Goal: Task Accomplishment & Management: Manage account settings

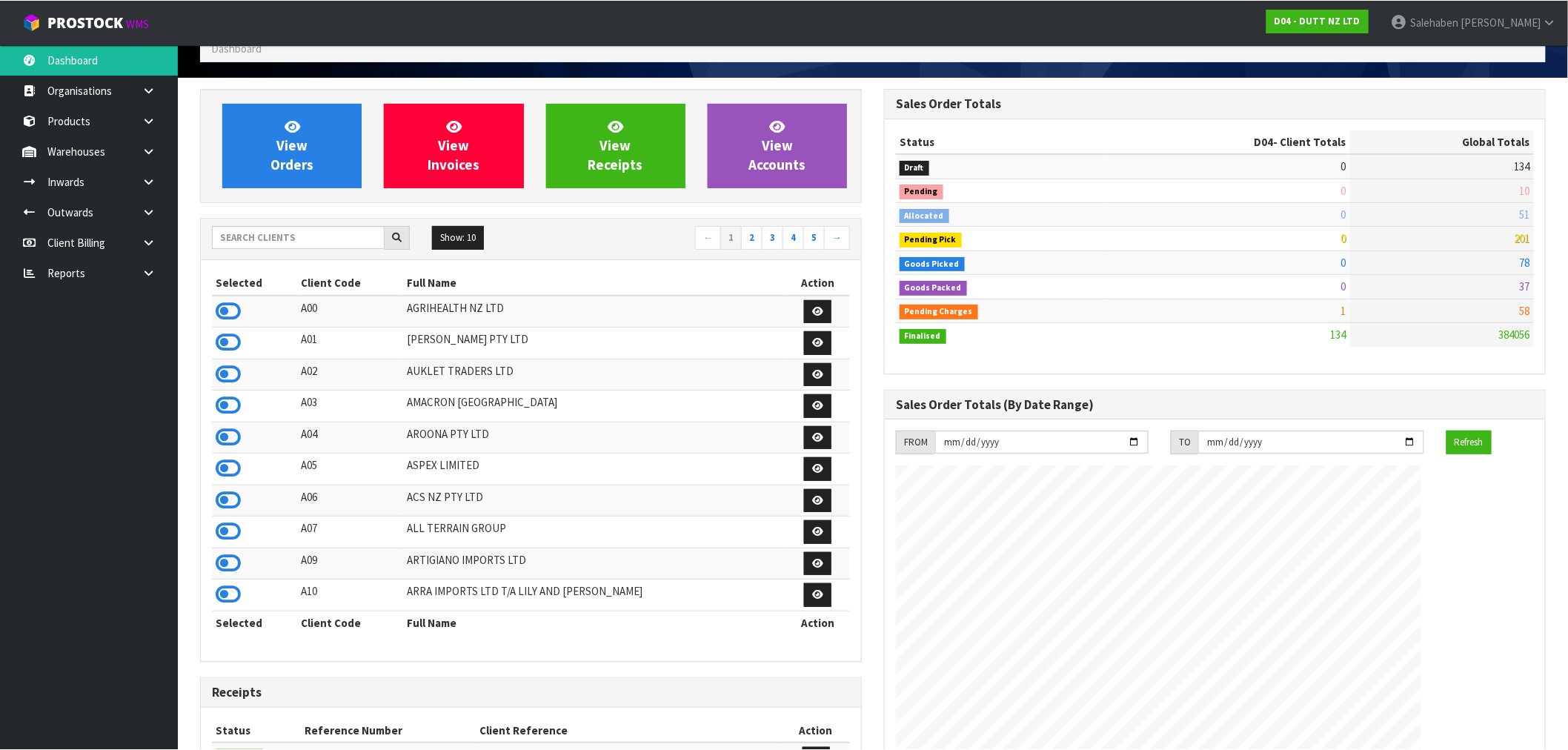
scroll to position [1100, 684]
click at [267, 240] on input "text" at bounding box center [299, 236] width 173 height 23
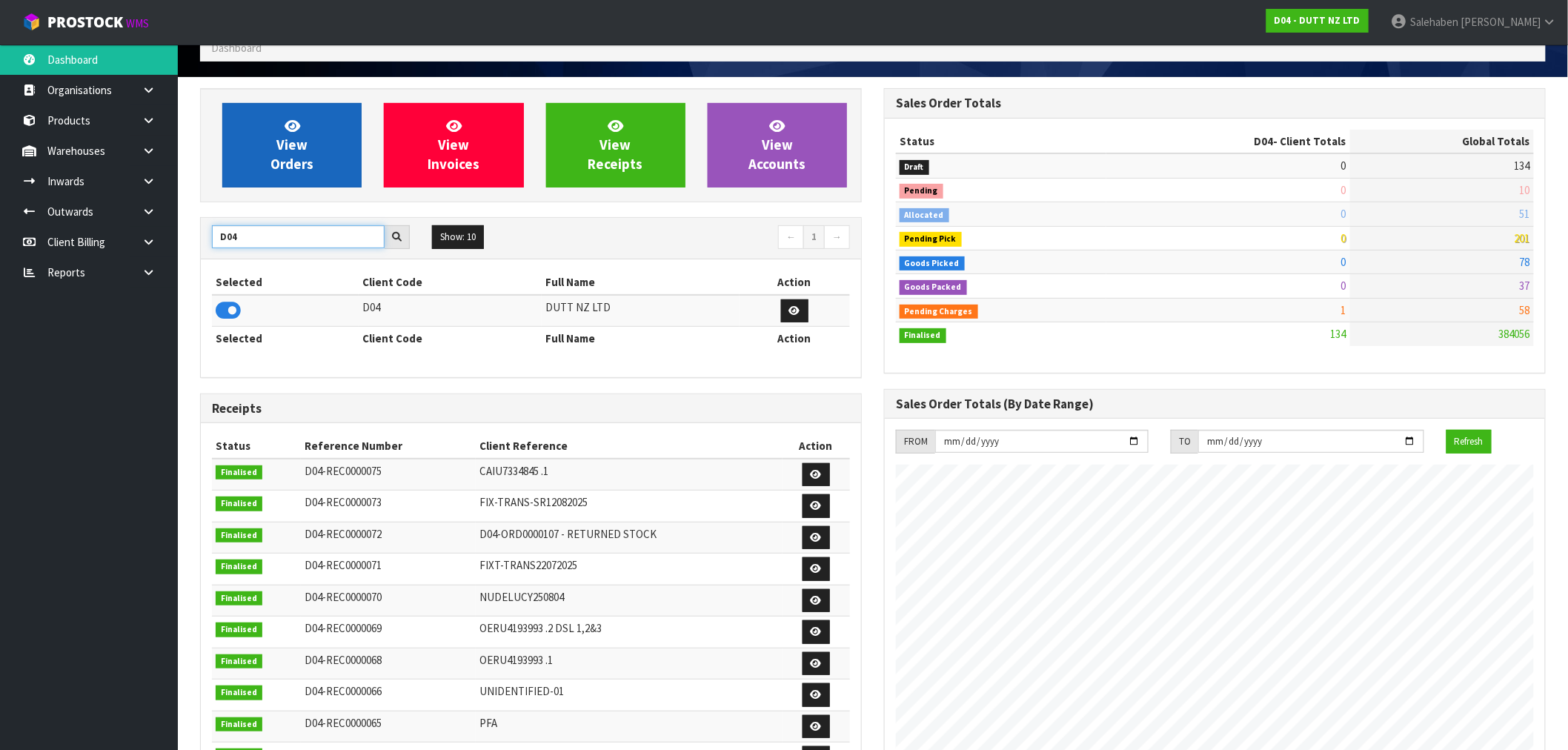
type input "D04"
click at [309, 134] on link "View Orders" at bounding box center [292, 145] width 139 height 85
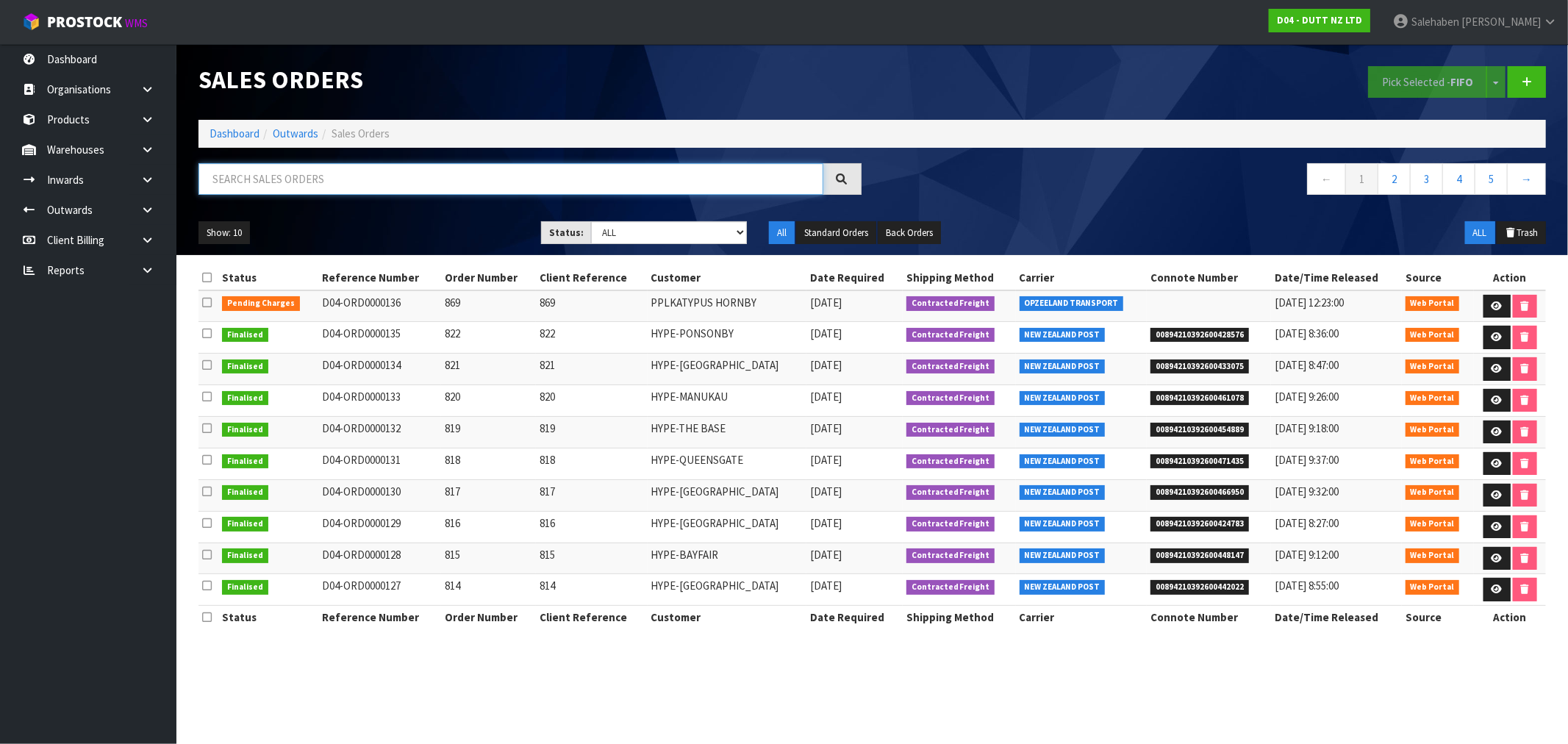
click at [310, 182] on input "text" at bounding box center [511, 179] width 625 height 32
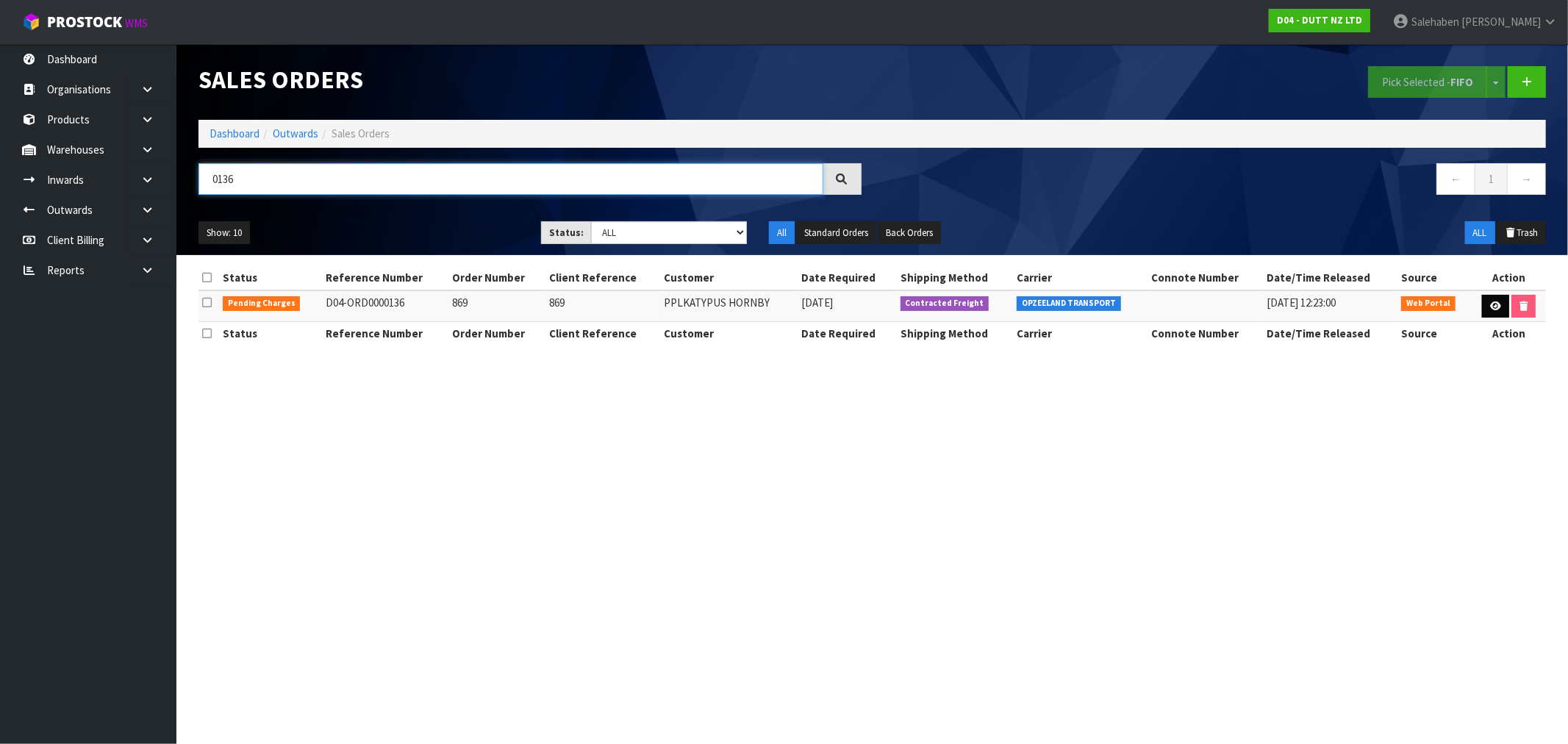
type input "0136"
click at [1493, 305] on icon at bounding box center [1495, 306] width 11 height 9
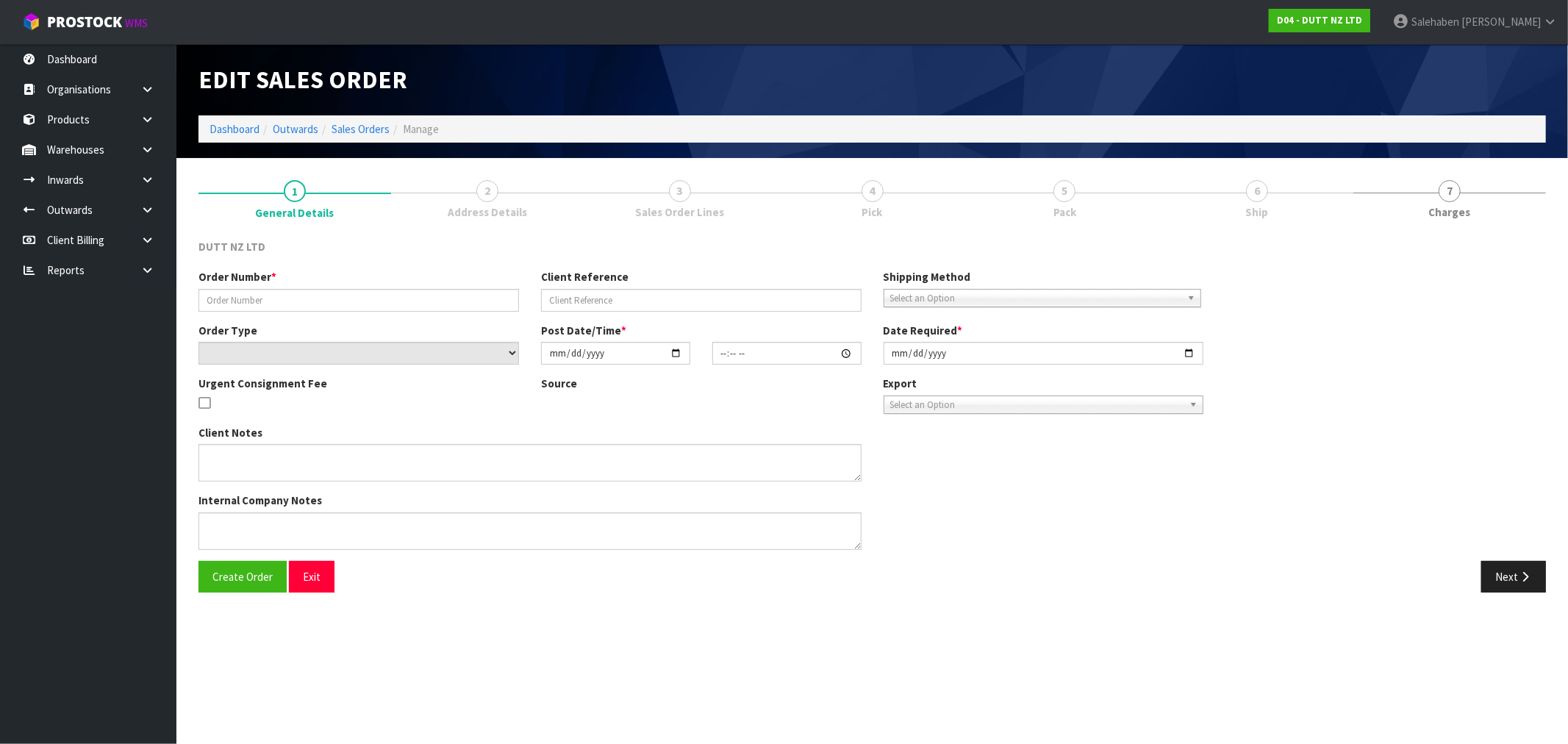
type input "869"
select select "number:0"
type input "[DATE]"
type input "18:07:00.000"
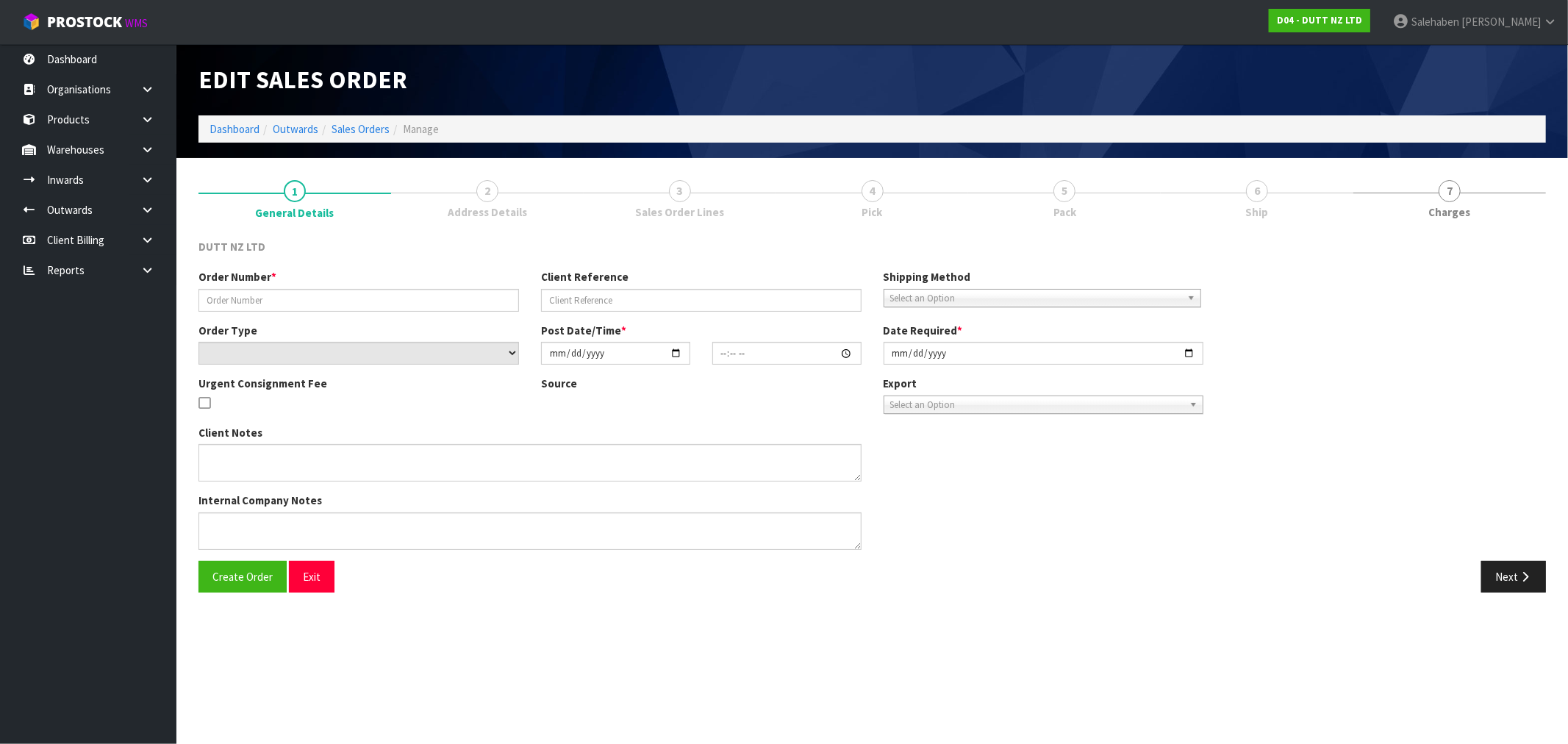
type input "[DATE]"
type textarea "TAILGATE/ PALLET [PERSON_NAME] TO STORE SITE CONTACT - [PERSON_NAME] - [PHONE_N…"
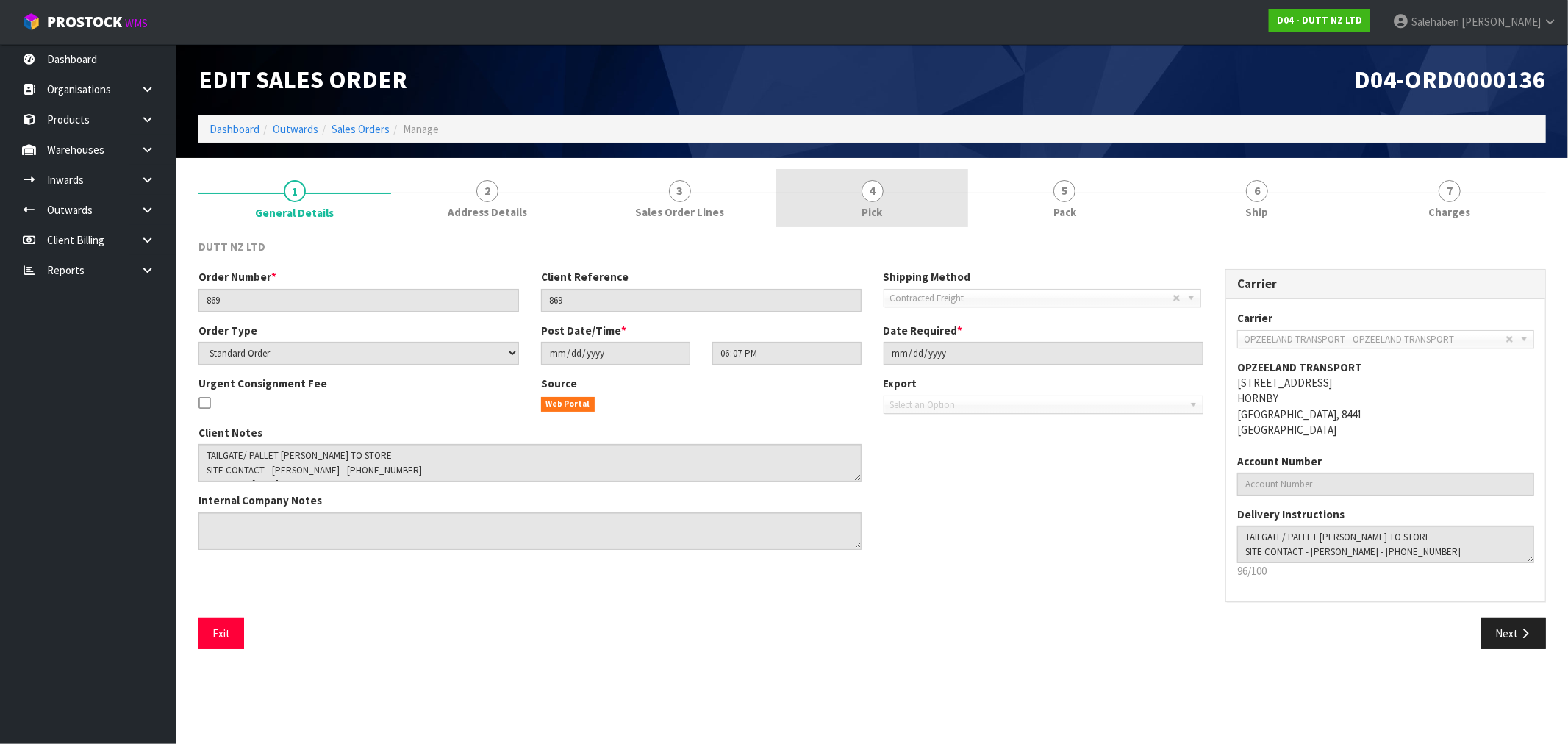
click at [877, 193] on span "4" at bounding box center [872, 191] width 22 height 22
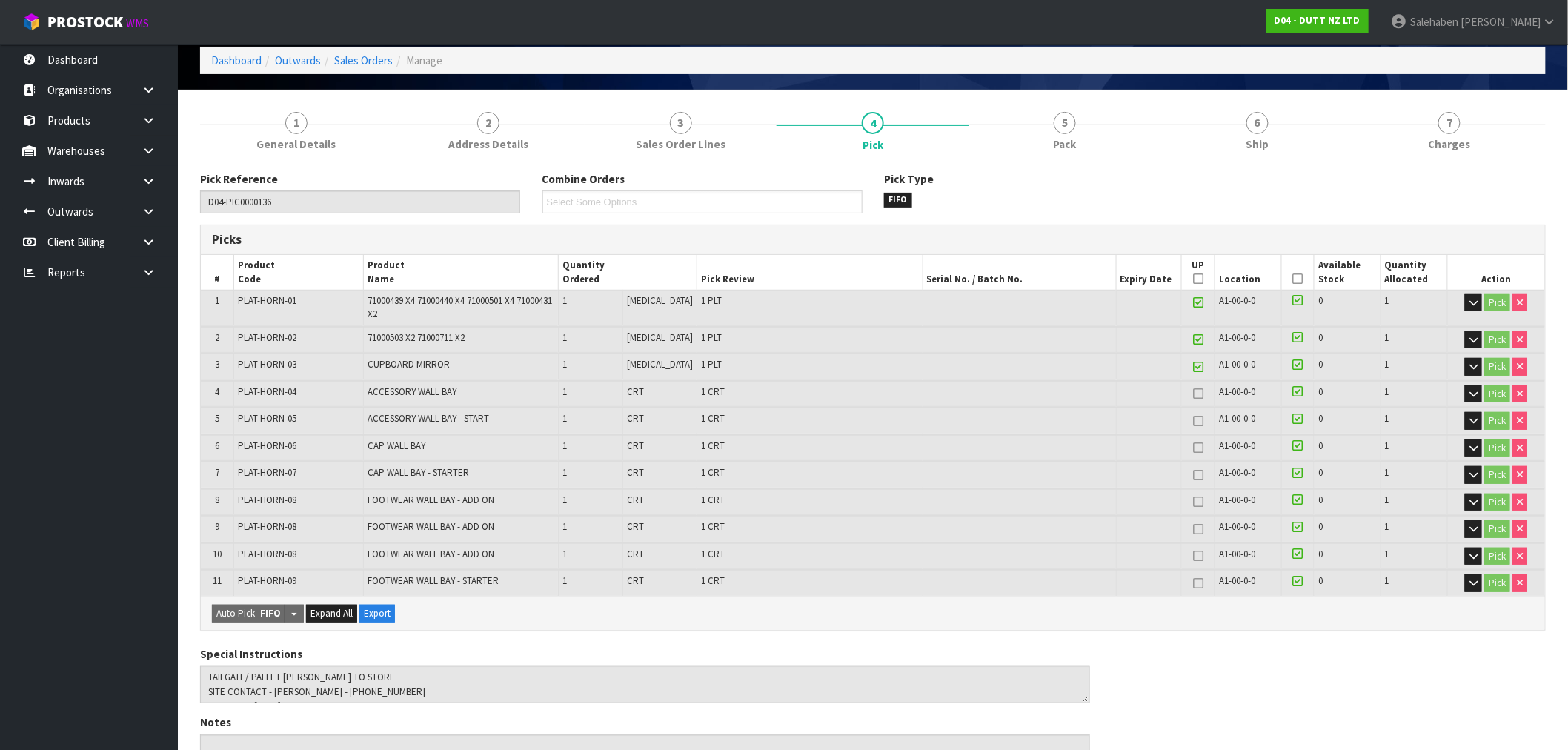
scroll to position [165, 0]
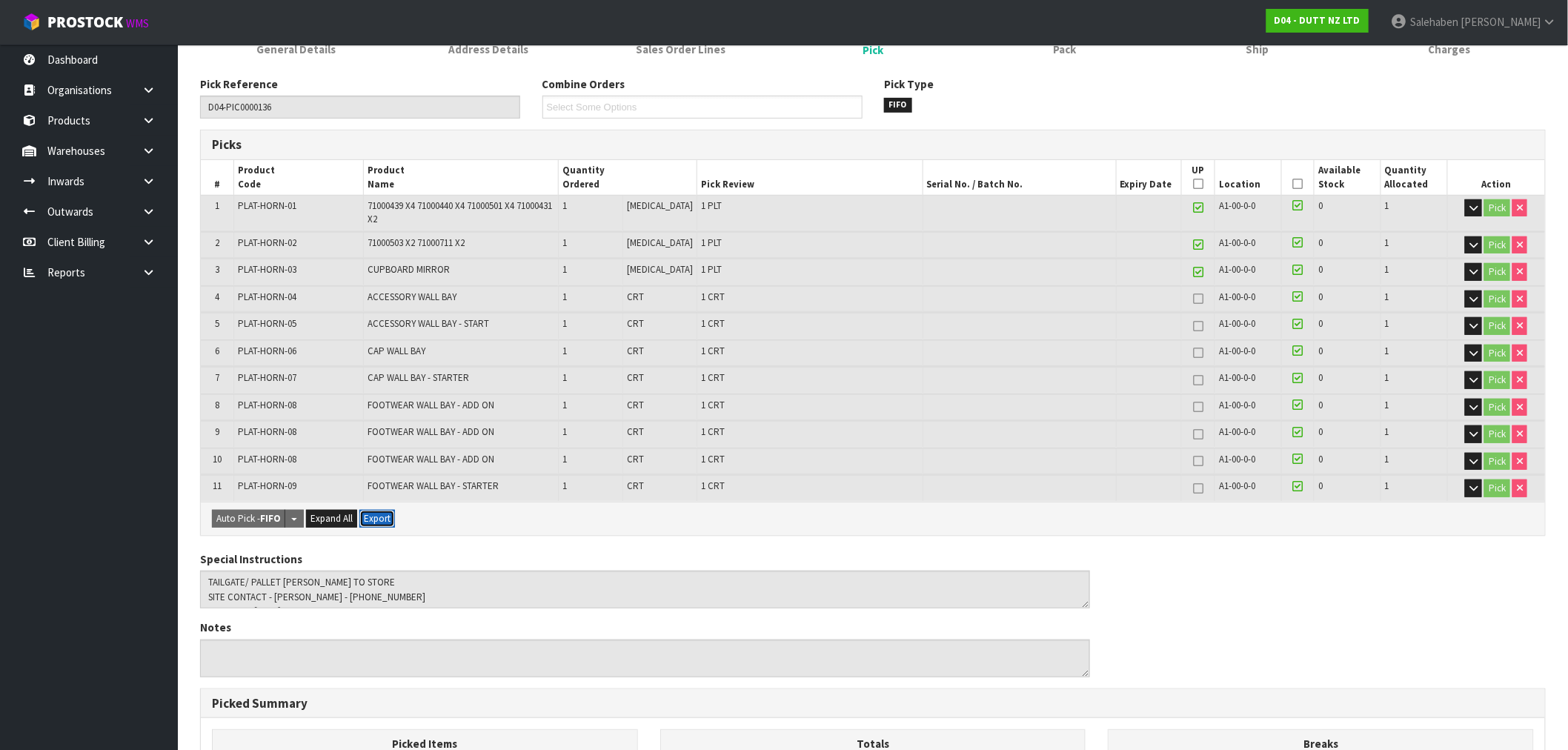
click at [378, 514] on button "Export" at bounding box center [376, 519] width 35 height 18
click at [343, 516] on span "Expand All" at bounding box center [331, 518] width 42 height 13
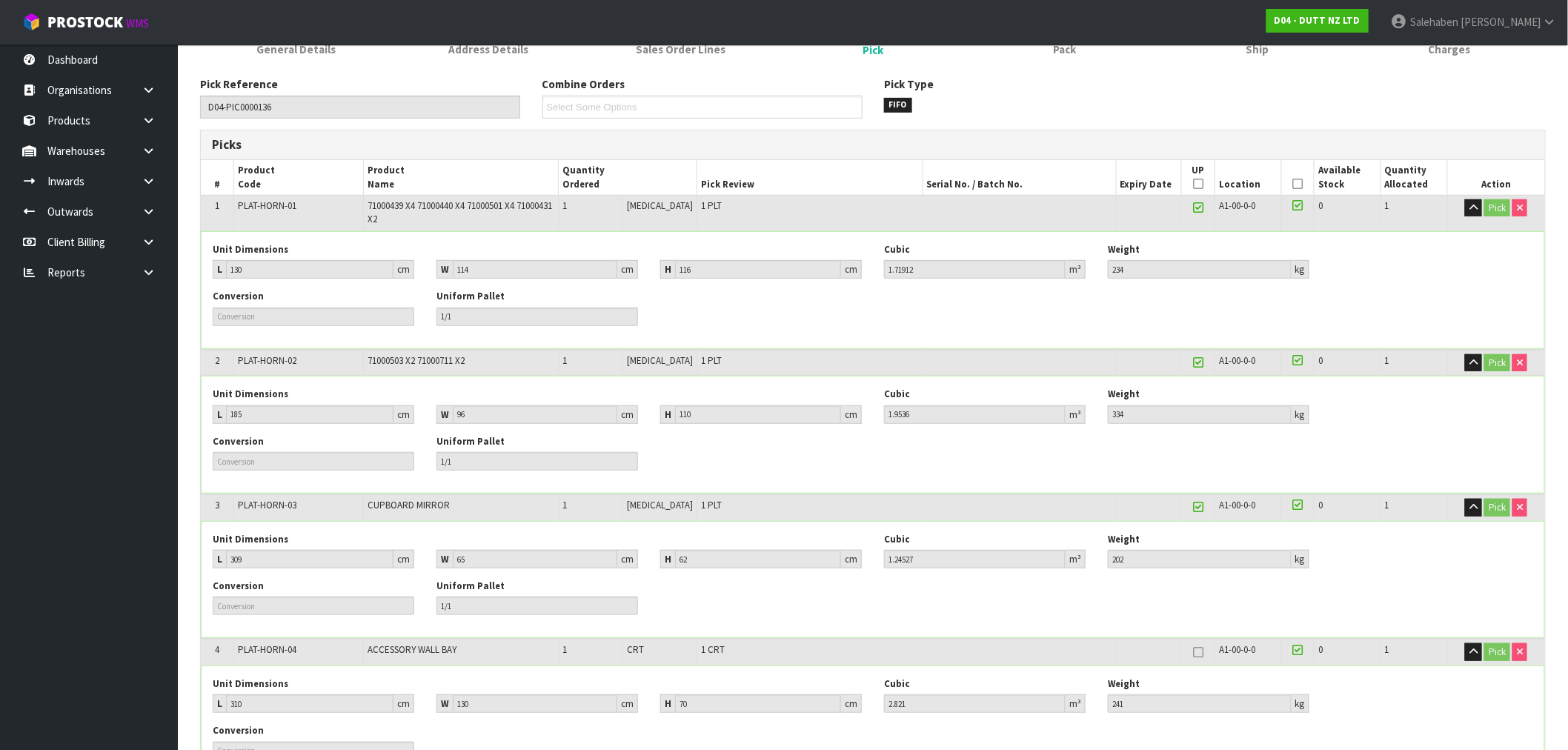
drag, startPoint x: 370, startPoint y: 583, endPoint x: 891, endPoint y: 324, distance: 581.8
click at [891, 324] on div "Conversion Uniform Pallet 1/1" at bounding box center [873, 313] width 1343 height 47
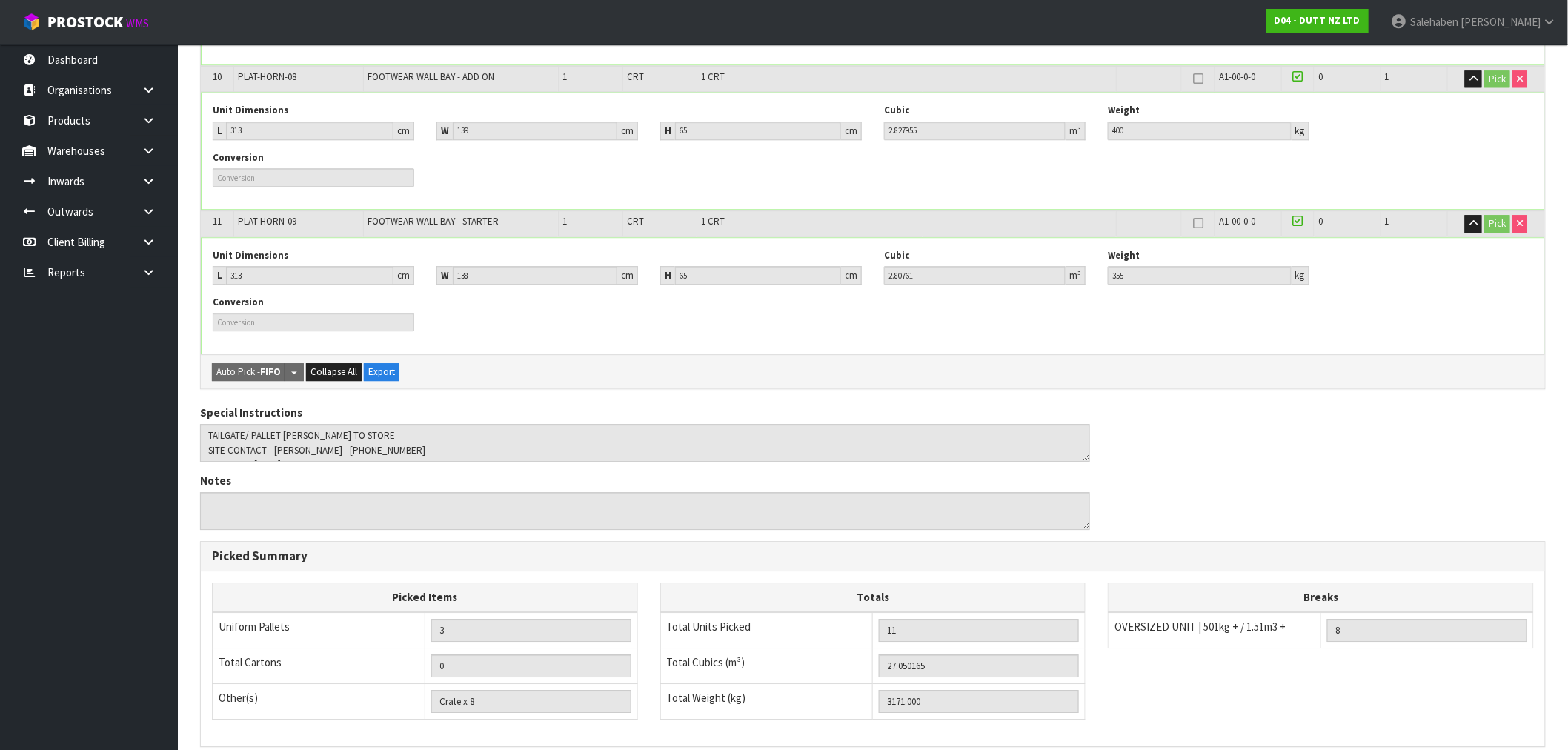
scroll to position [1804, 0]
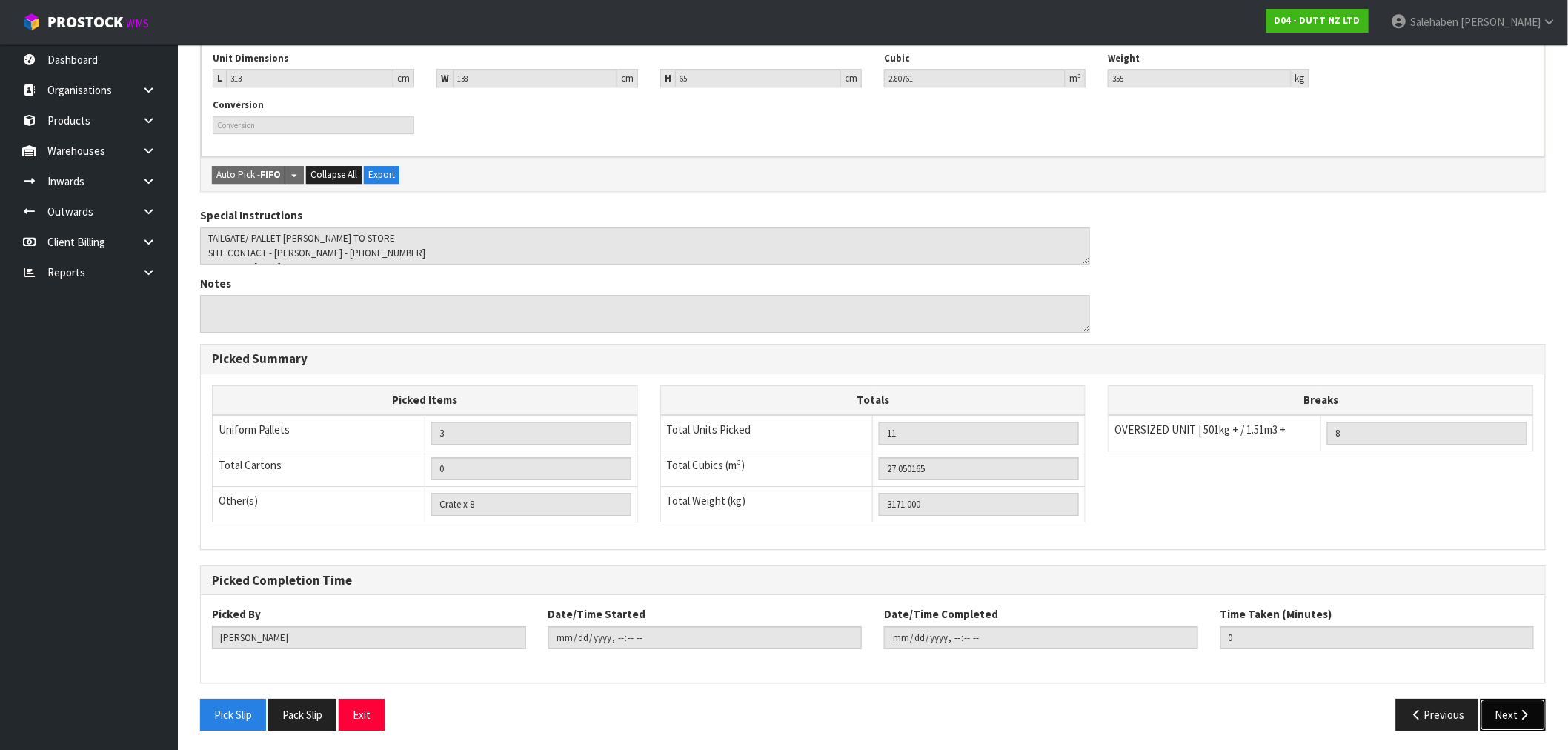
click at [1509, 714] on button "Next" at bounding box center [1514, 715] width 66 height 32
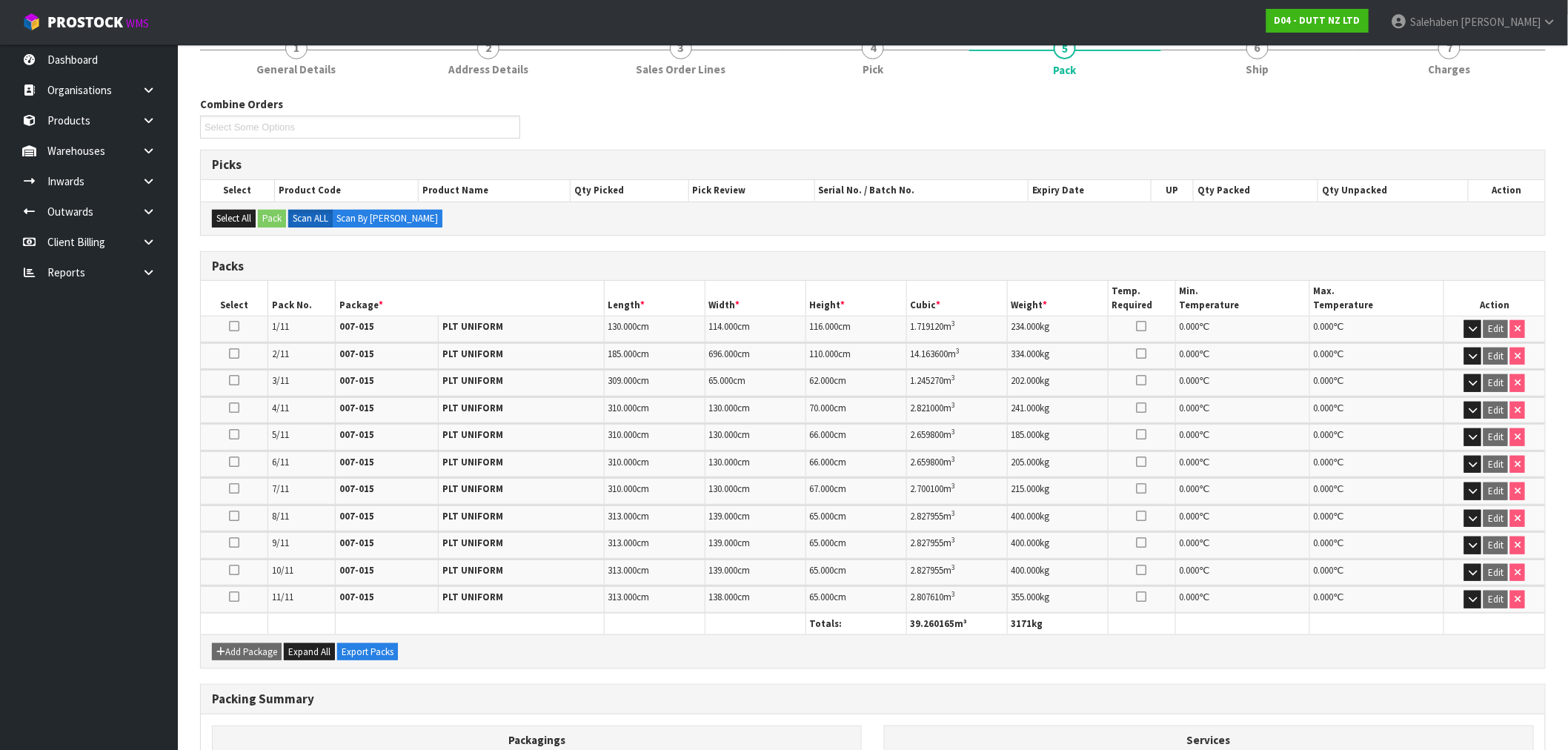
scroll to position [307, 0]
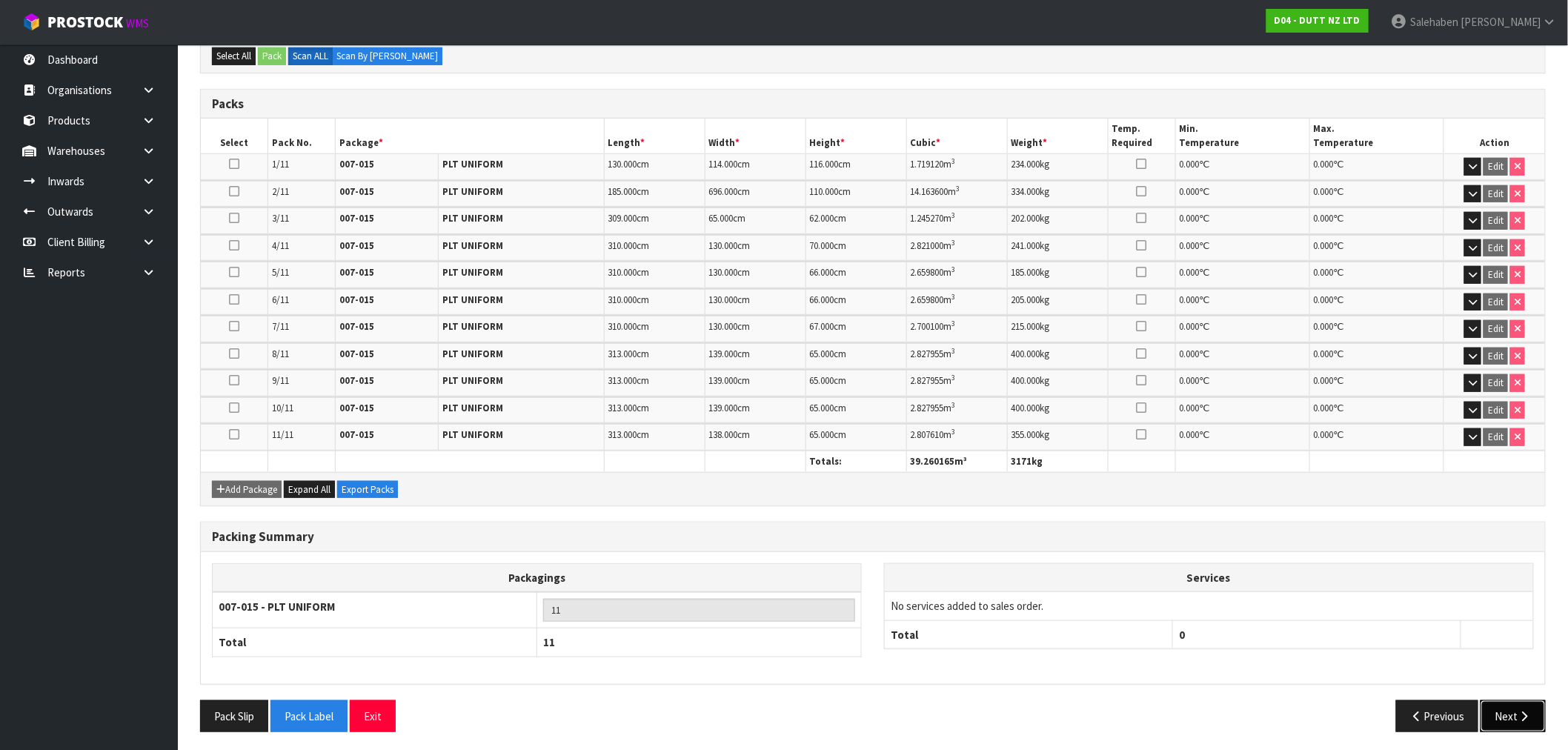
drag, startPoint x: 1506, startPoint y: 722, endPoint x: 1509, endPoint y: 711, distance: 11.4
click at [1507, 717] on button "Next" at bounding box center [1514, 715] width 66 height 32
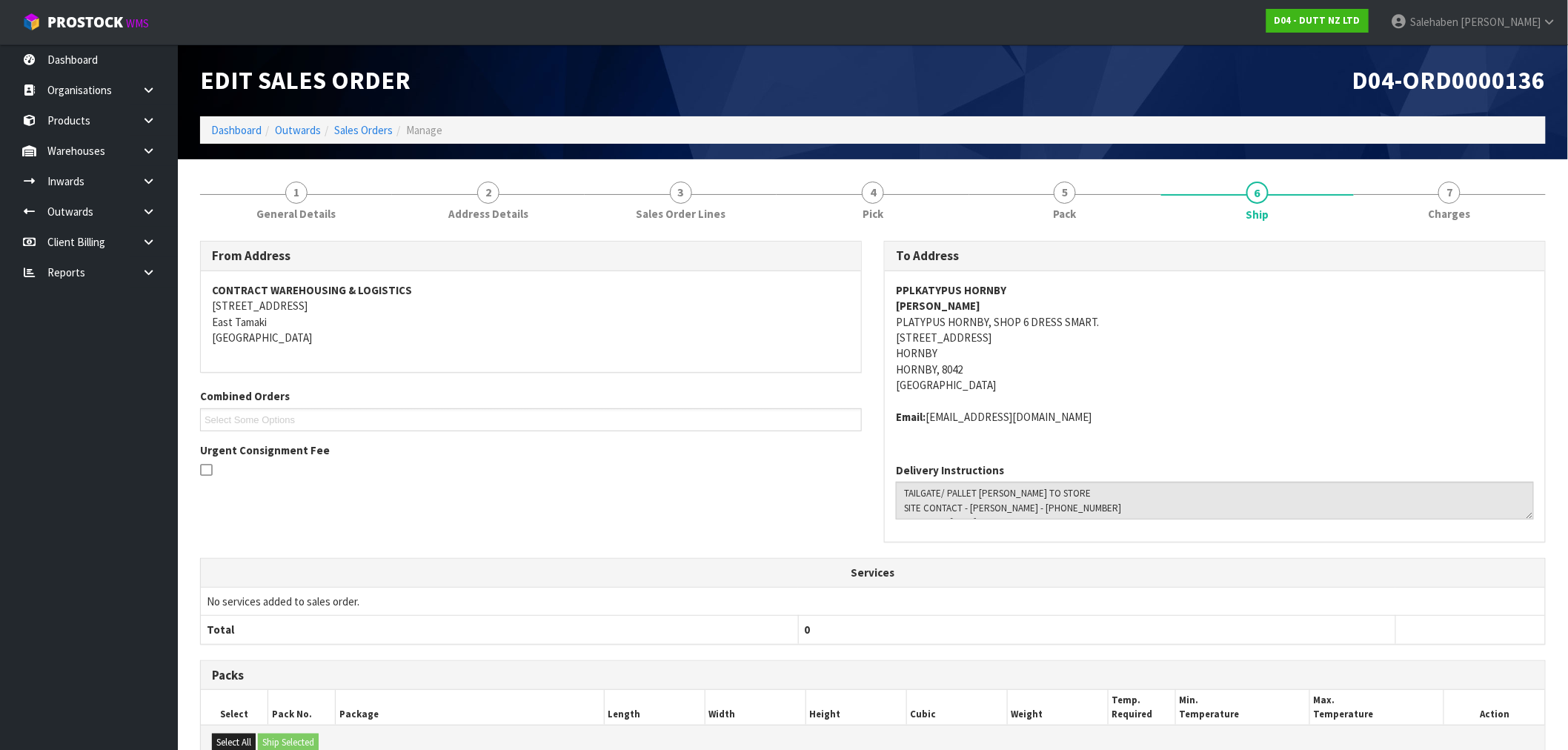
scroll to position [476, 0]
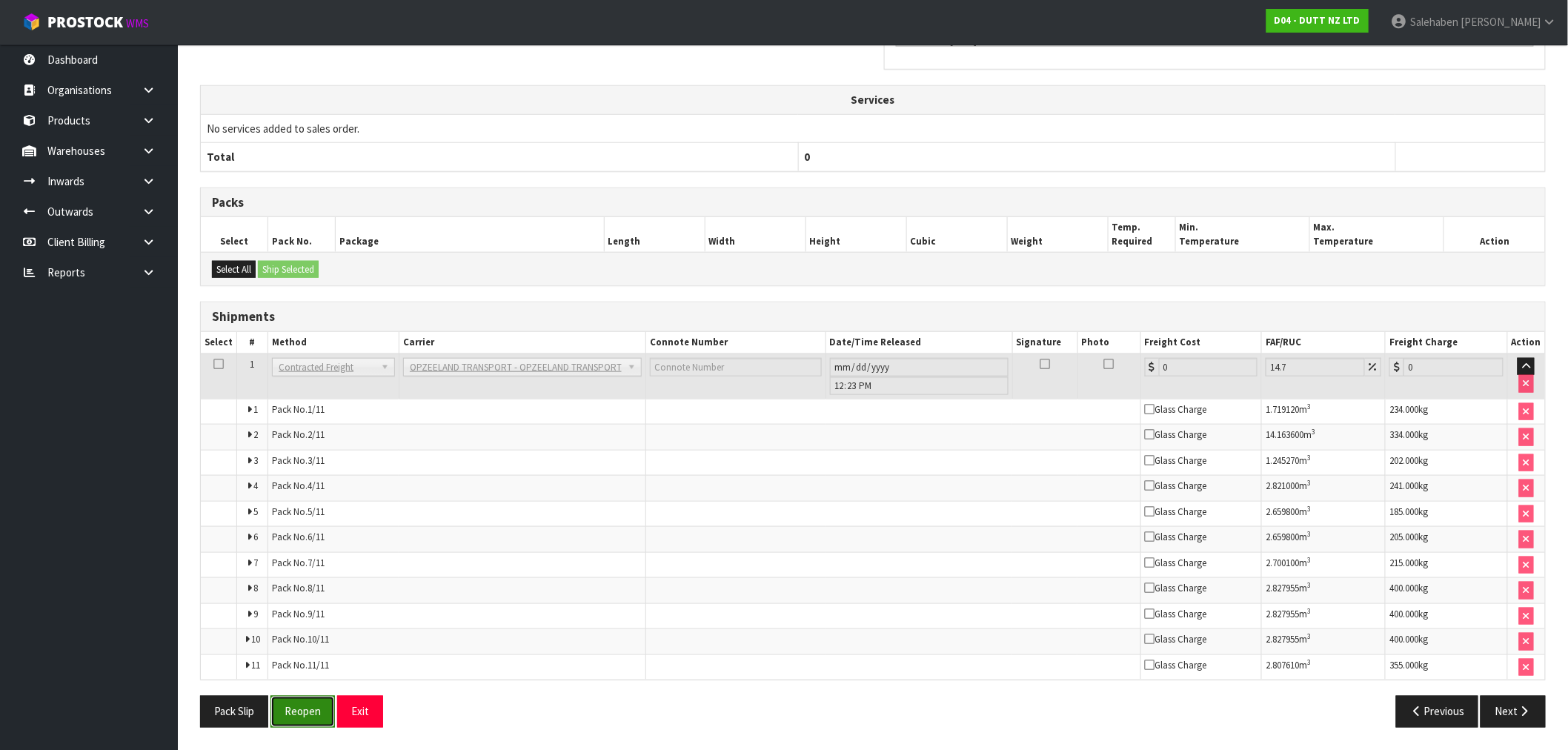
click at [301, 709] on button "Reopen" at bounding box center [302, 711] width 65 height 32
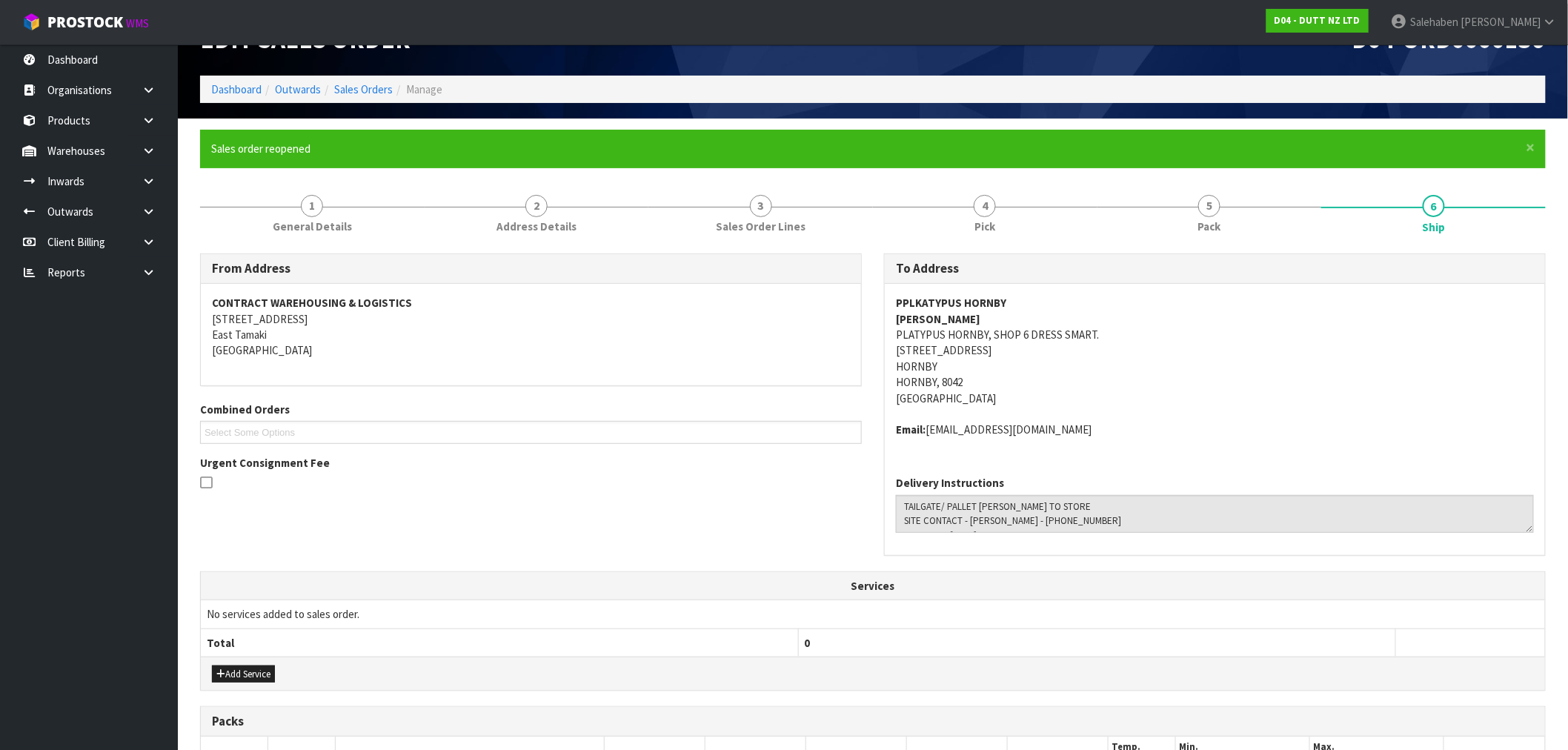
scroll to position [82, 0]
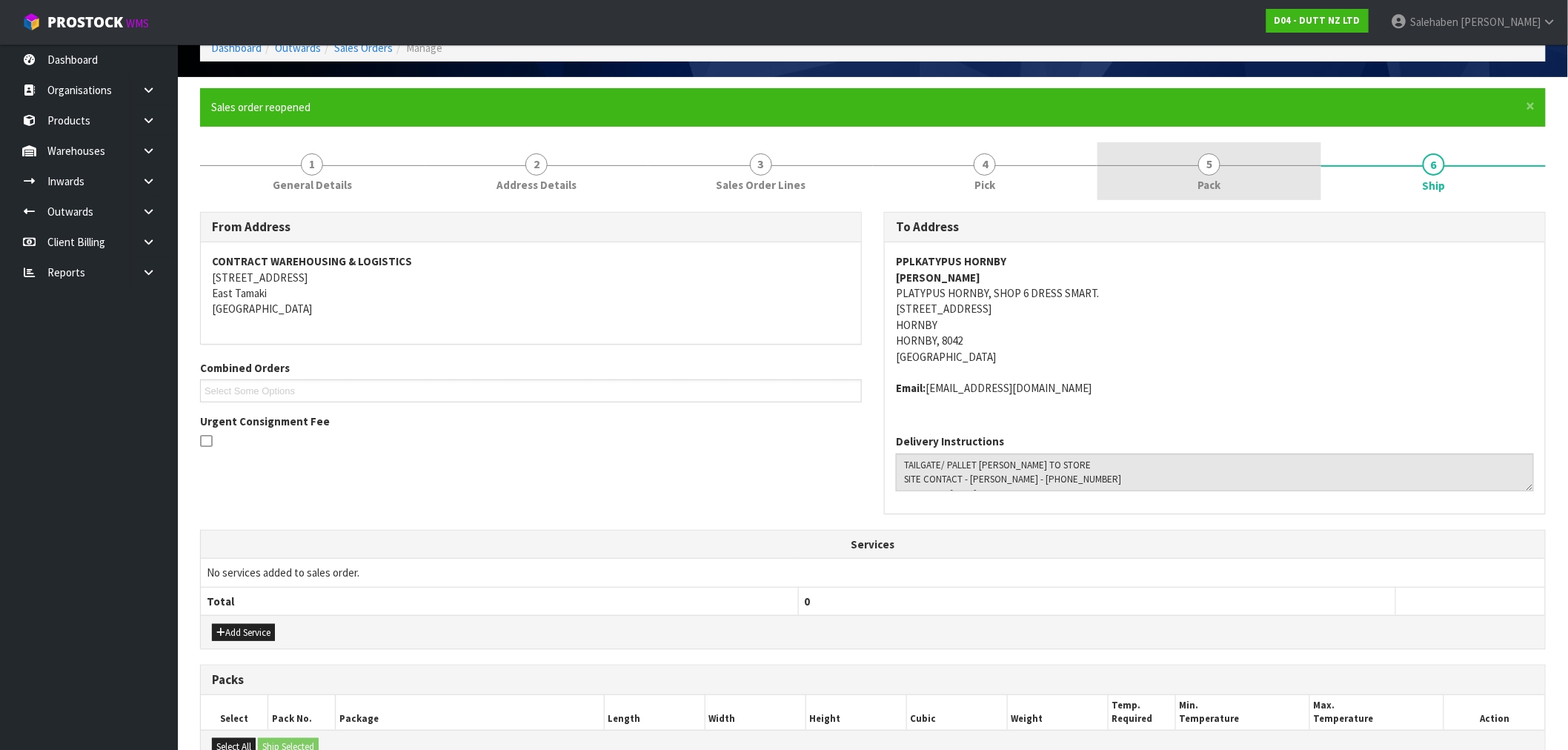
click at [1206, 177] on span "Pack" at bounding box center [1210, 185] width 23 height 16
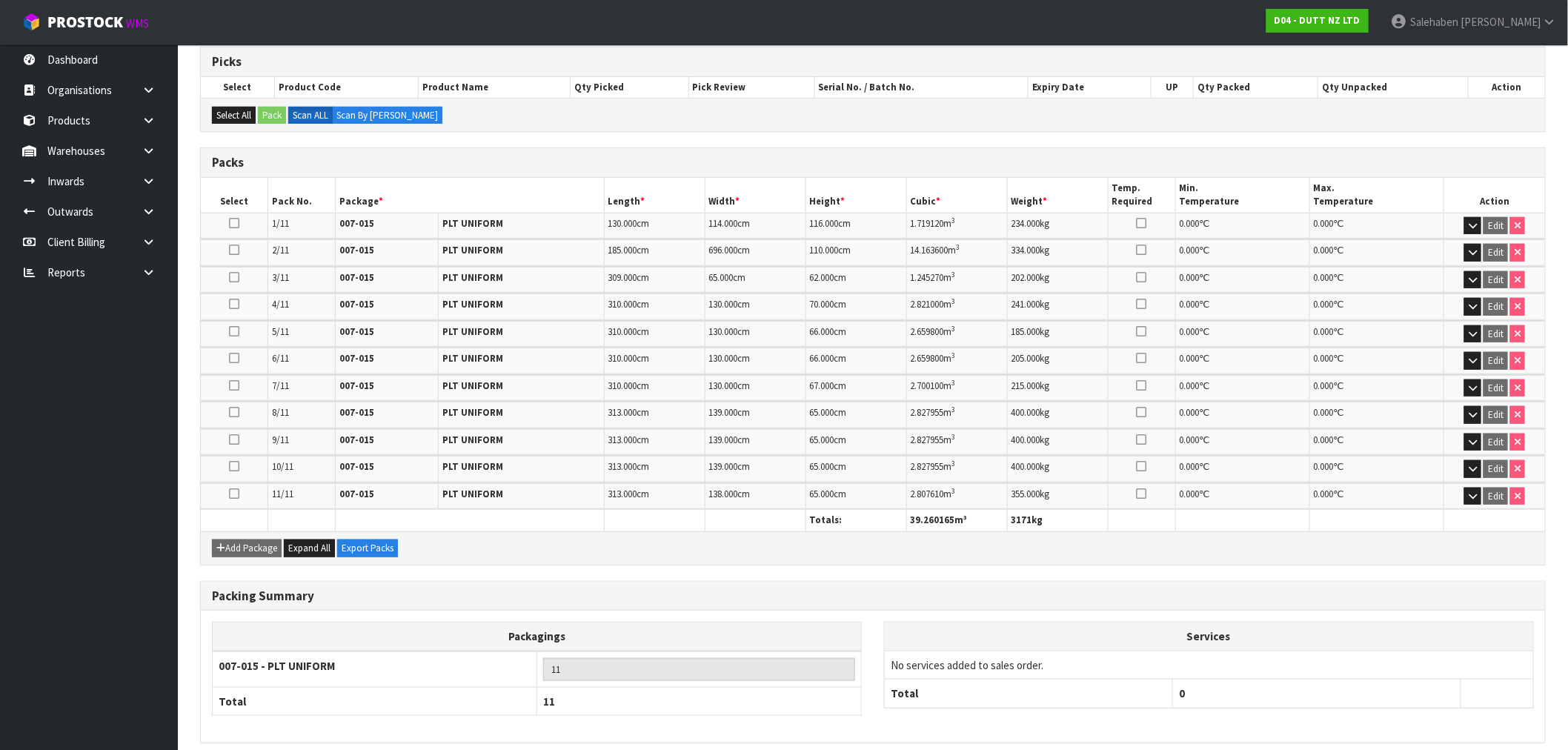
scroll to position [360, 0]
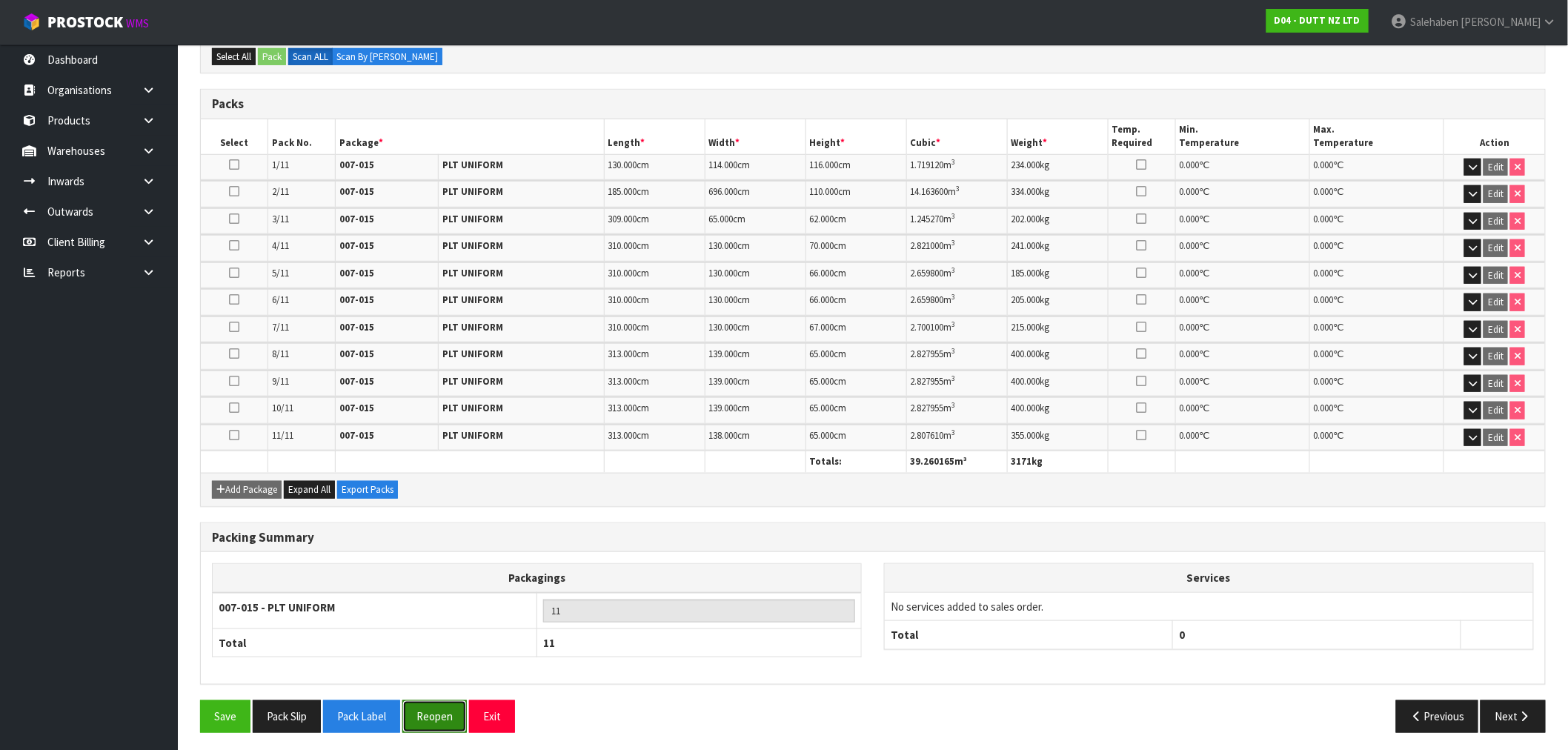
click at [432, 711] on button "Reopen" at bounding box center [434, 715] width 65 height 32
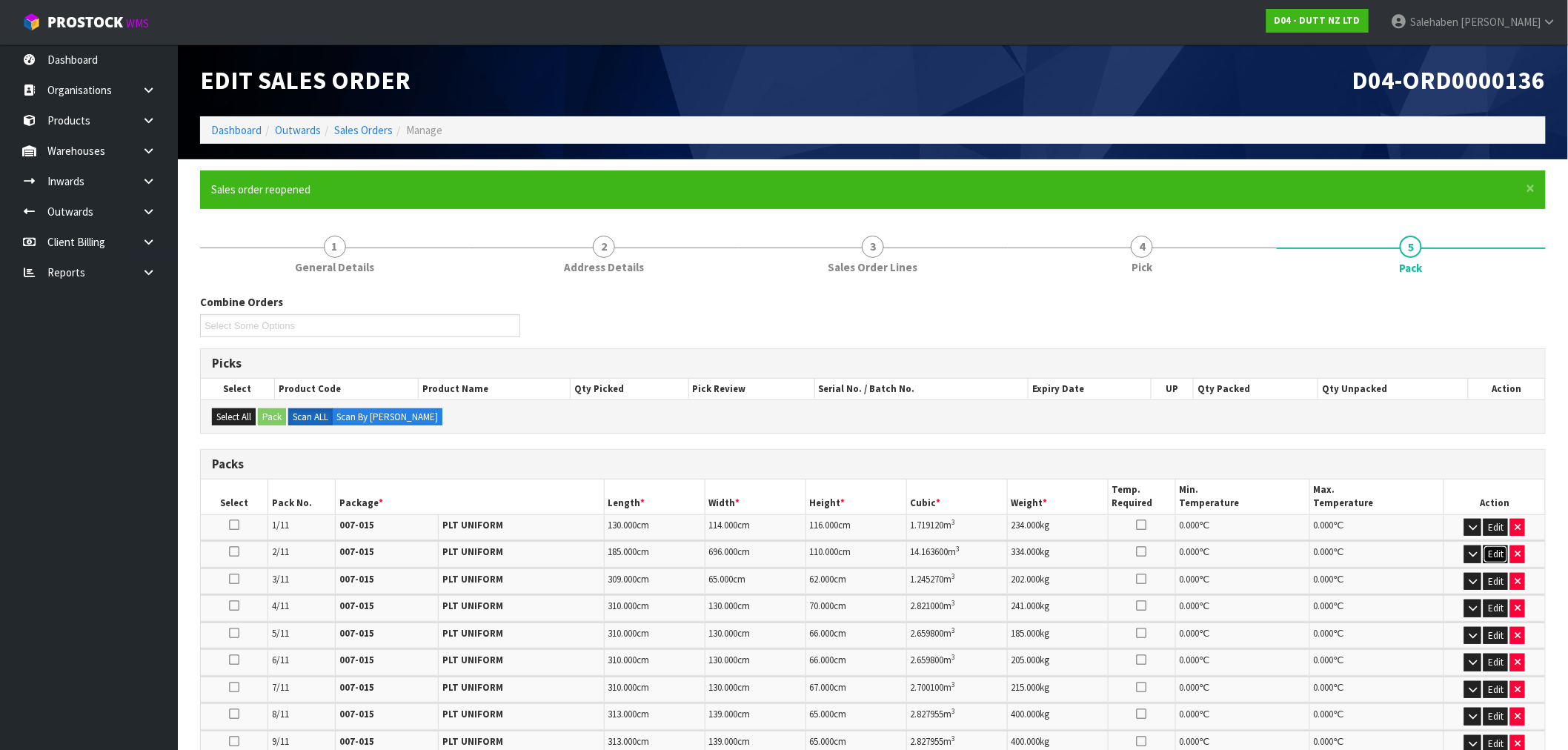
click at [1496, 548] on button "Edit" at bounding box center [1496, 554] width 24 height 18
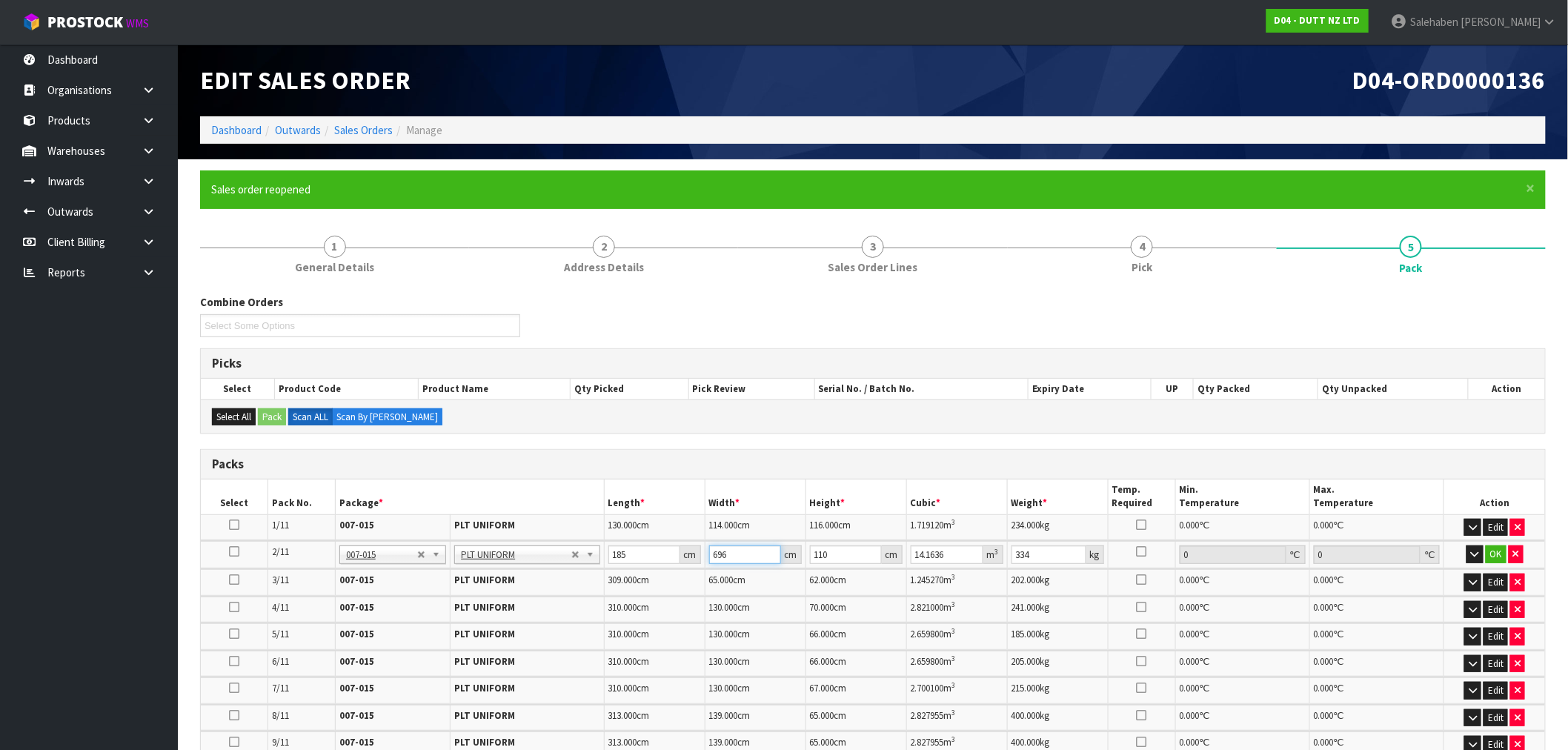
click at [719, 554] on input "696" at bounding box center [745, 554] width 72 height 18
type input "96"
type input "1.9536"
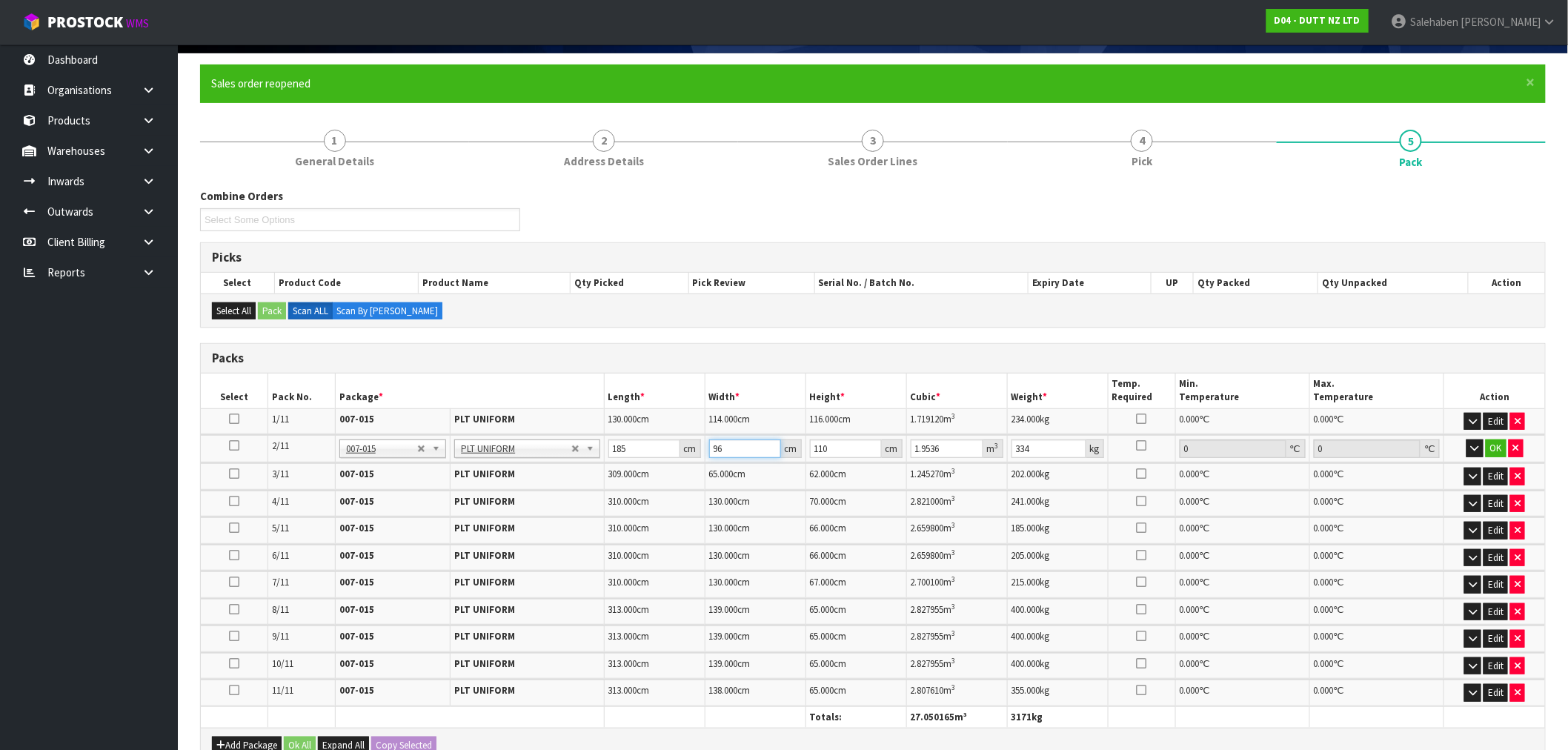
scroll to position [394, 0]
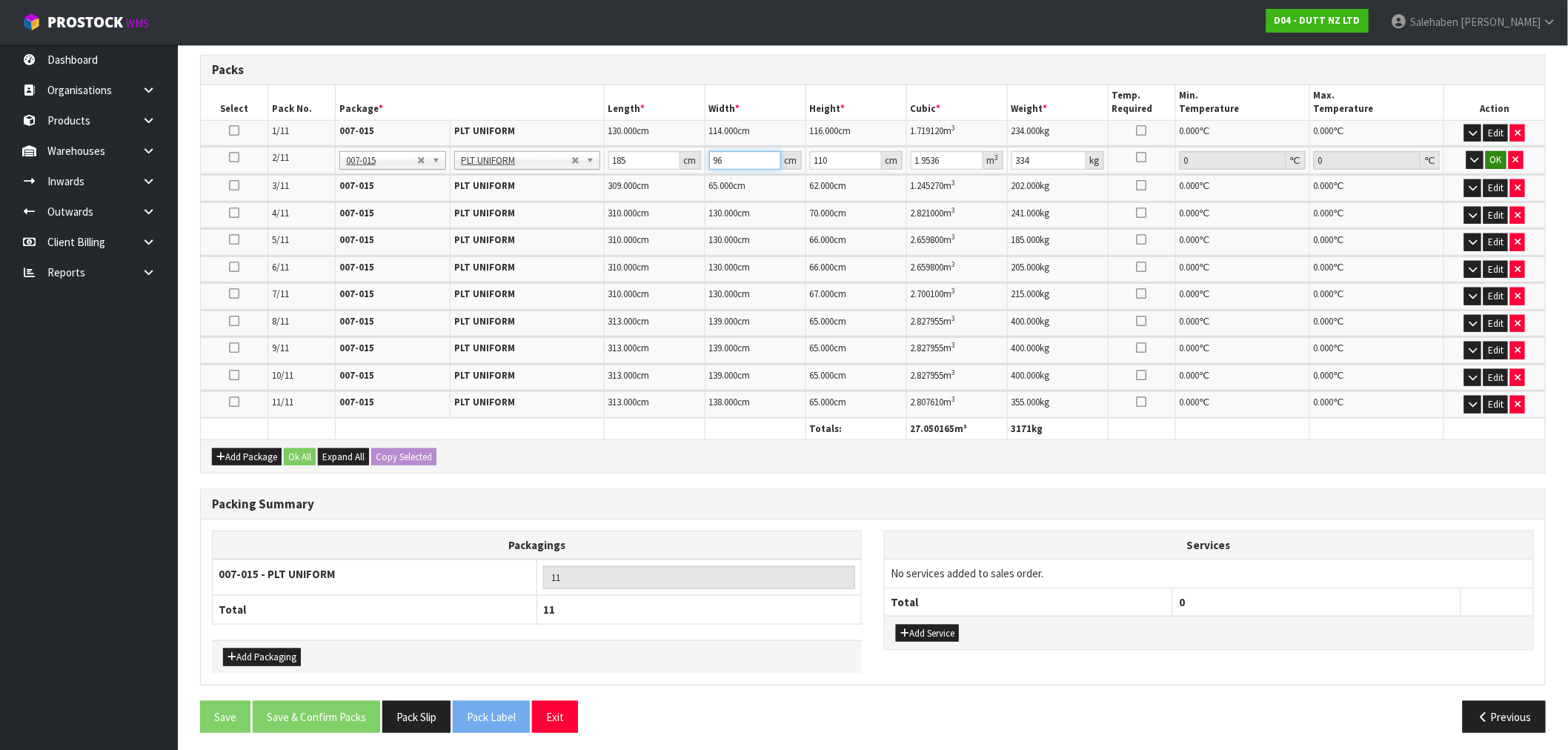
type input "96"
click at [1491, 160] on button "OK" at bounding box center [1496, 160] width 21 height 18
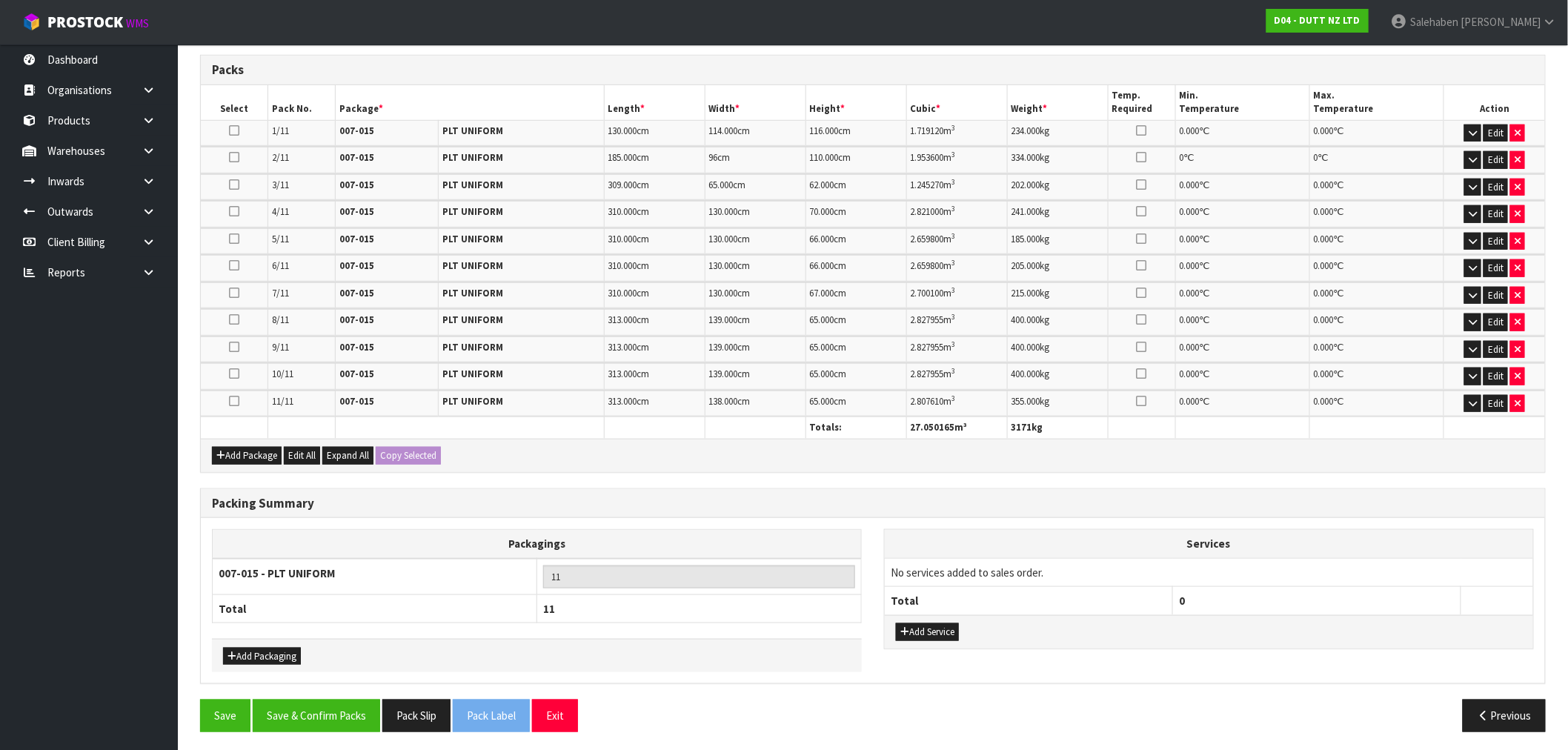
scroll to position [394, 0]
click at [318, 707] on button "Save & Confirm Packs" at bounding box center [317, 715] width 128 height 32
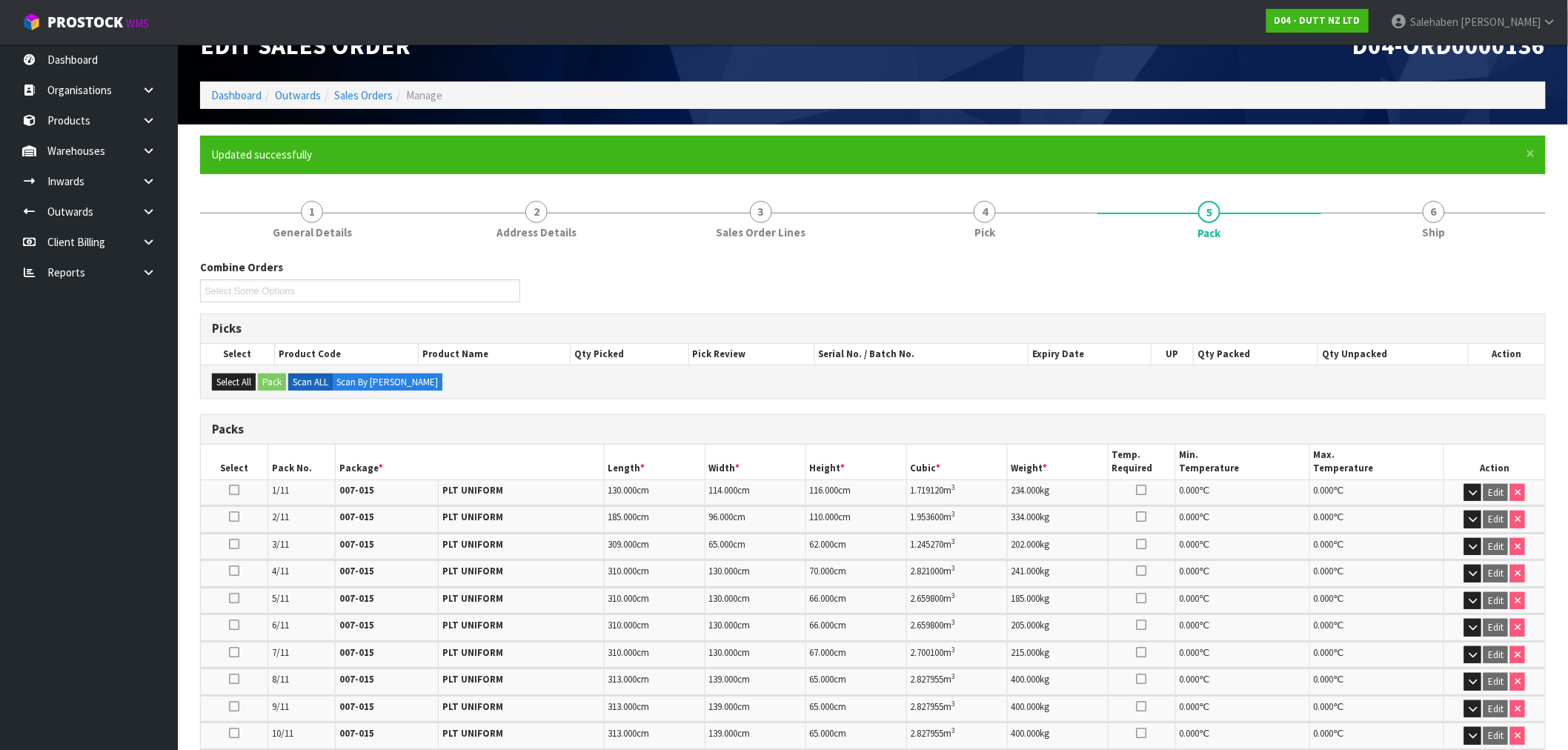
scroll to position [0, 0]
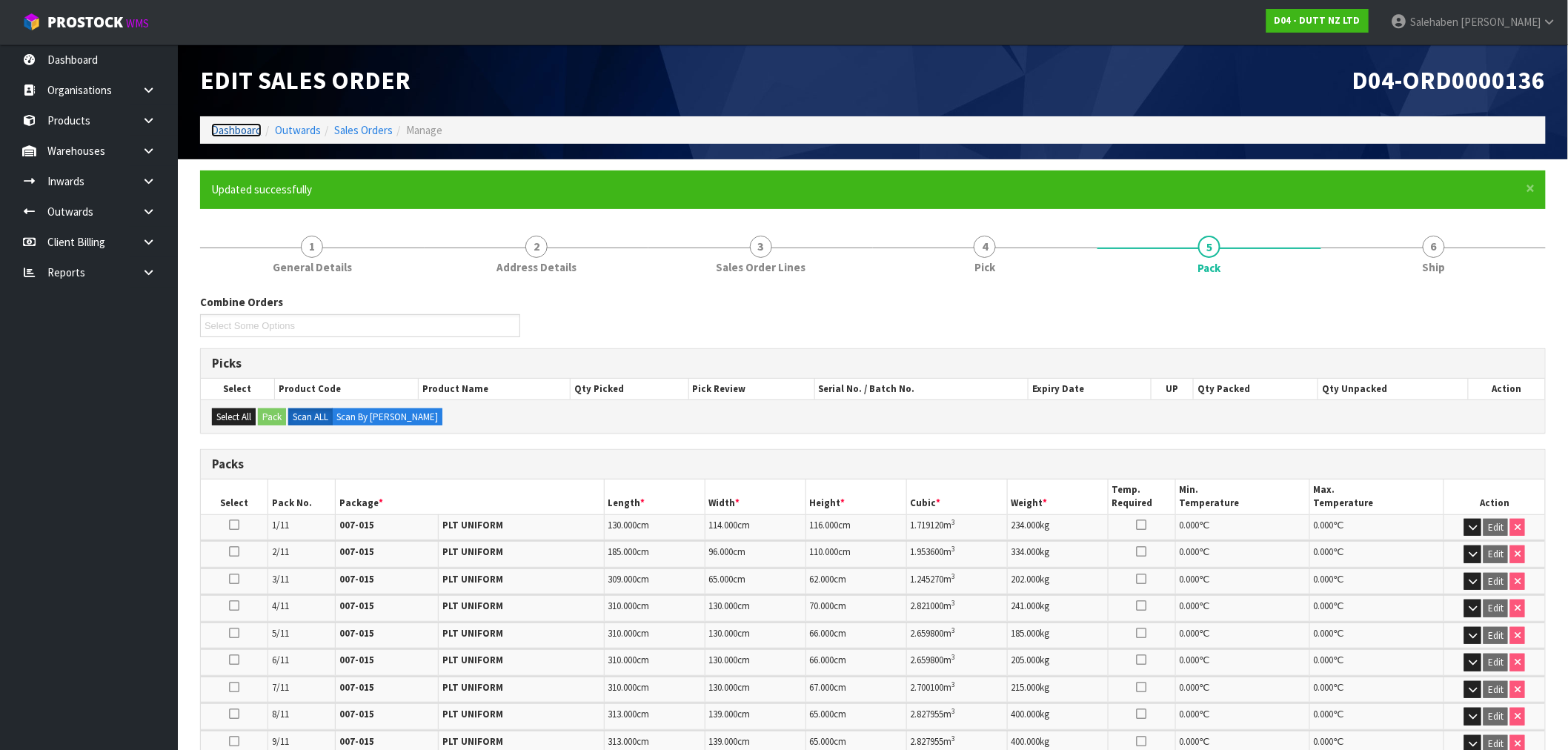
click at [235, 129] on link "Dashboard" at bounding box center [236, 130] width 50 height 14
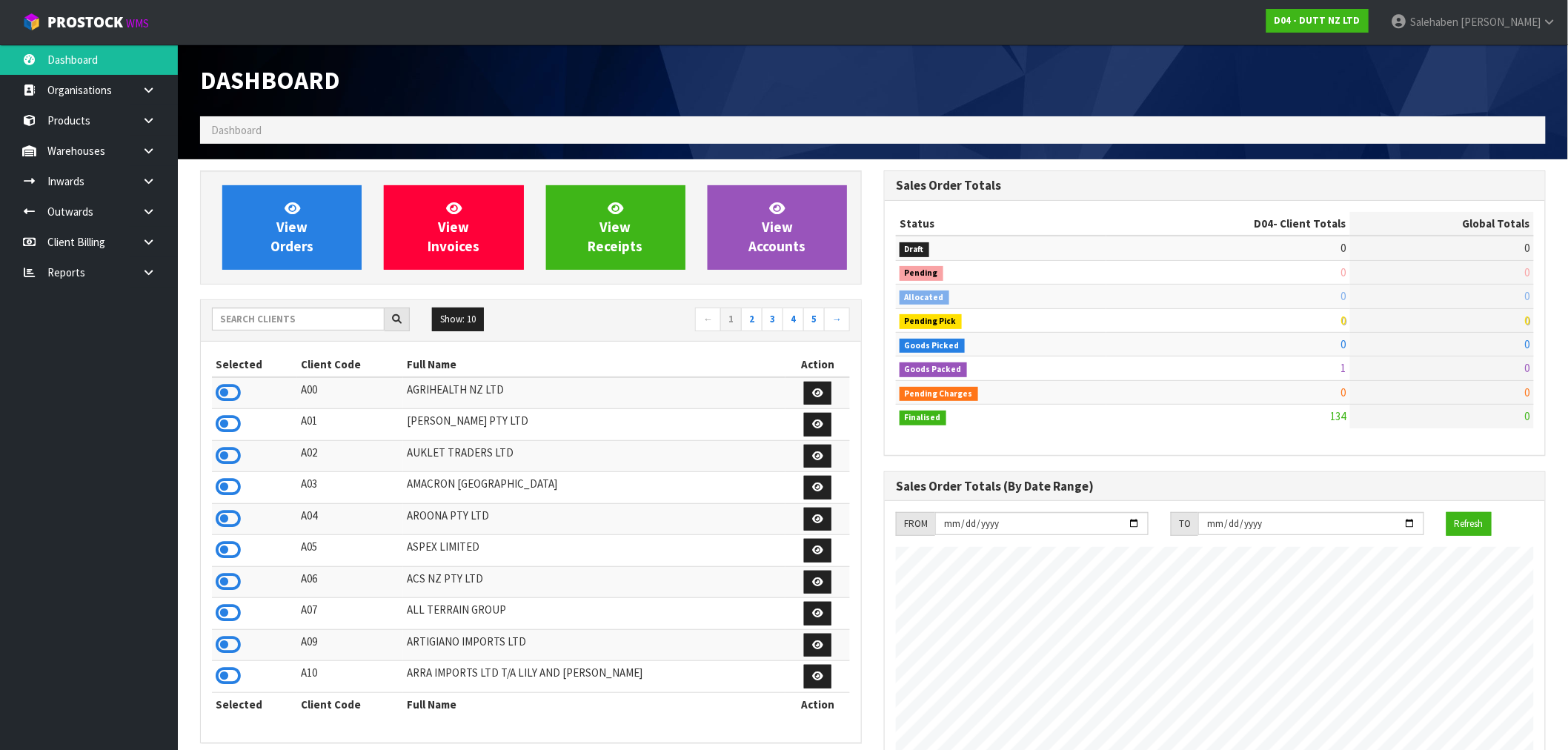
scroll to position [1100, 684]
click at [324, 323] on input "text" at bounding box center [299, 318] width 173 height 23
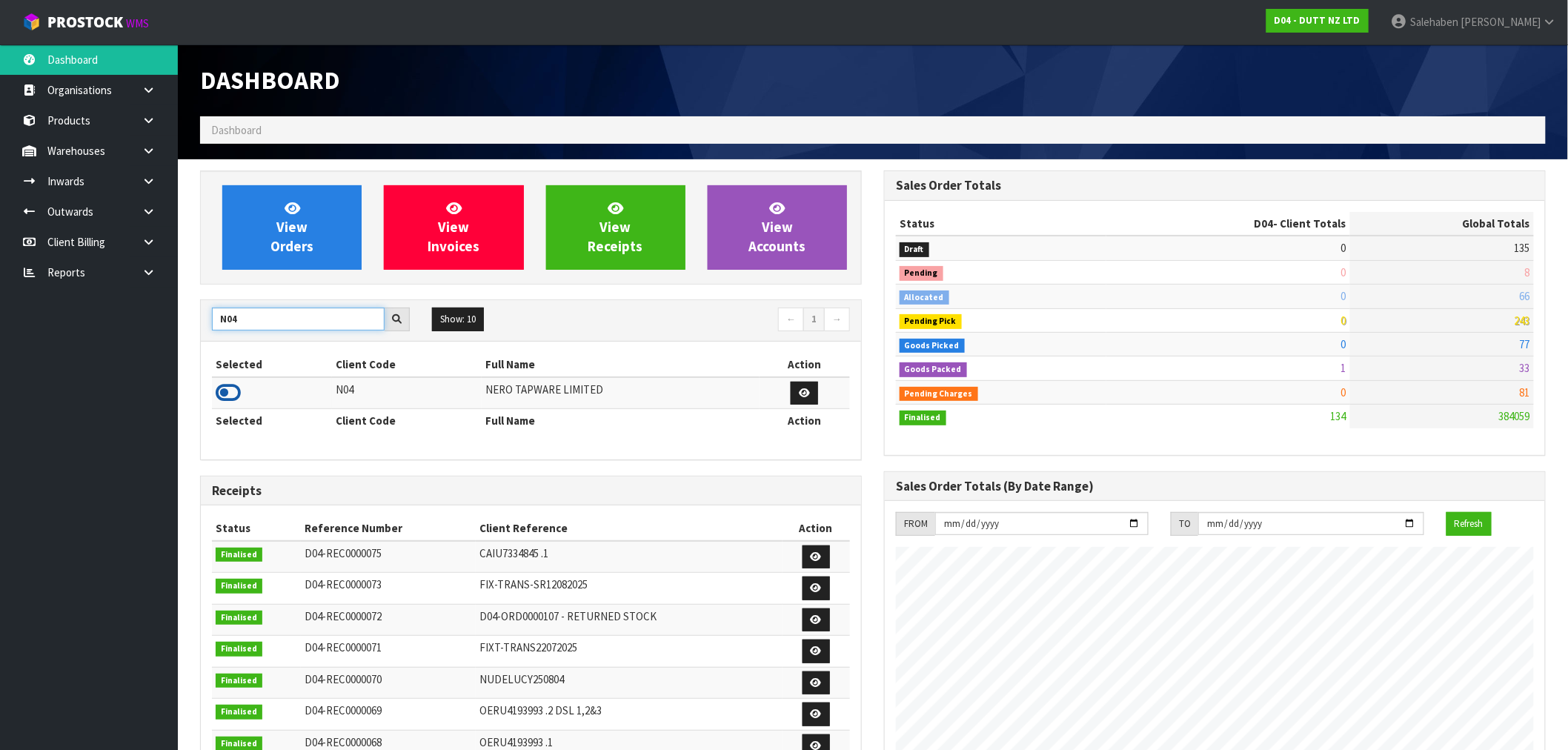
type input "N04"
click at [219, 396] on icon at bounding box center [228, 393] width 25 height 22
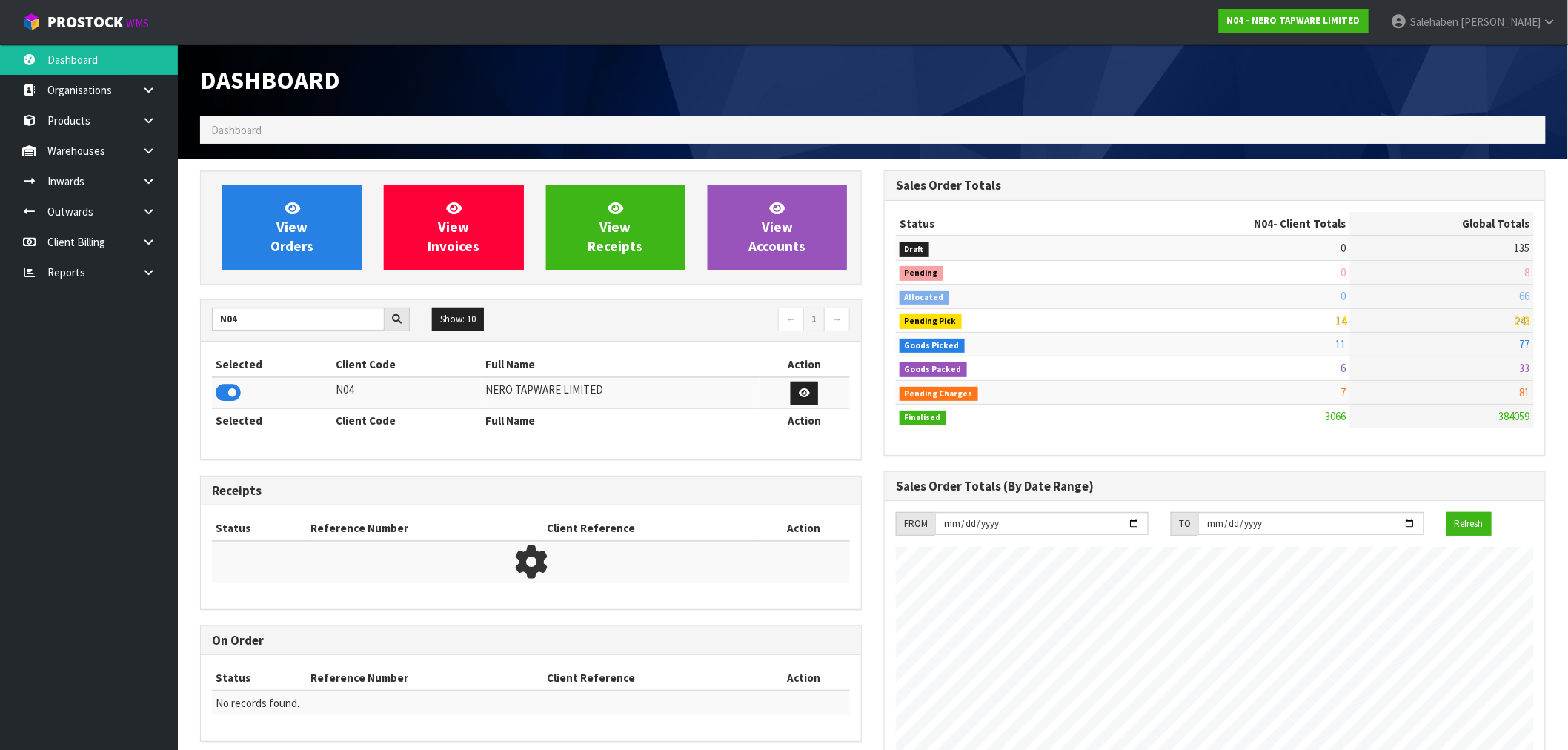
scroll to position [1123, 684]
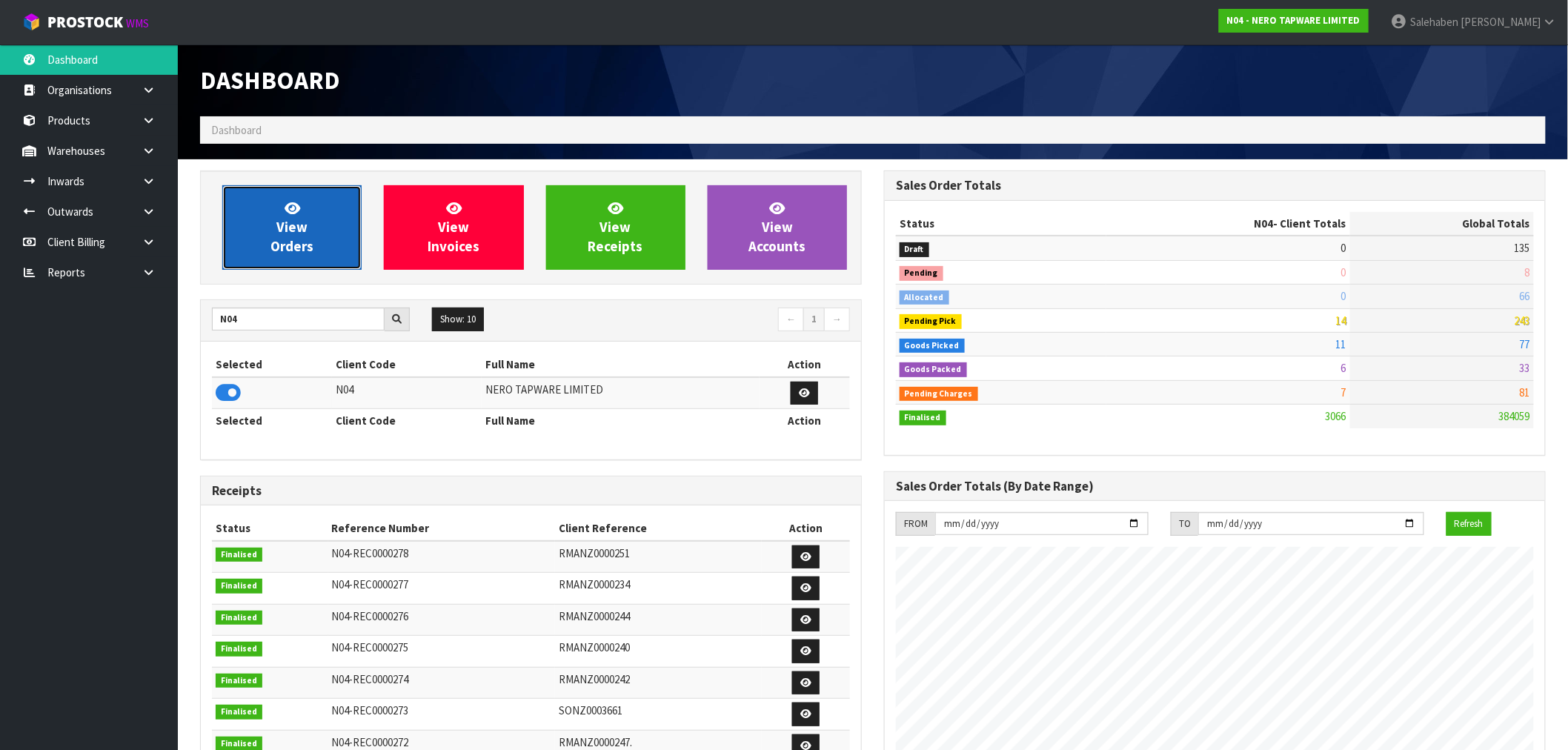
click at [275, 239] on span "View Orders" at bounding box center [292, 227] width 43 height 55
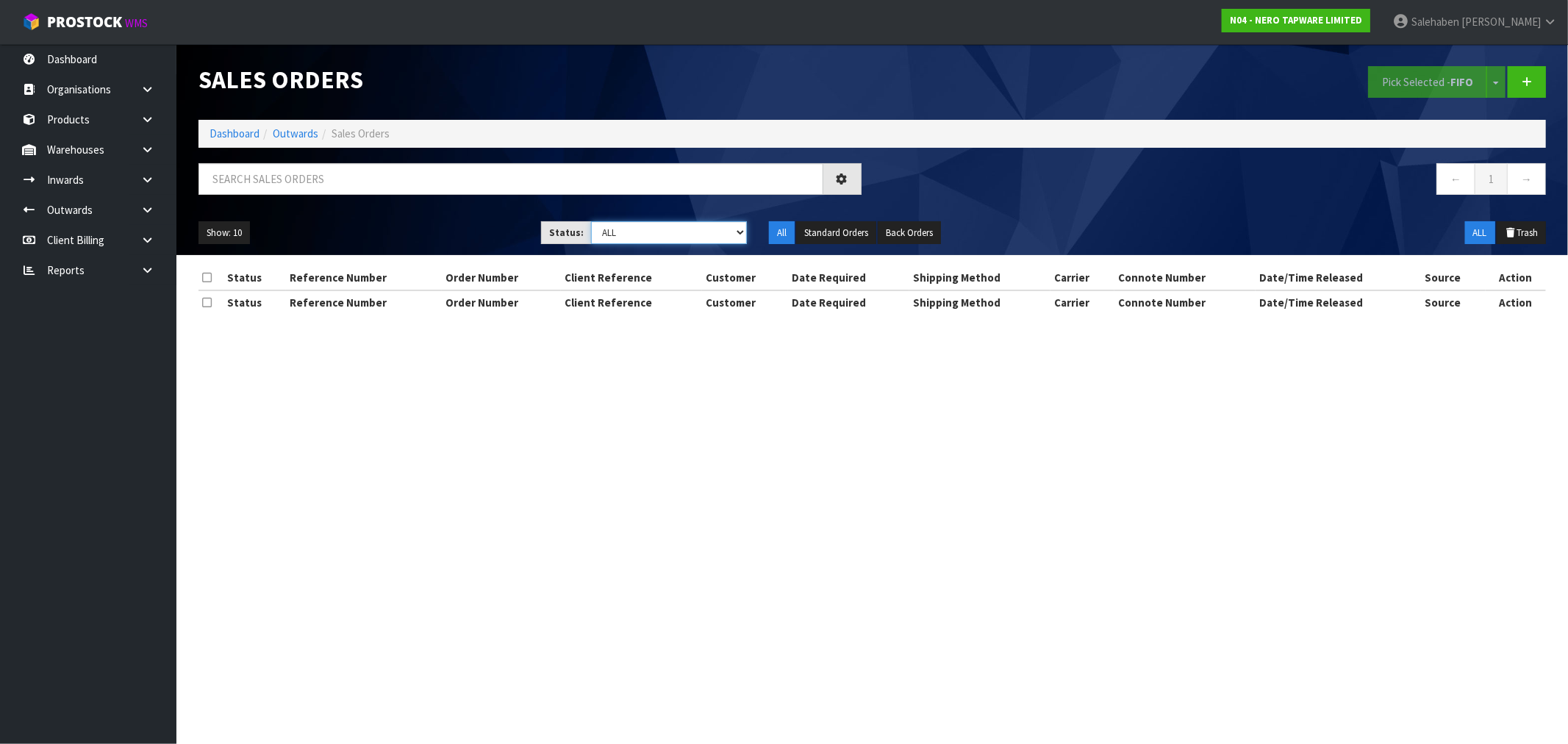
click at [638, 243] on select "Draft Pending Allocated Pending Pick Goods Picked Goods Packed Pending Charges …" at bounding box center [668, 232] width 156 height 23
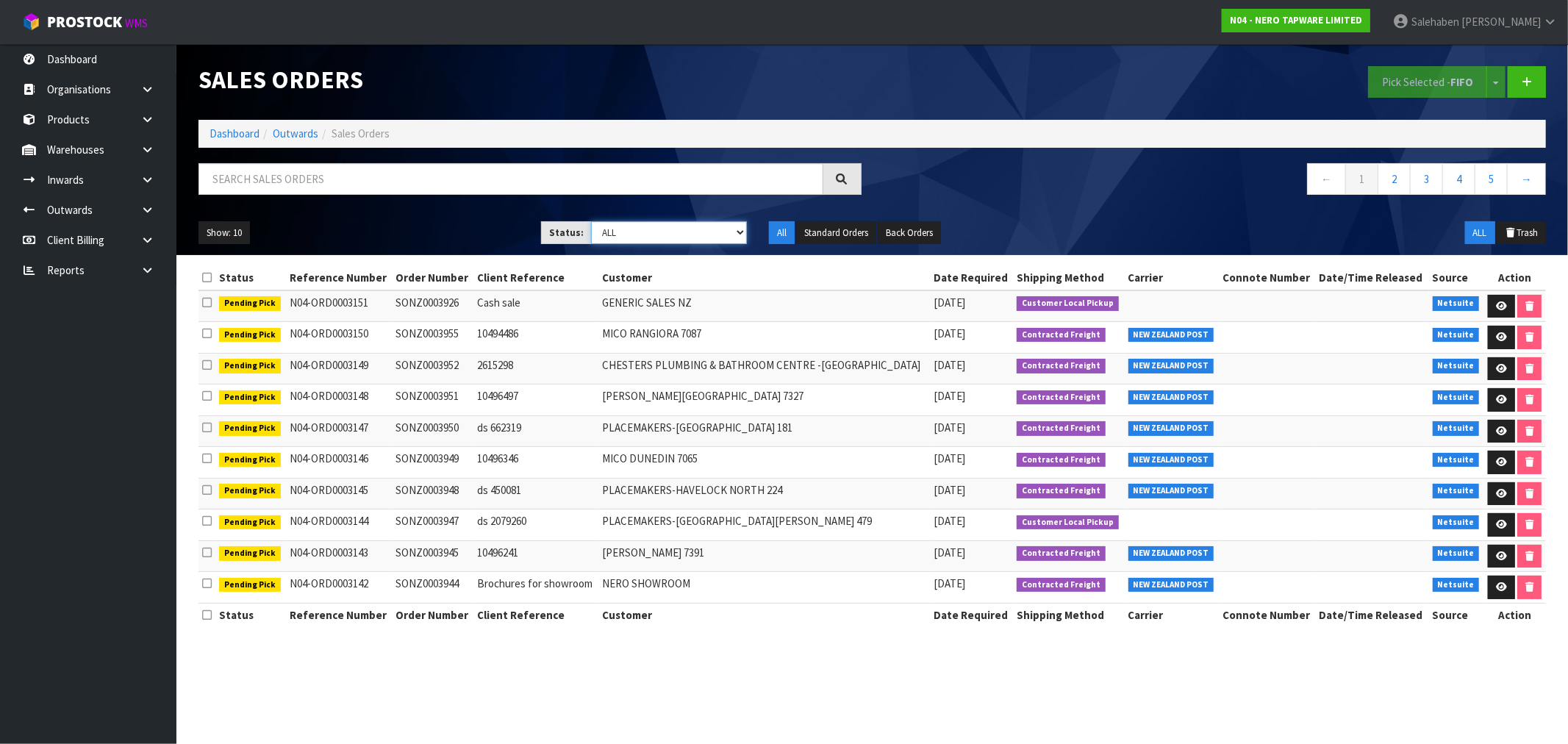
select select "string:3"
click at [591, 221] on select "Draft Pending Allocated Pending Pick Goods Picked Goods Packed Pending Charges …" at bounding box center [668, 232] width 156 height 23
click at [233, 240] on button "Show: 10" at bounding box center [224, 232] width 51 height 23
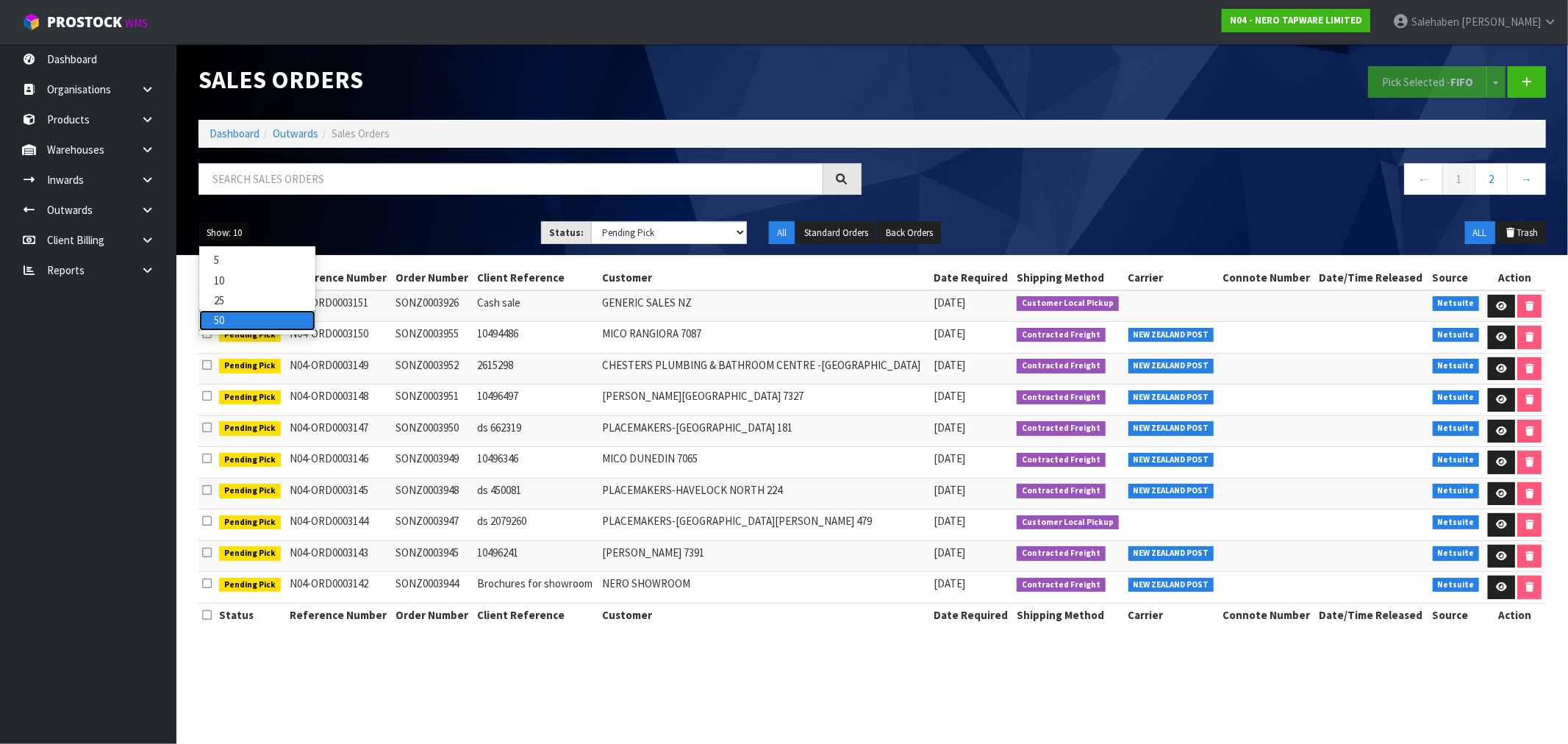
click at [231, 317] on link "50" at bounding box center [258, 319] width 116 height 20
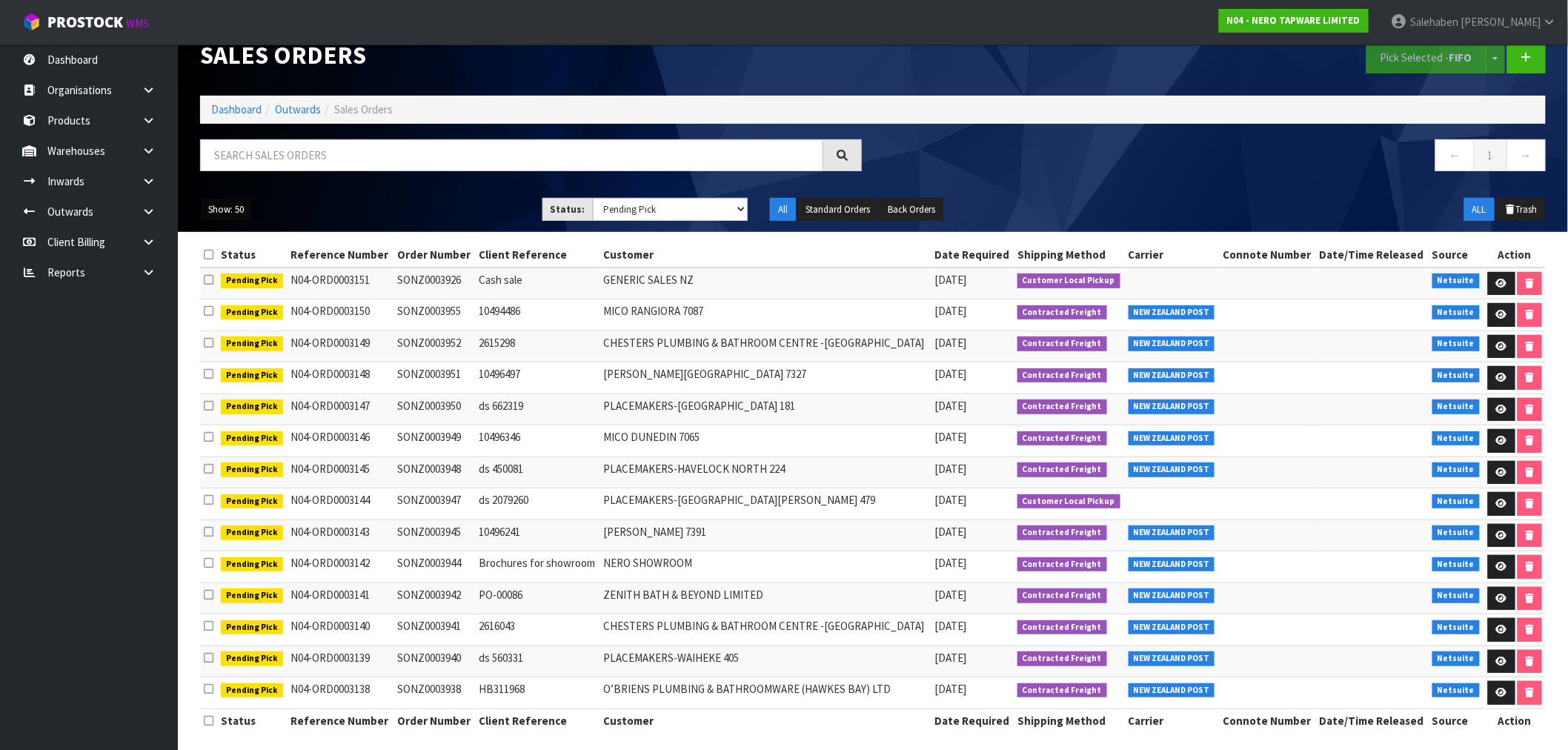
scroll to position [38, 0]
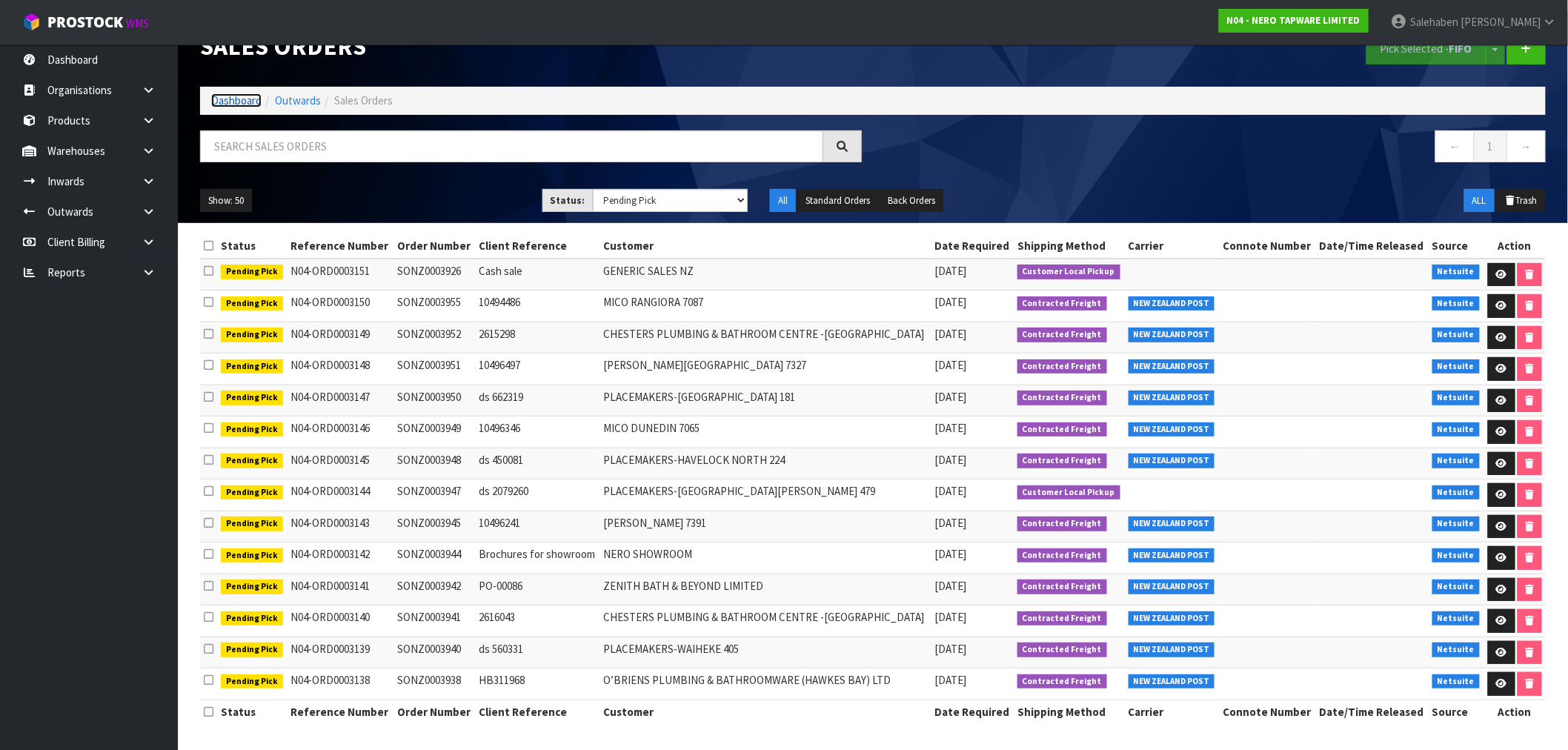
click at [230, 97] on link "Dashboard" at bounding box center [236, 100] width 50 height 14
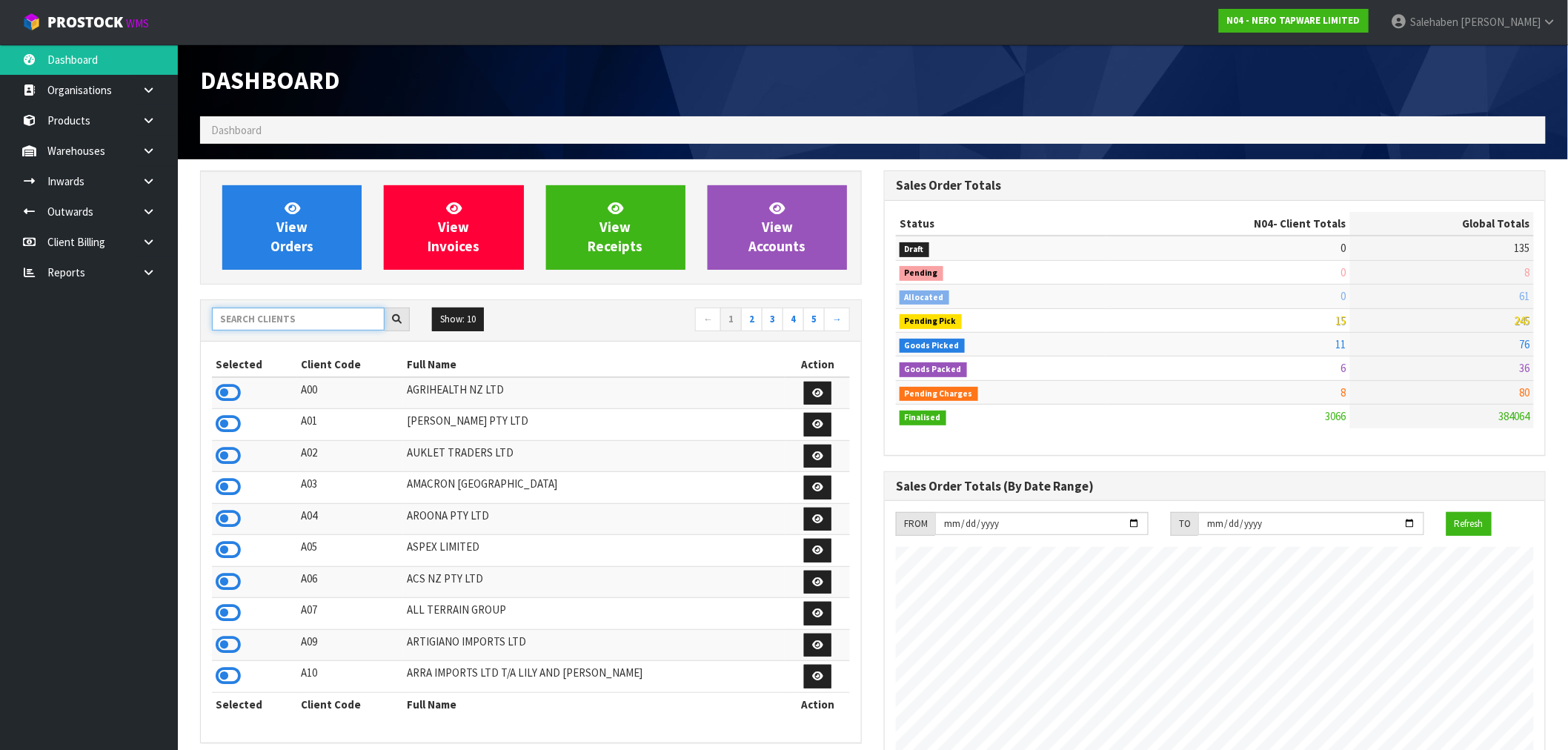
click at [253, 313] on input "text" at bounding box center [299, 318] width 173 height 23
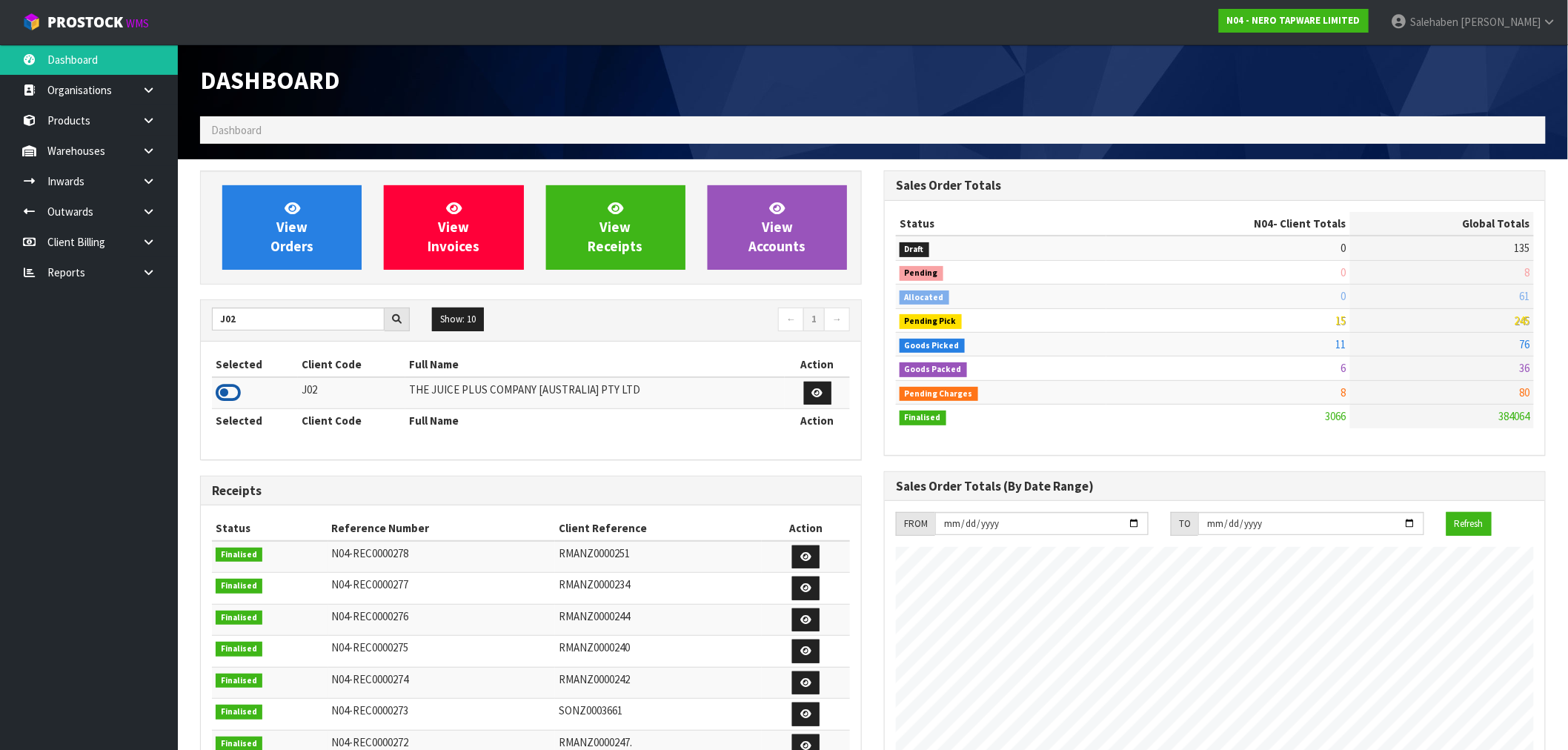
click at [231, 388] on icon at bounding box center [228, 393] width 25 height 22
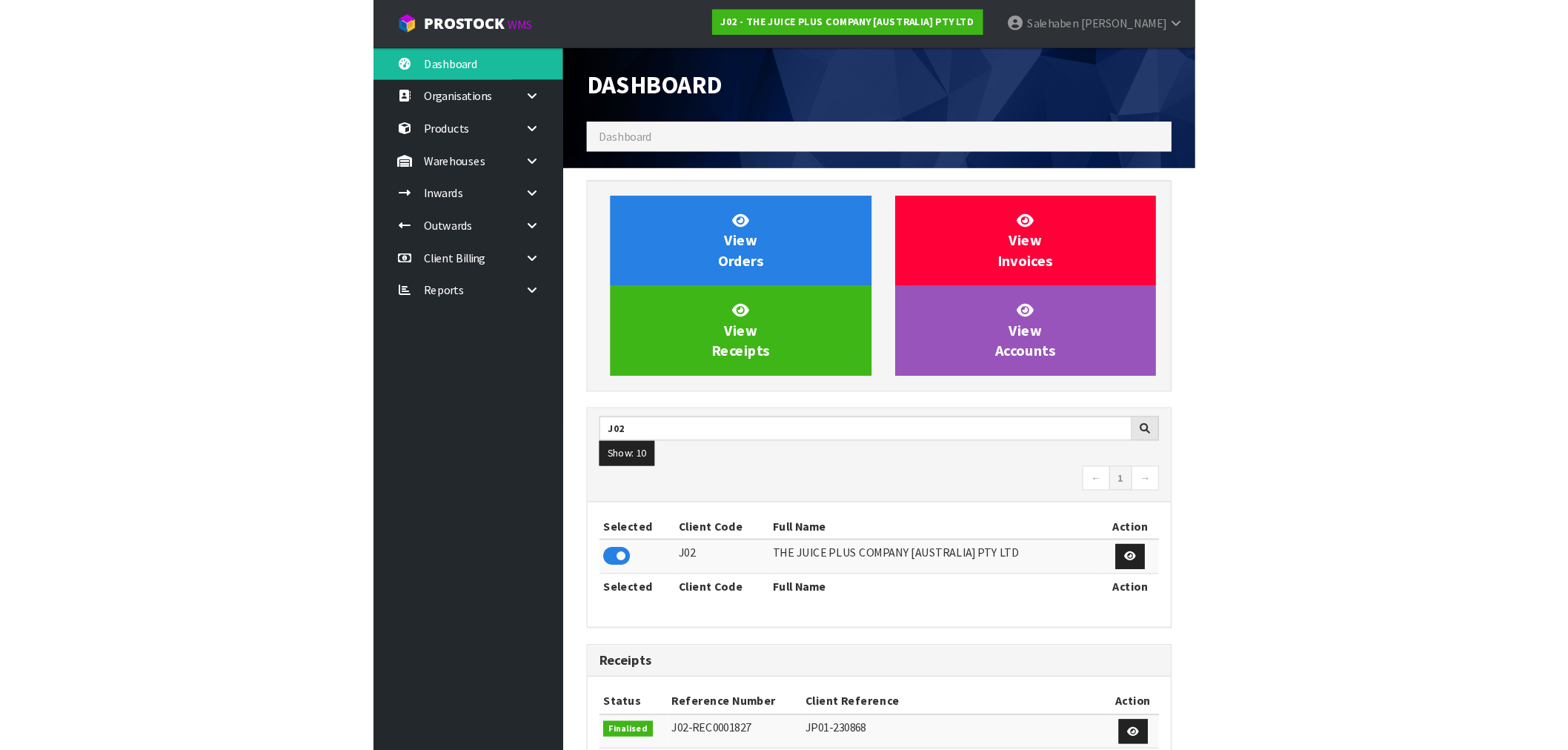
scroll to position [1123, 684]
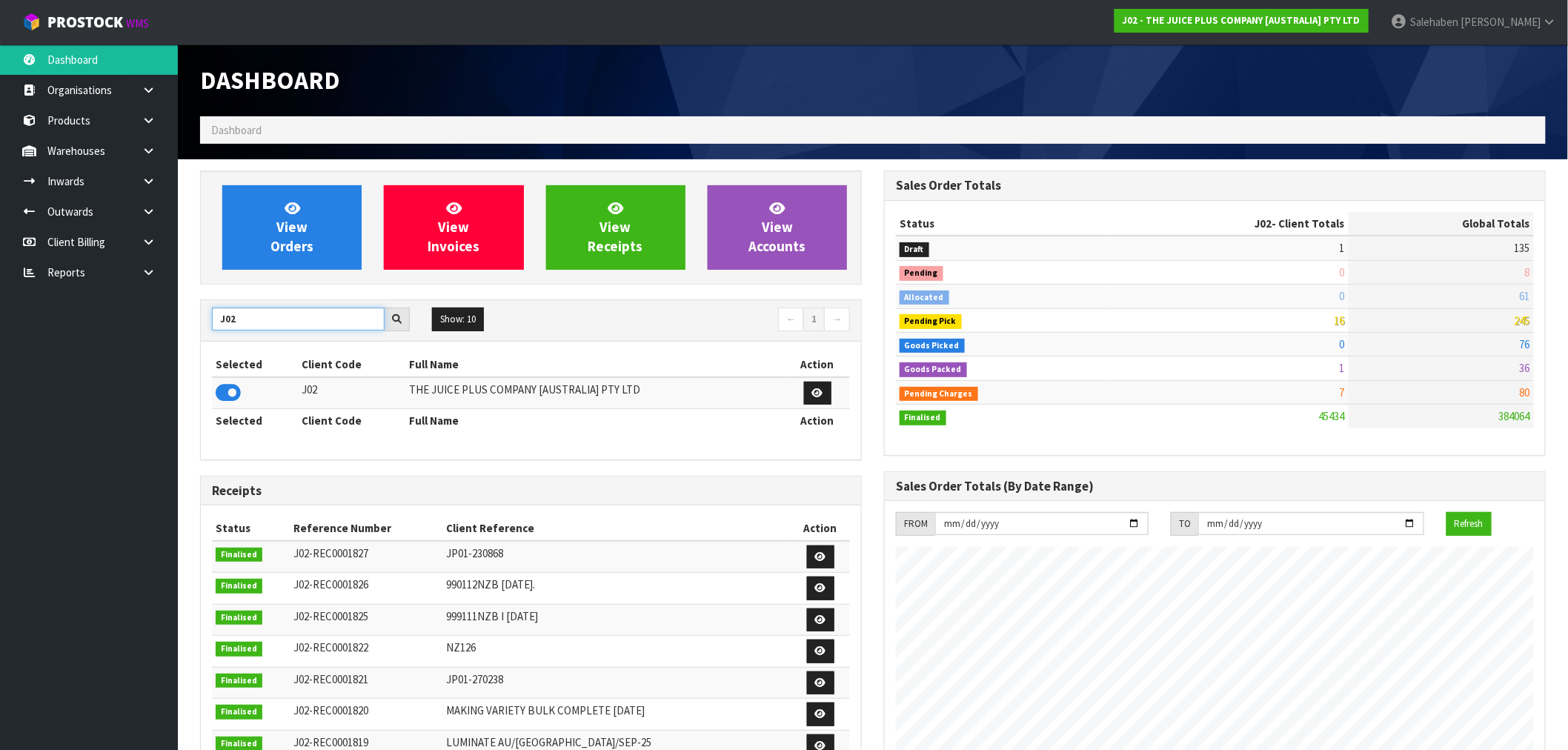
drag, startPoint x: 255, startPoint y: 325, endPoint x: 205, endPoint y: 328, distance: 50.1
click at [205, 328] on div "J02" at bounding box center [311, 318] width 220 height 23
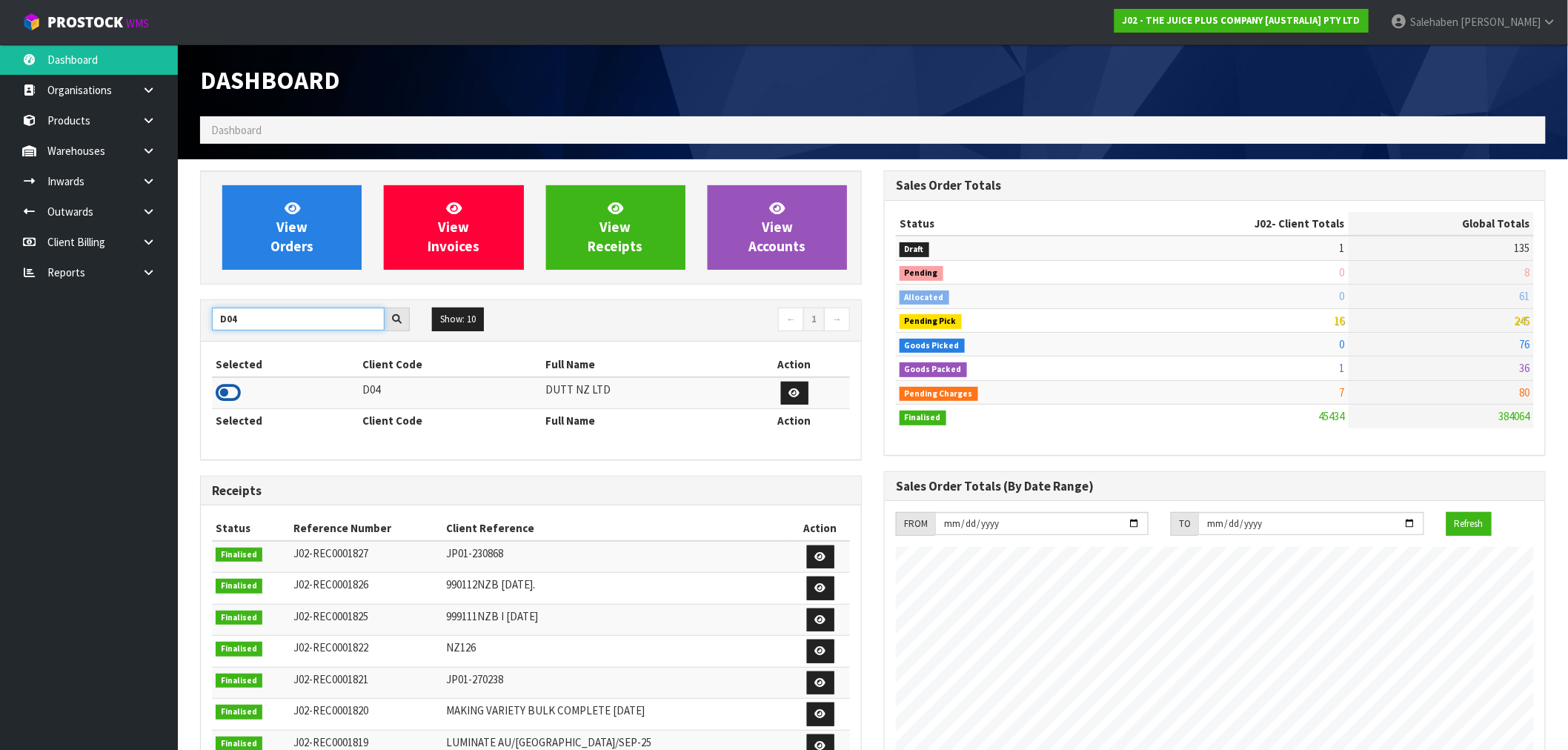
type input "D04"
click at [230, 396] on icon at bounding box center [228, 393] width 25 height 22
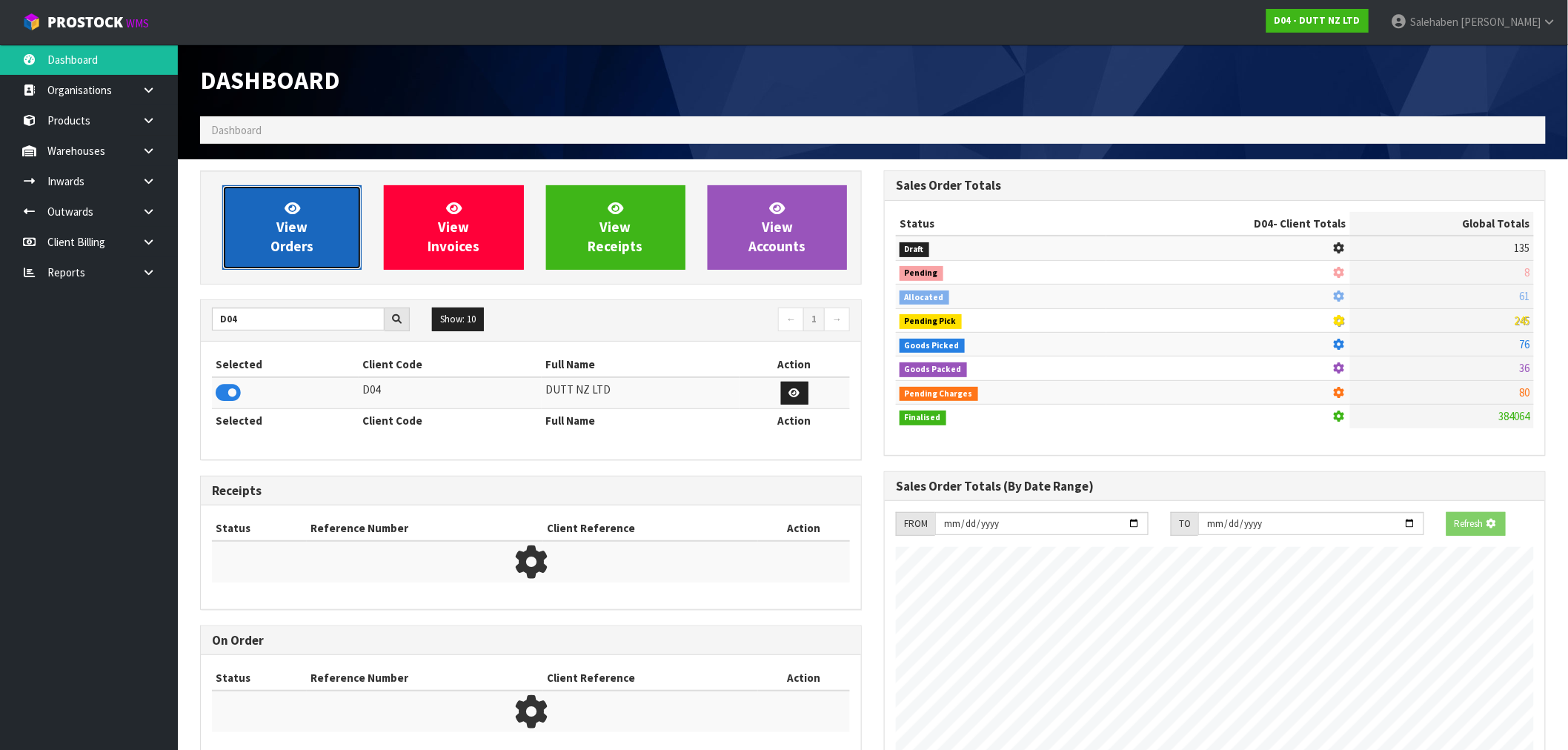
scroll to position [1100, 684]
click at [280, 235] on span "View Orders" at bounding box center [292, 227] width 43 height 55
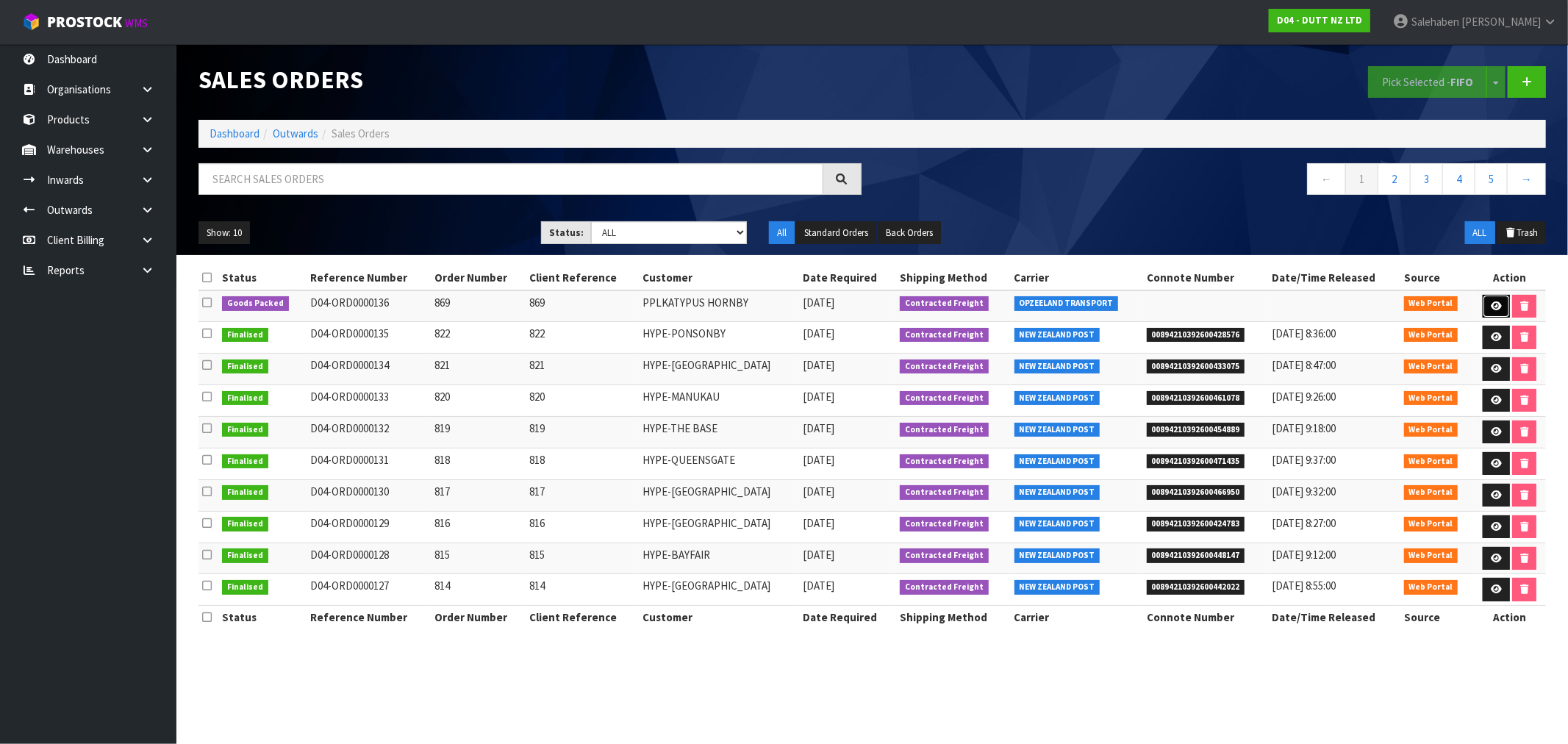
click at [1485, 305] on link at bounding box center [1496, 306] width 27 height 23
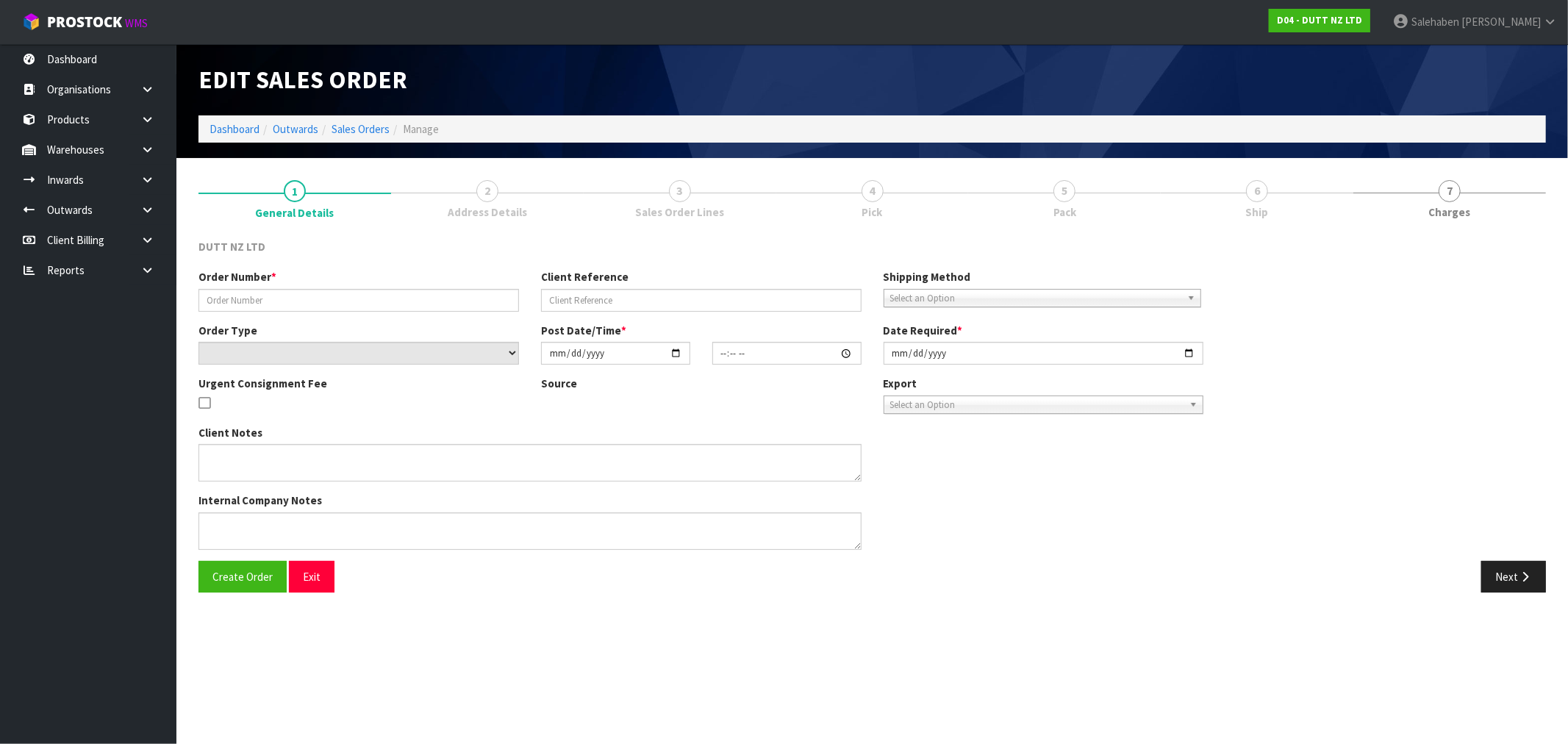
type input "869"
select select "number:0"
type input "[DATE]"
type input "18:07:00.000"
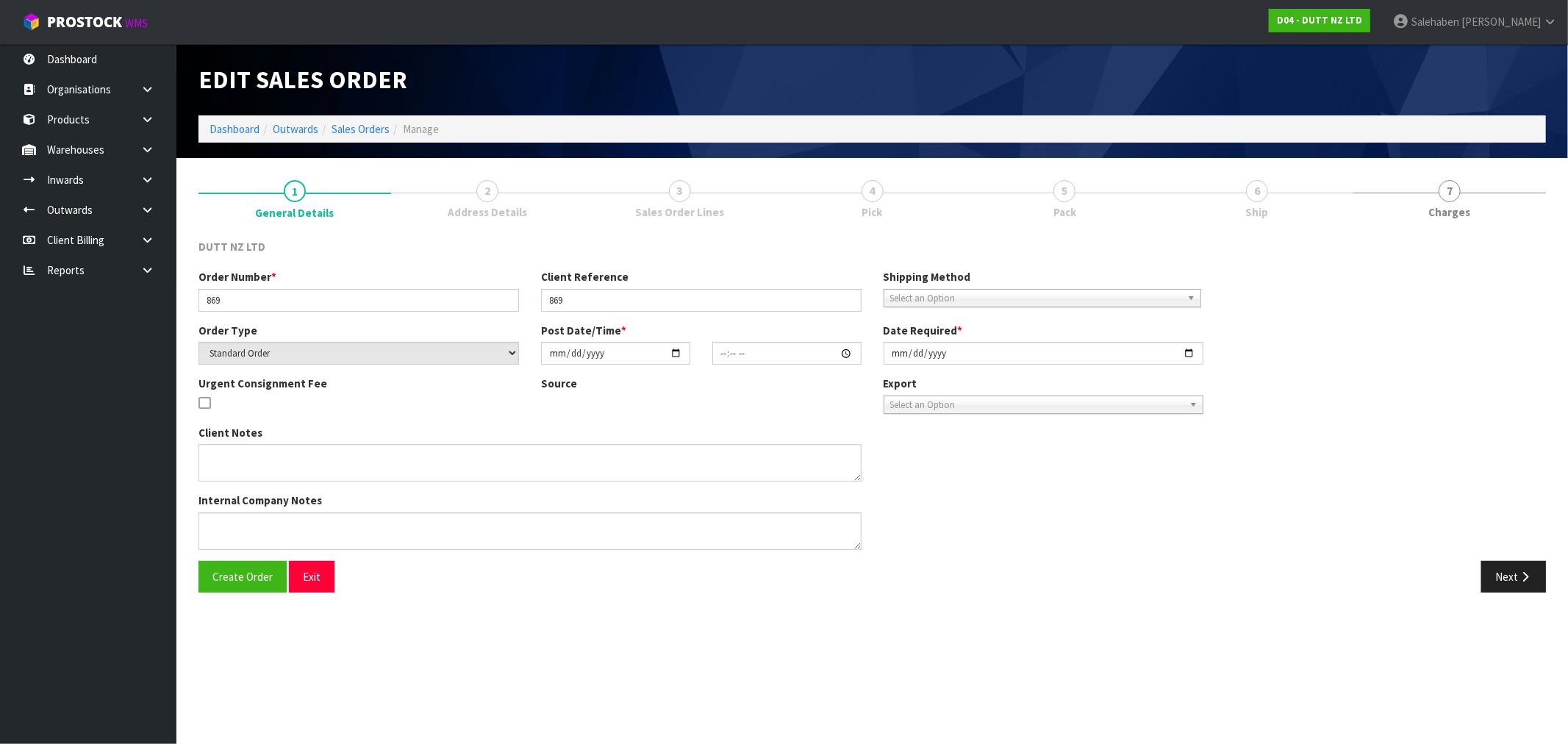
type input "[DATE]"
type textarea "TAILGATE/ PALLET [PERSON_NAME] TO STORE SITE CONTACT - [PERSON_NAME] - [PHONE_N…"
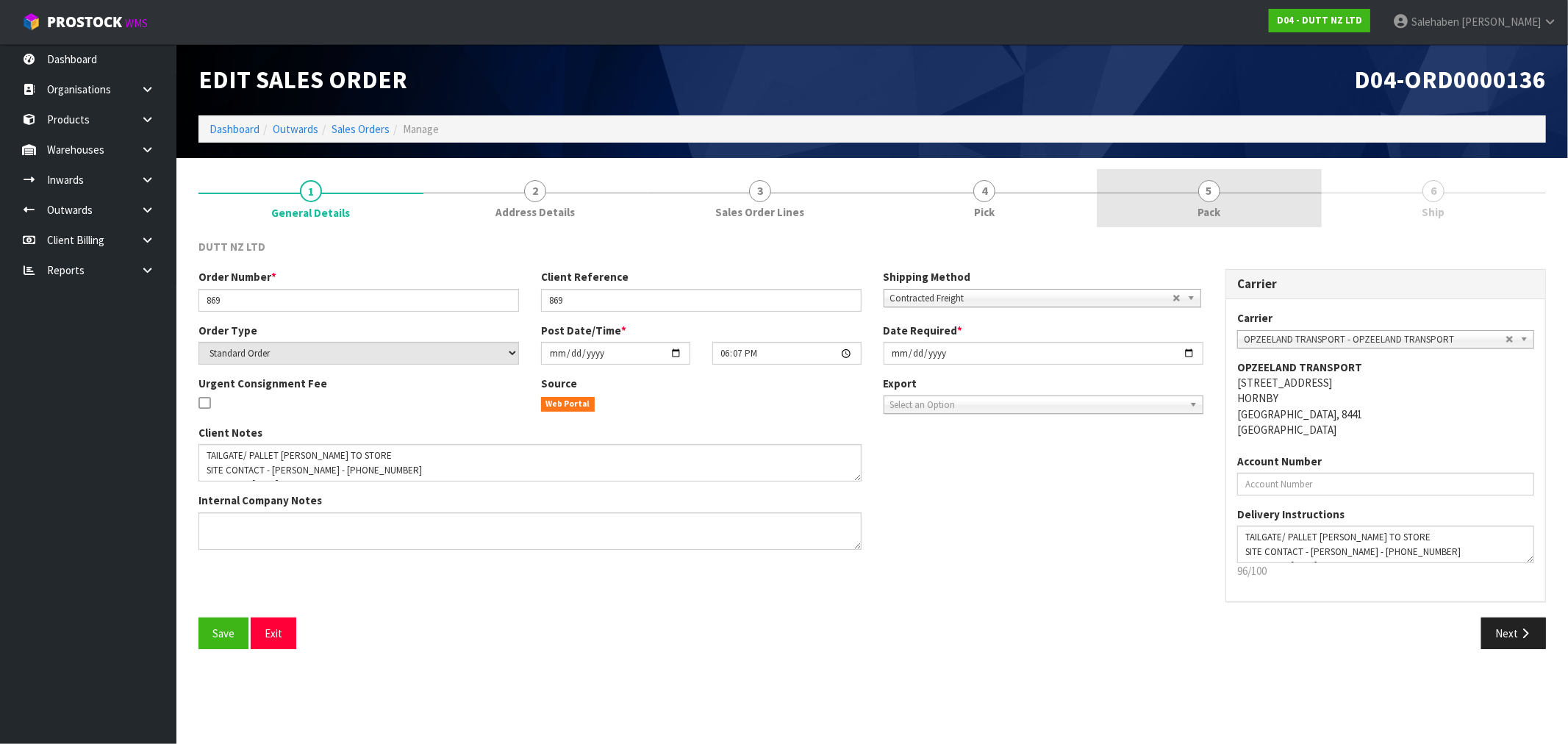
click at [1218, 196] on link "5 Pack" at bounding box center [1209, 199] width 225 height 58
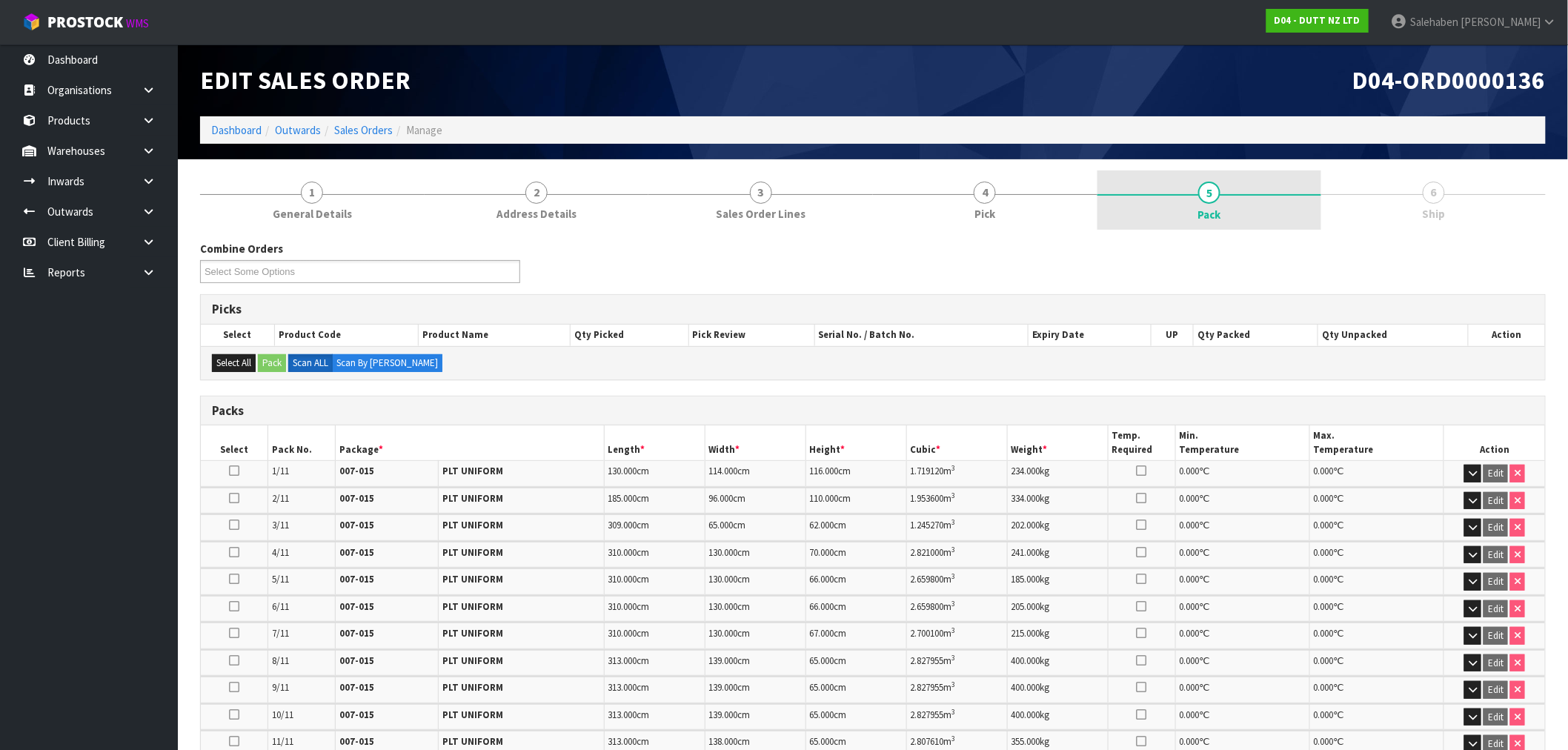
click at [1215, 207] on span "Pack" at bounding box center [1210, 215] width 23 height 16
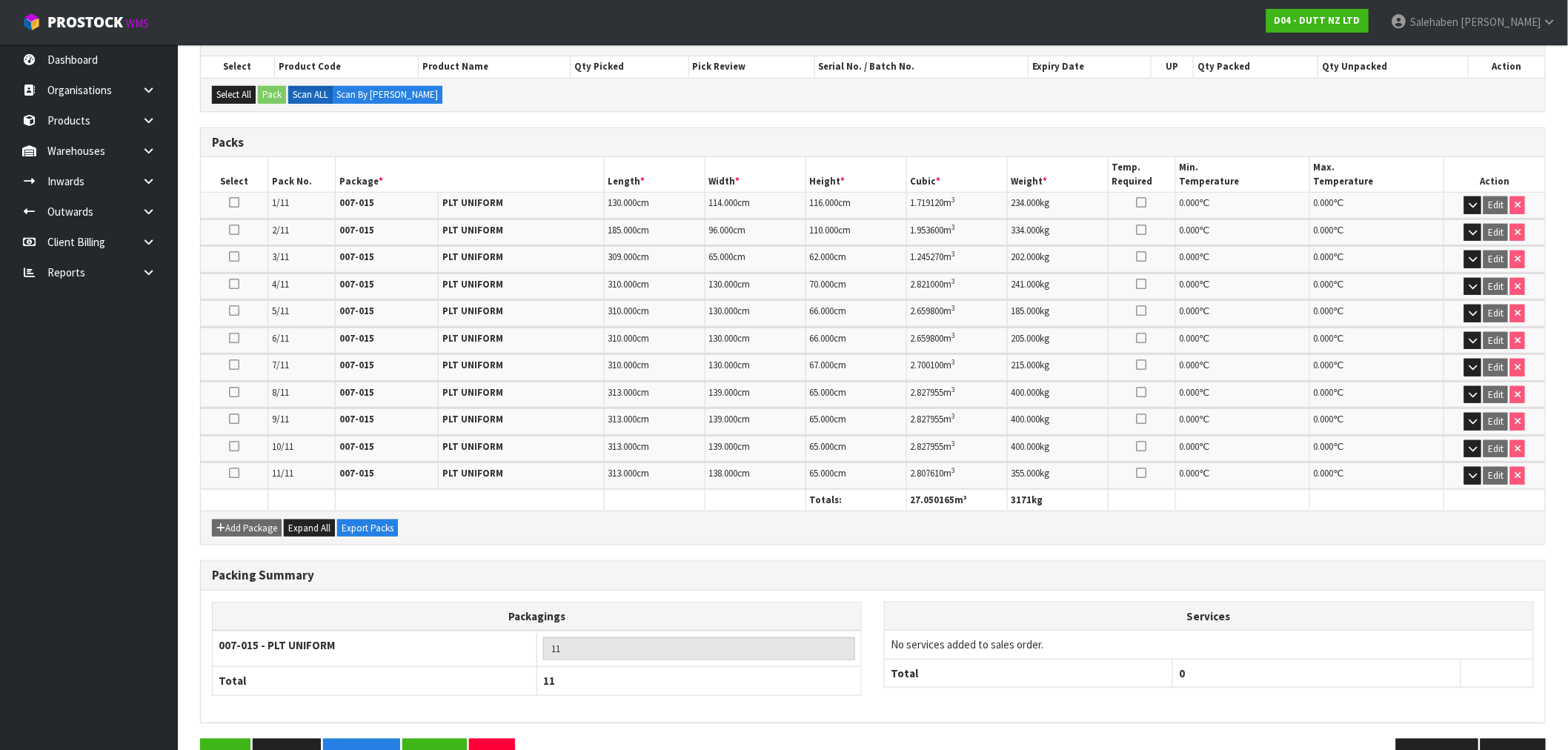
scroll to position [307, 0]
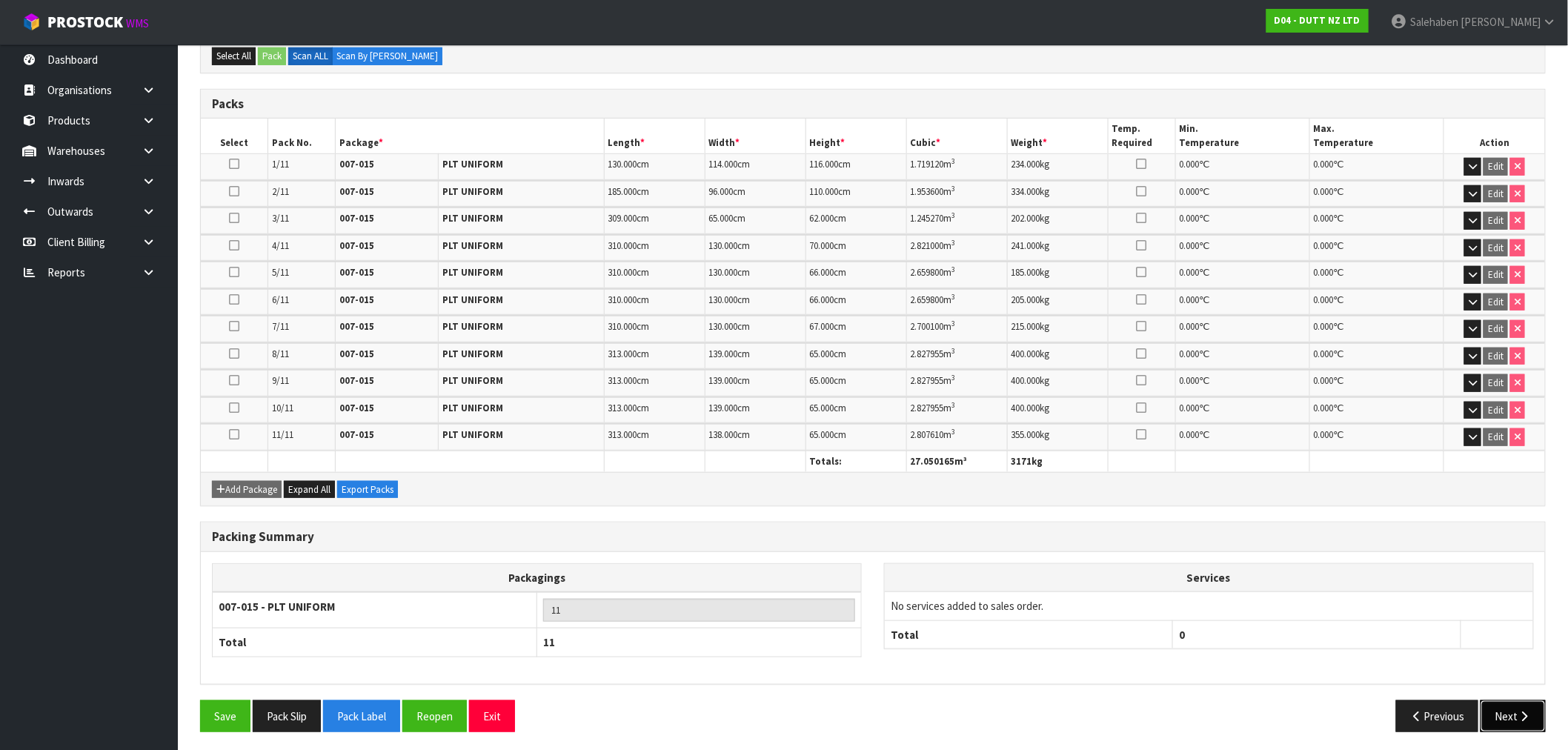
click at [1502, 711] on button "Next" at bounding box center [1514, 715] width 66 height 32
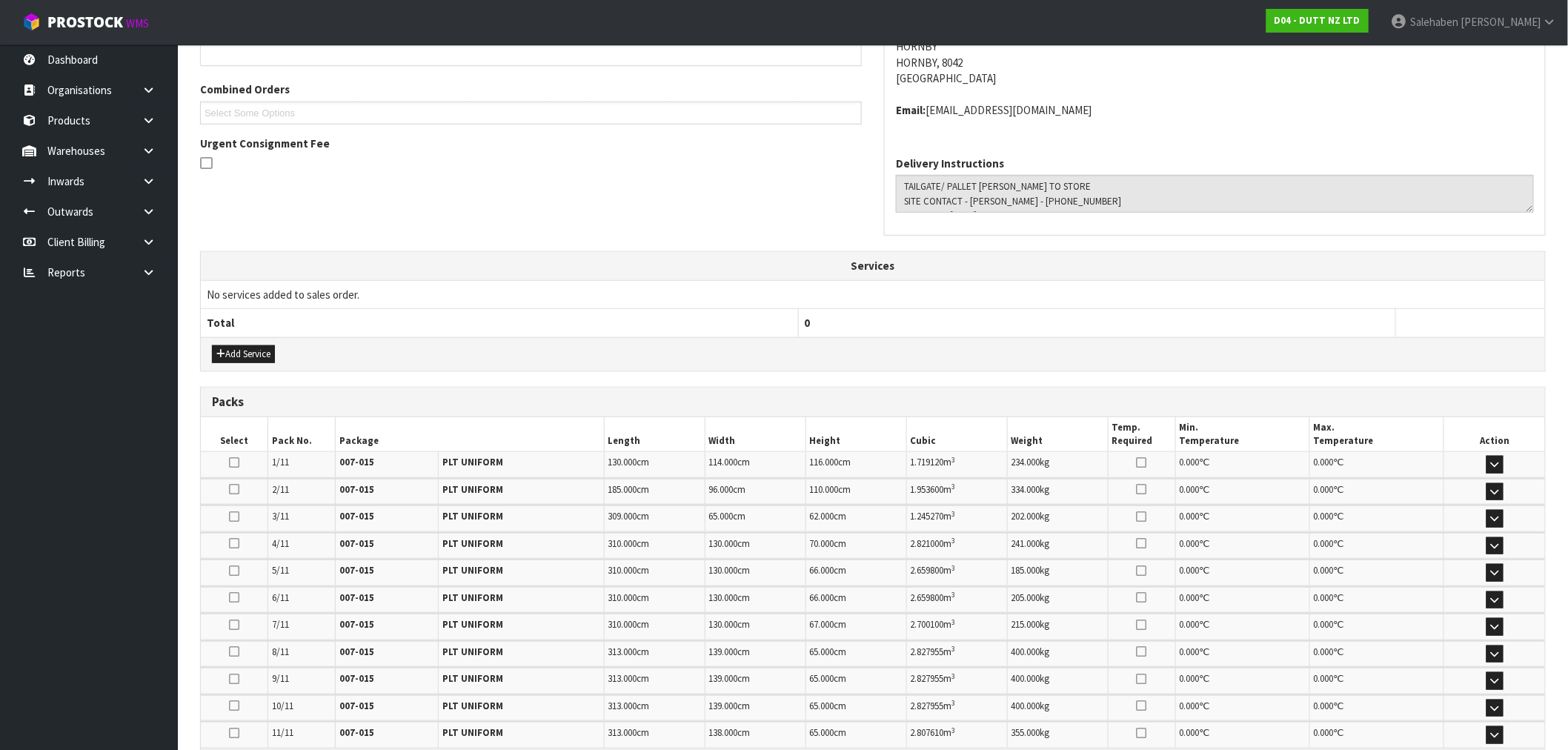
scroll to position [0, 0]
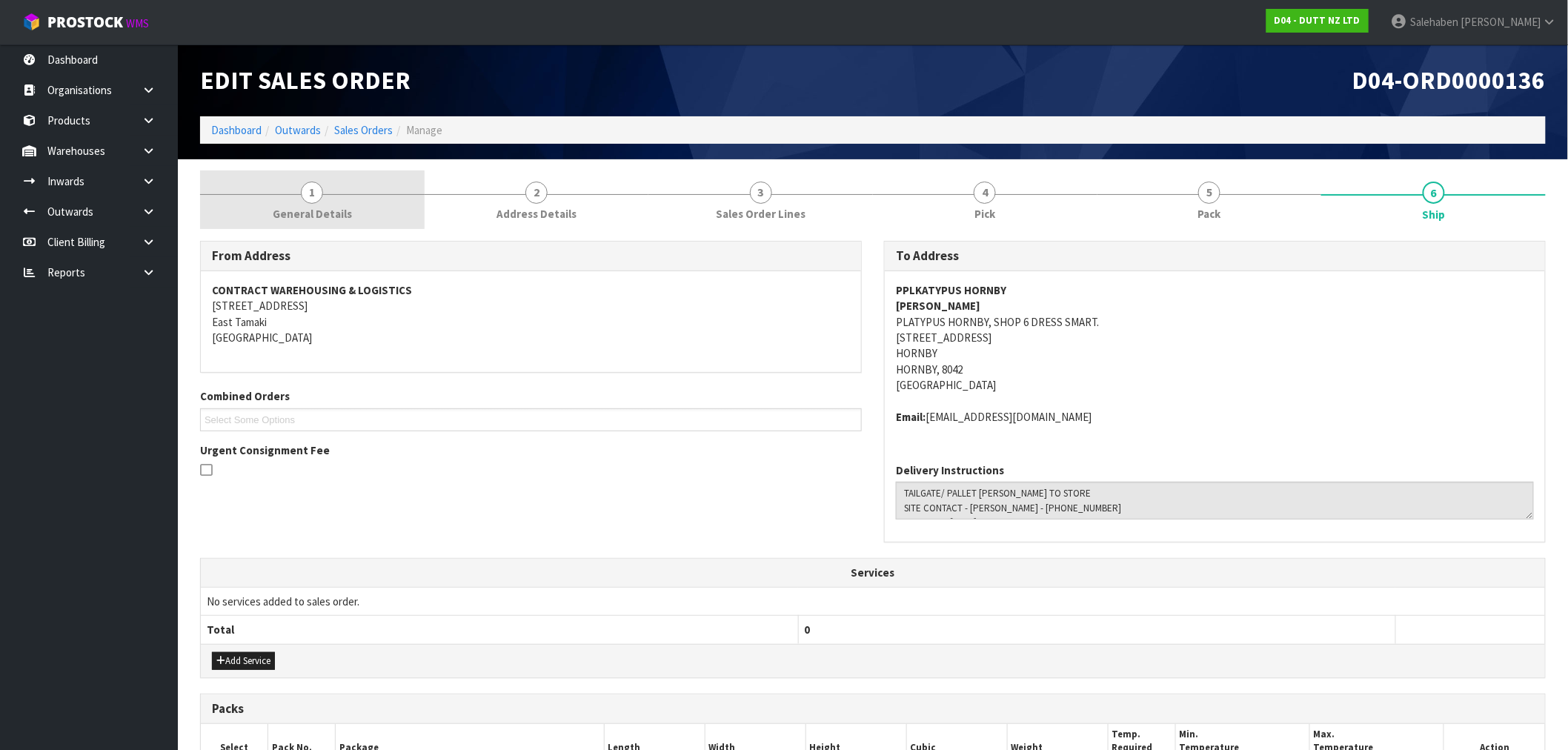
click at [328, 210] on span "General Details" at bounding box center [312, 214] width 79 height 16
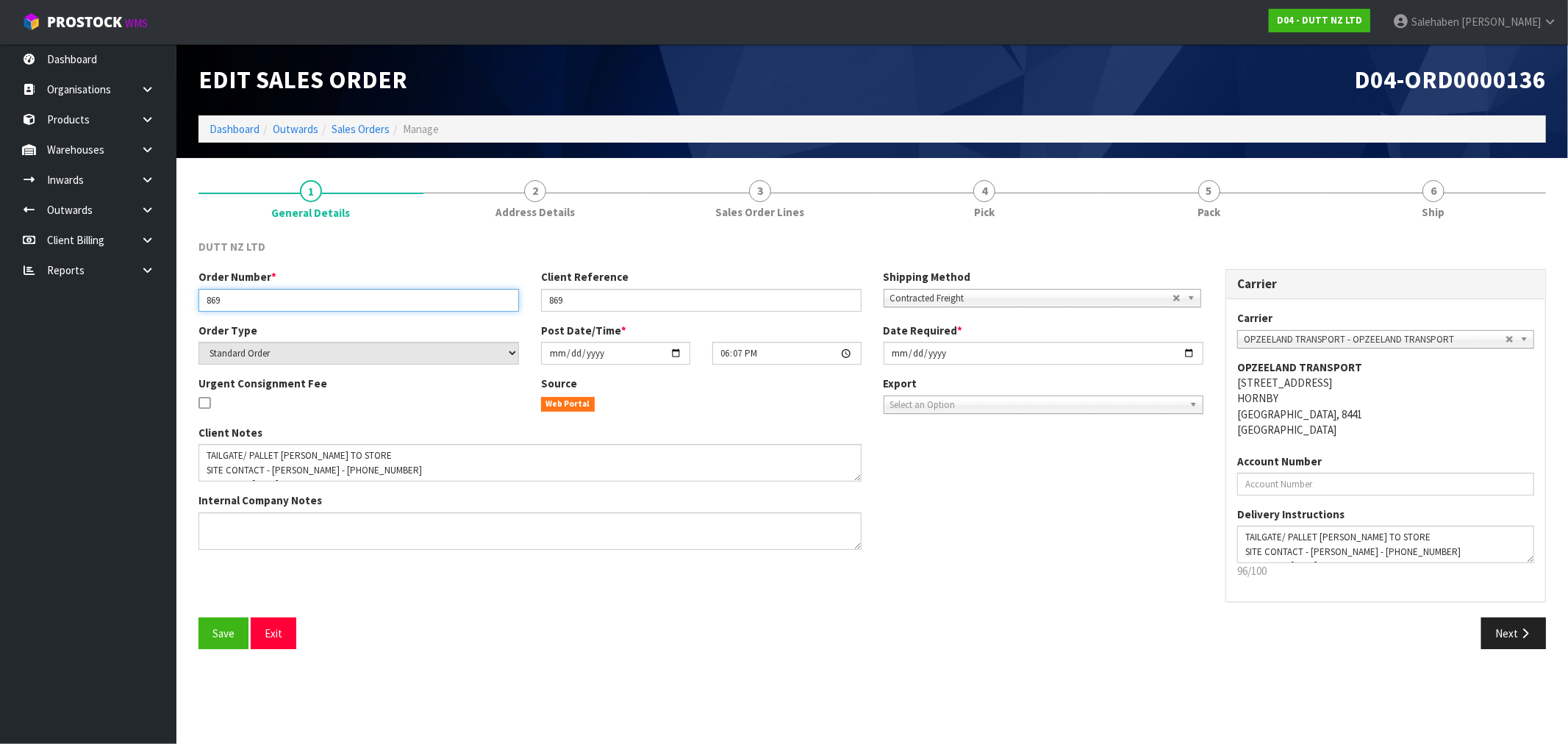
drag, startPoint x: 238, startPoint y: 298, endPoint x: 187, endPoint y: 310, distance: 52.4
click at [187, 310] on div "Order Number * 869" at bounding box center [359, 289] width 342 height 42
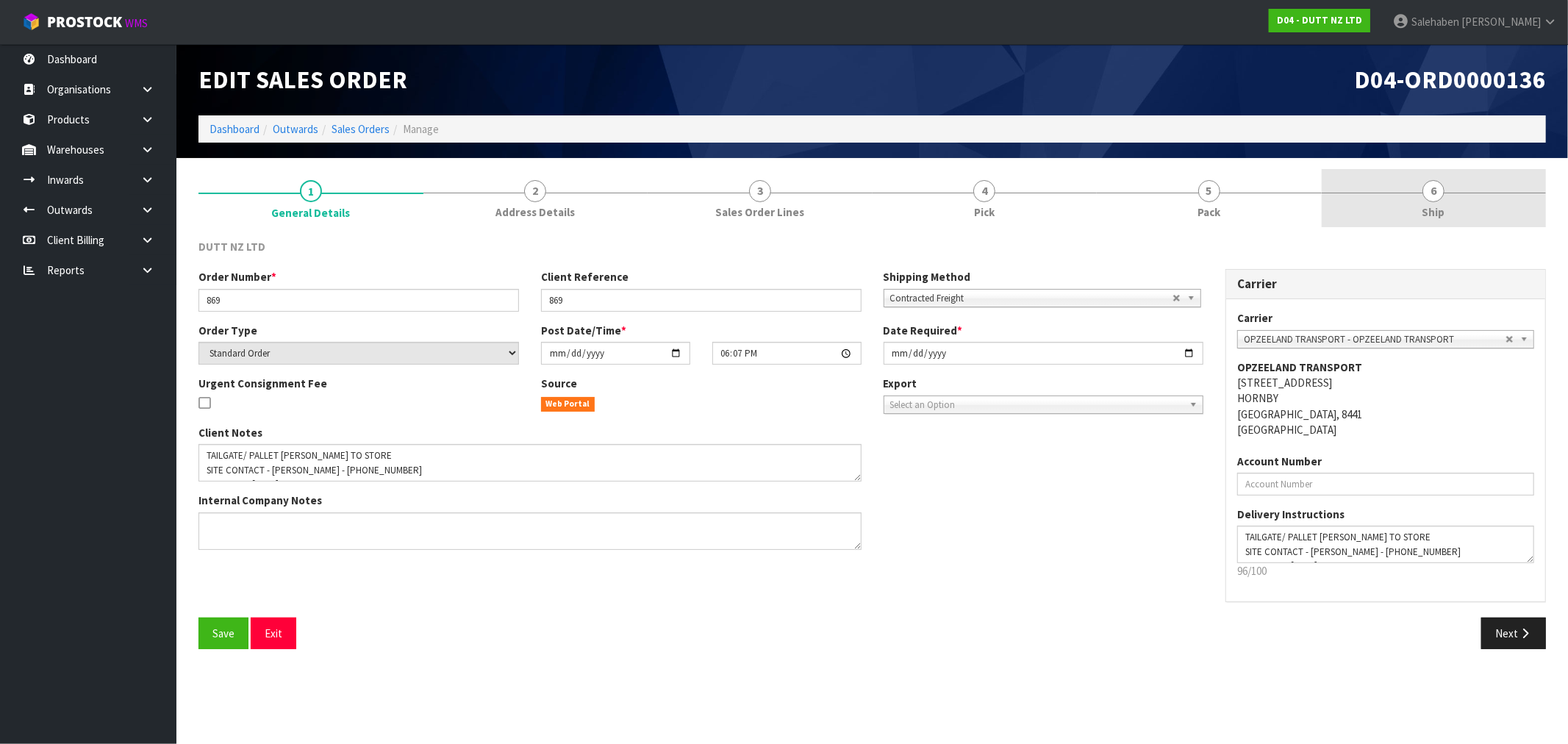
click at [1422, 205] on span "Ship" at bounding box center [1434, 212] width 23 height 15
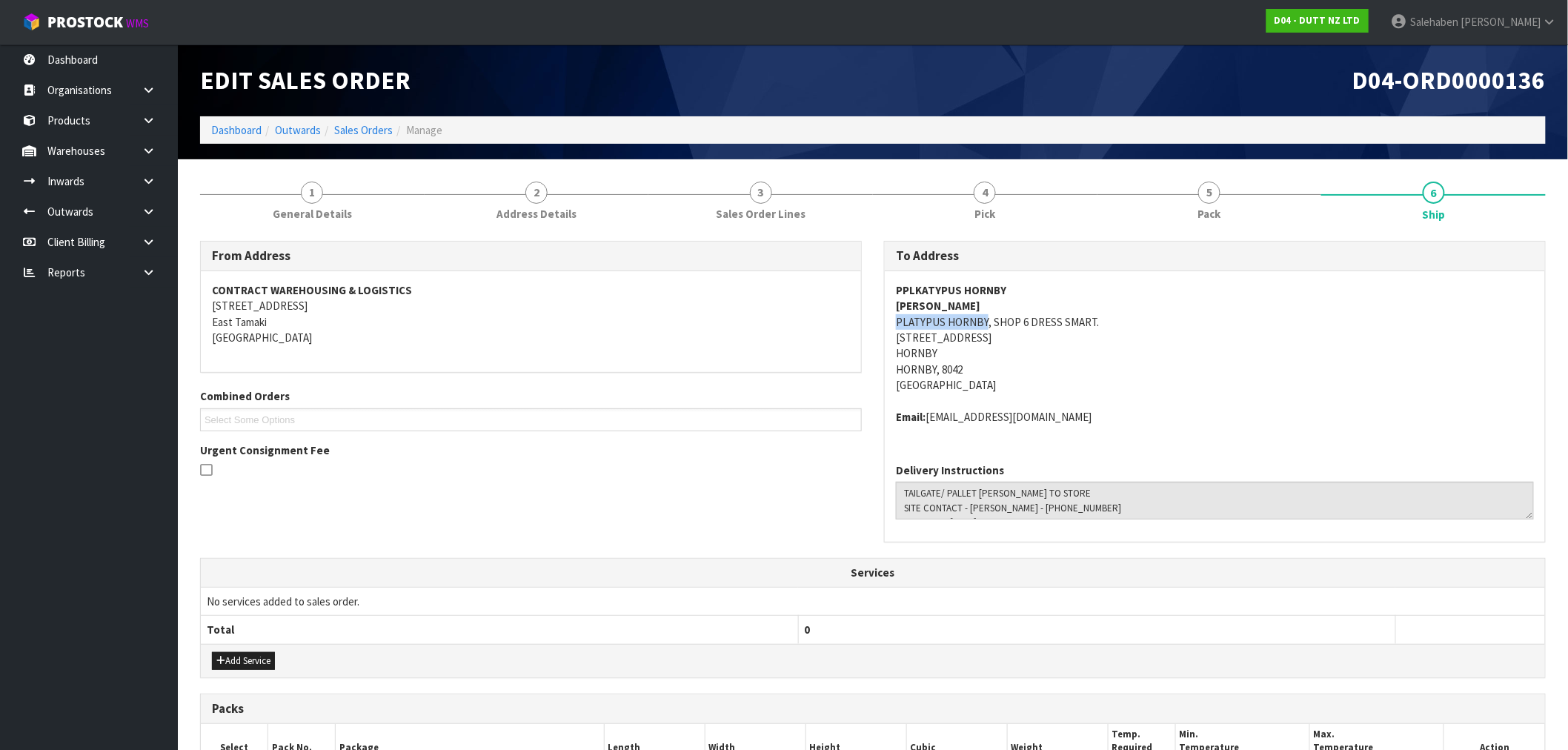
drag, startPoint x: 984, startPoint y: 321, endPoint x: 899, endPoint y: 327, distance: 85.2
click at [899, 327] on address "PPLKATYPUS [PERSON_NAME] [PERSON_NAME] PLATYPUS [PERSON_NAME], SHOP 6 DRESS SMA…" at bounding box center [1214, 337] width 638 height 111
copy address "PLATYPUS HORNBY"
drag, startPoint x: 897, startPoint y: 334, endPoint x: 1068, endPoint y: 337, distance: 171.0
click at [1068, 337] on address "PPLKATYPUS [PERSON_NAME] [PERSON_NAME] PLATYPUS [PERSON_NAME], SHOP 6 DRESS SMA…" at bounding box center [1214, 337] width 638 height 111
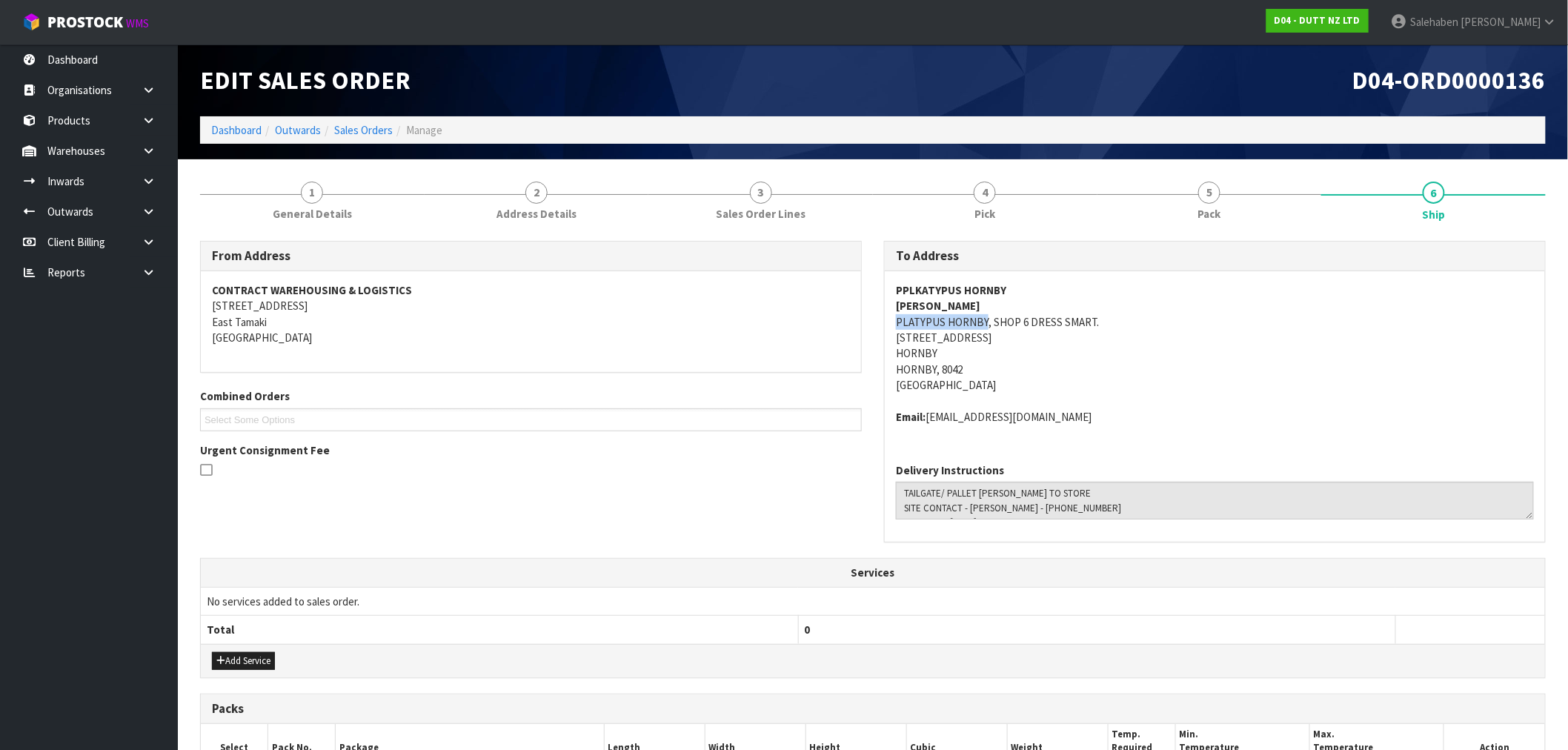
copy address "[STREET_ADDRESS]"
drag, startPoint x: 1064, startPoint y: 508, endPoint x: 986, endPoint y: 507, distance: 78.0
click at [986, 507] on textarea at bounding box center [1214, 501] width 638 height 38
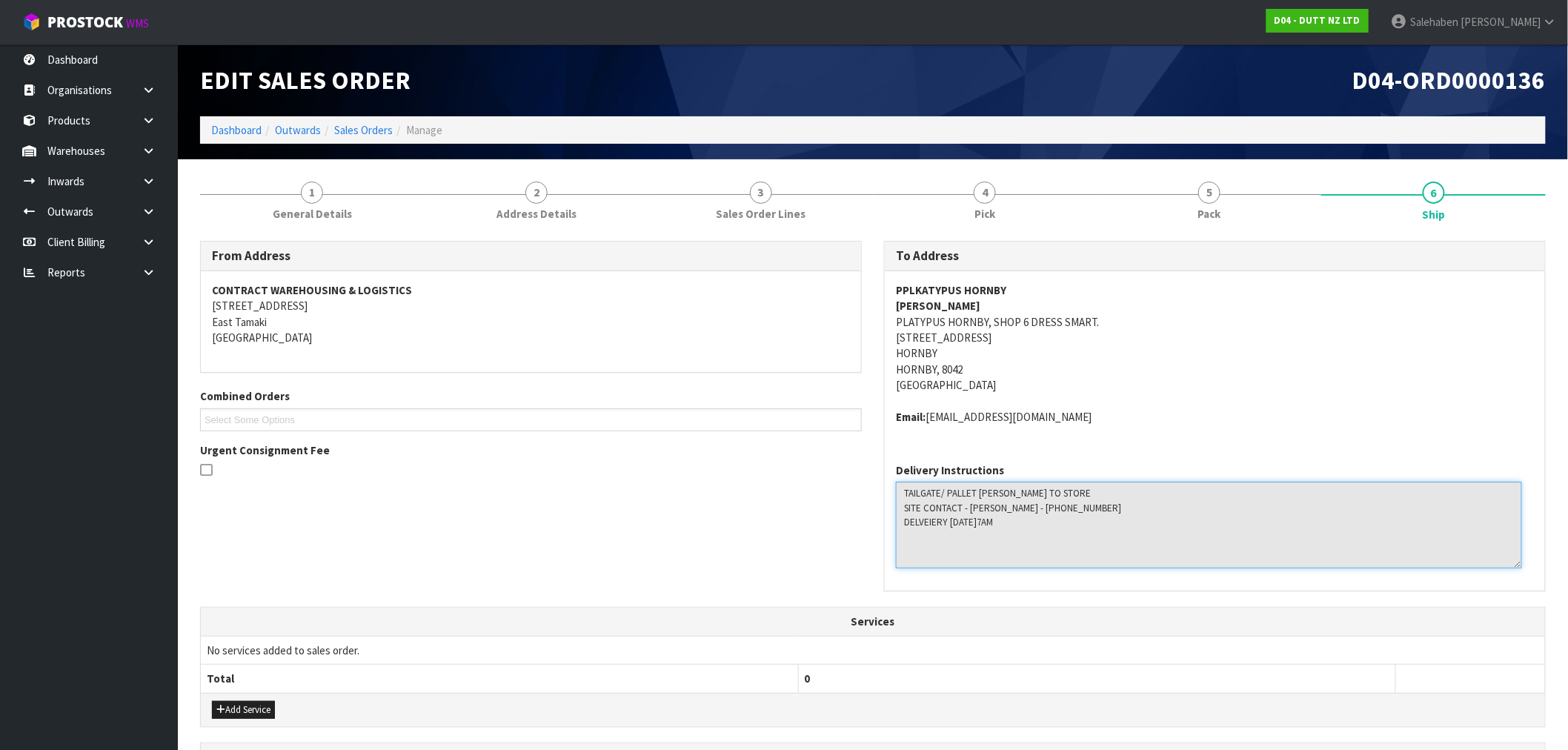
drag, startPoint x: 1527, startPoint y: 516, endPoint x: 1515, endPoint y: 565, distance: 50.4
click at [1515, 565] on textarea at bounding box center [1209, 525] width 627 height 86
click at [1017, 539] on textarea at bounding box center [1209, 525] width 627 height 86
drag, startPoint x: 899, startPoint y: 509, endPoint x: 1055, endPoint y: 515, distance: 156.1
click at [1055, 515] on textarea at bounding box center [1209, 525] width 627 height 86
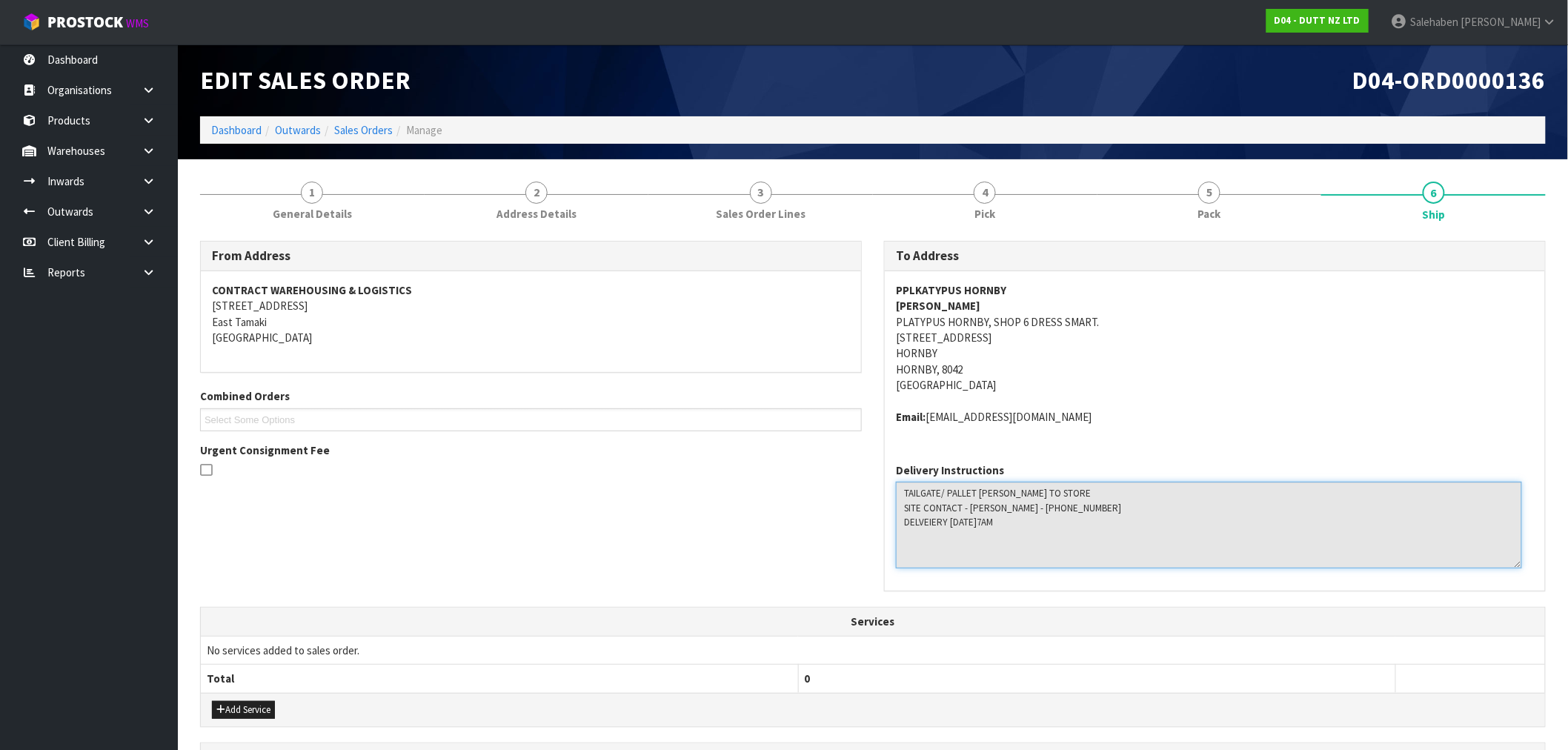
click at [1008, 548] on textarea at bounding box center [1209, 525] width 627 height 86
drag, startPoint x: 1067, startPoint y: 514, endPoint x: 1009, endPoint y: 509, distance: 58.2
click at [1009, 509] on textarea at bounding box center [1209, 525] width 627 height 86
drag, startPoint x: 1049, startPoint y: 415, endPoint x: 929, endPoint y: 426, distance: 120.5
click at [929, 426] on div "PPLKATYPUS [PERSON_NAME] [PERSON_NAME] PLATYPUS [PERSON_NAME], SHOP 6 DRESS SMA…" at bounding box center [1214, 361] width 660 height 180
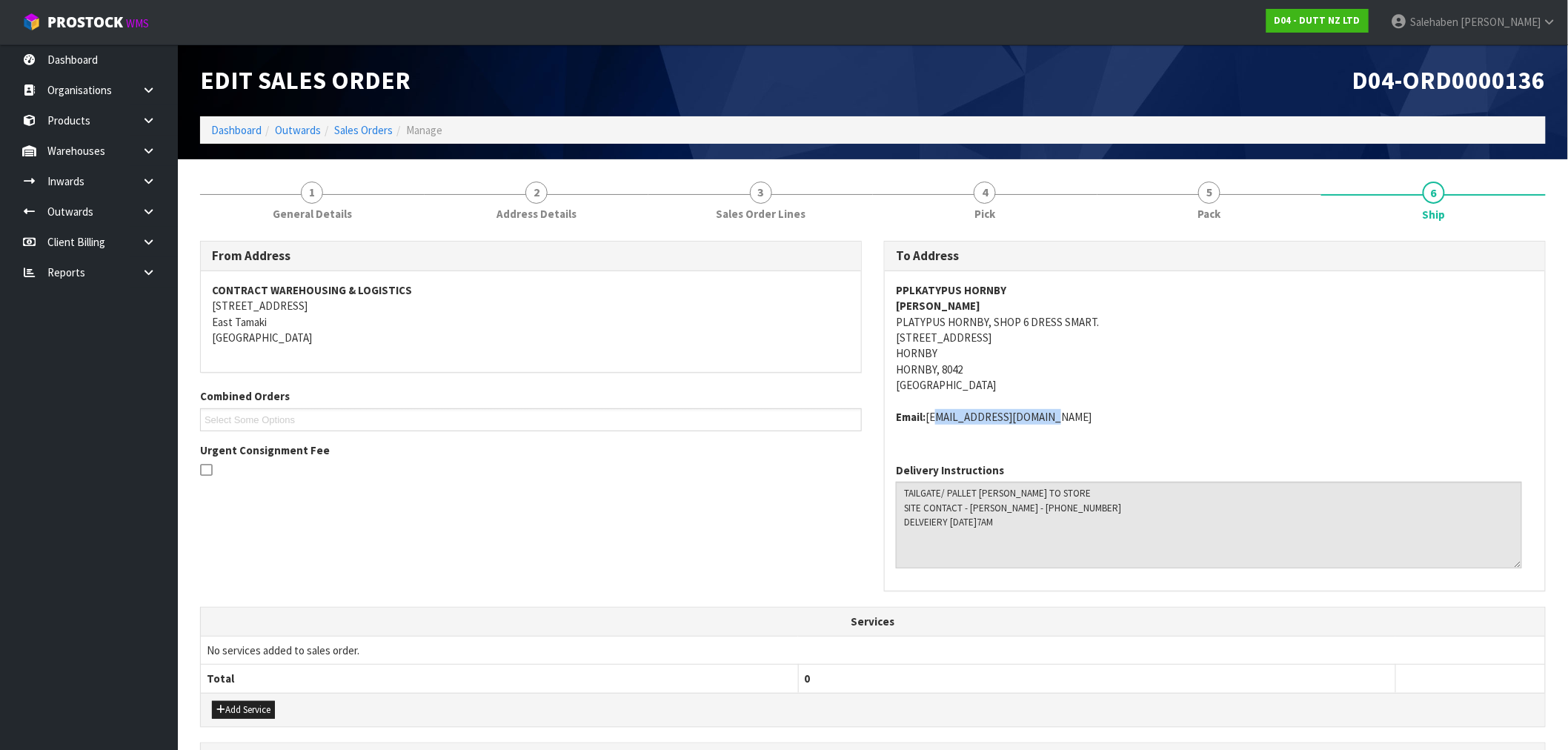
copy address "[EMAIL_ADDRESS][DOMAIN_NAME]"
drag, startPoint x: 906, startPoint y: 496, endPoint x: 1097, endPoint y: 532, distance: 194.4
click at [1097, 532] on textarea at bounding box center [1209, 525] width 627 height 86
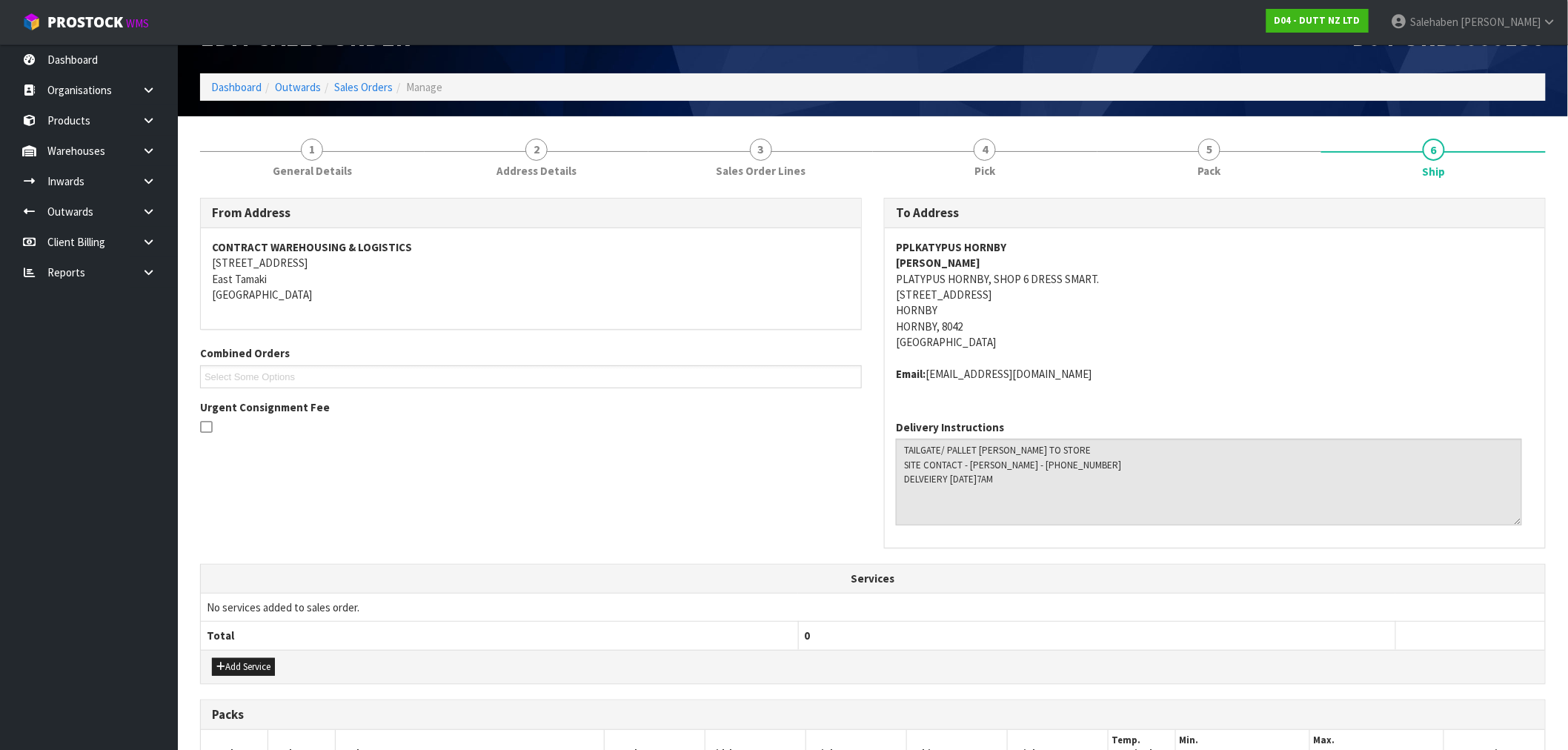
scroll to position [82, 0]
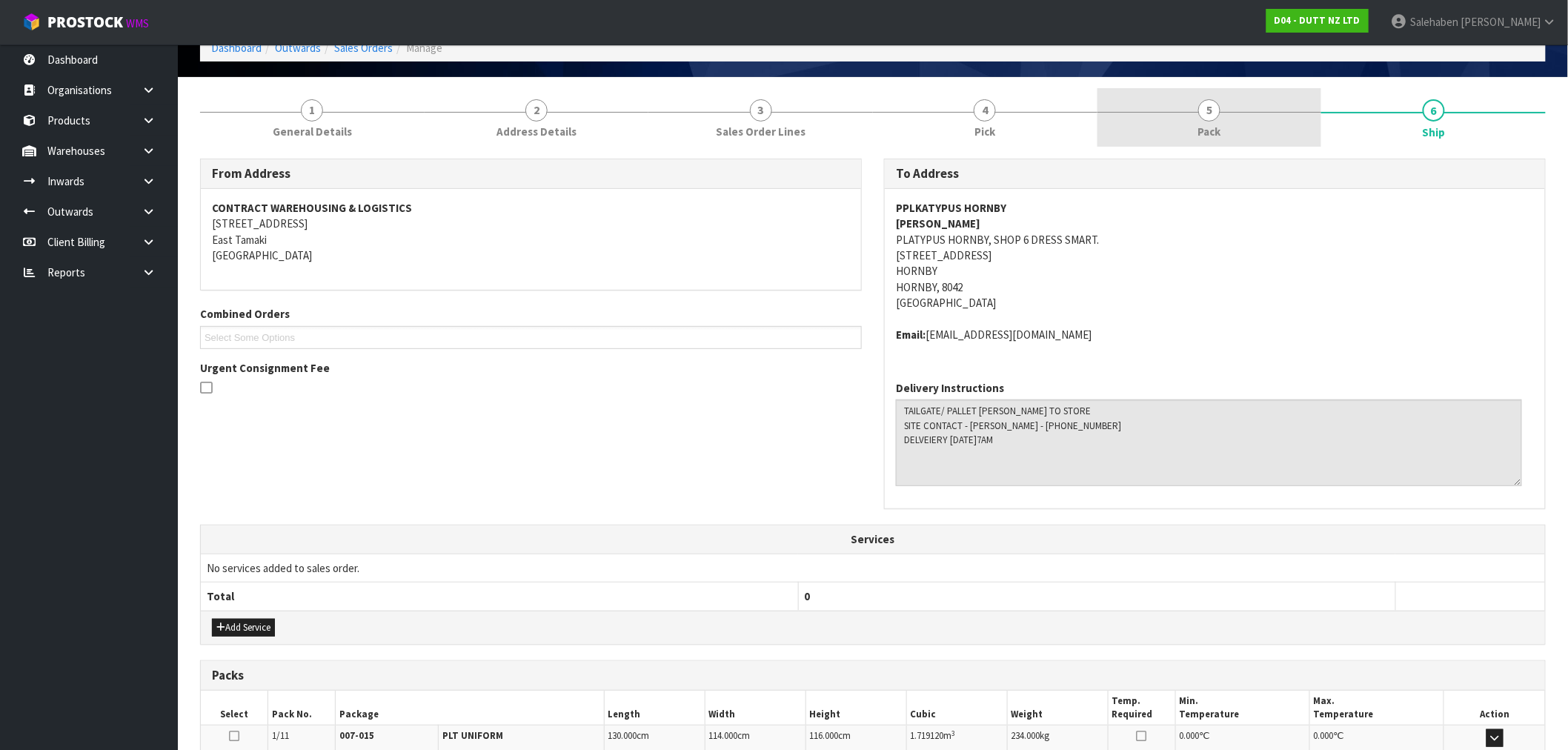
click at [1217, 131] on span "Pack" at bounding box center [1210, 131] width 23 height 16
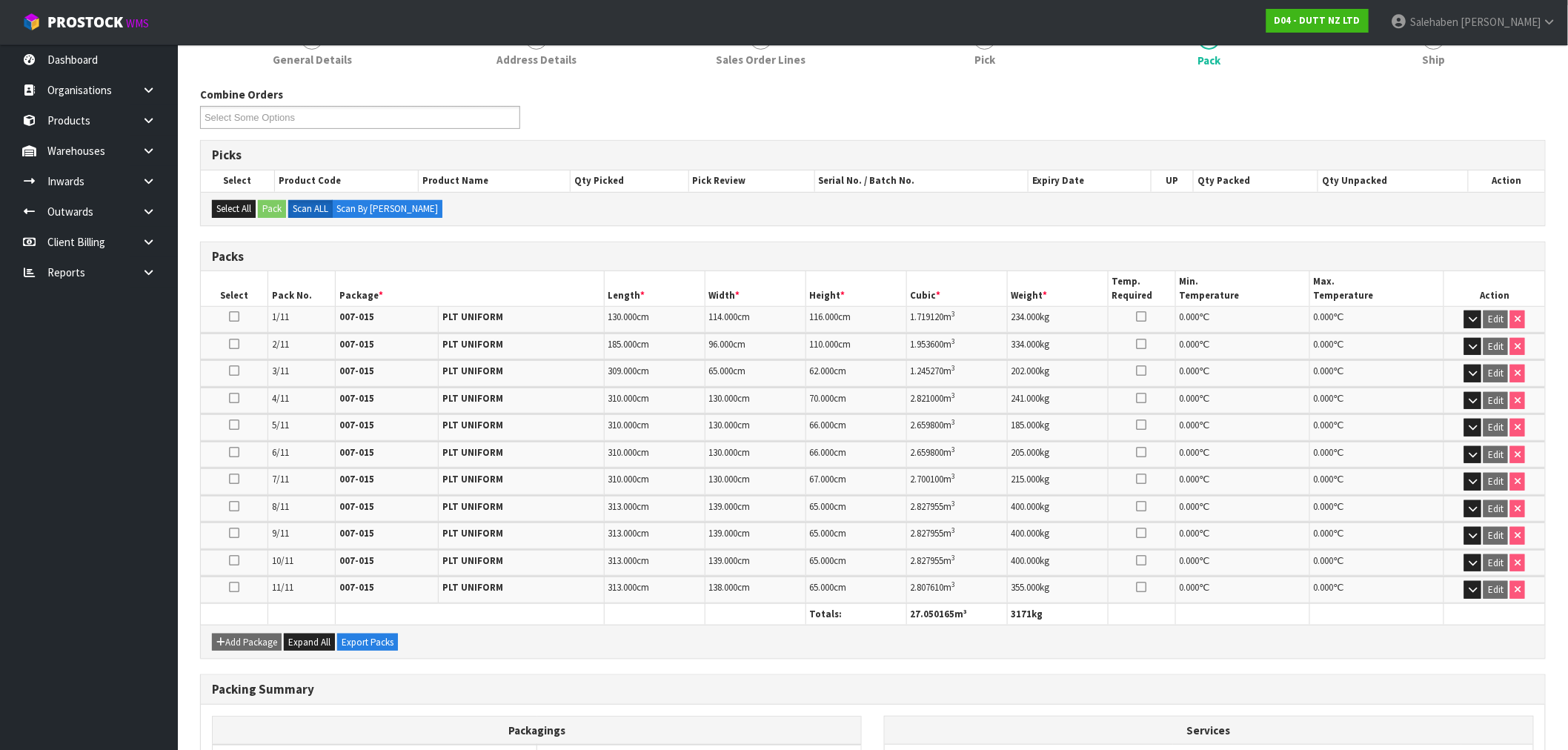
scroll to position [307, 0]
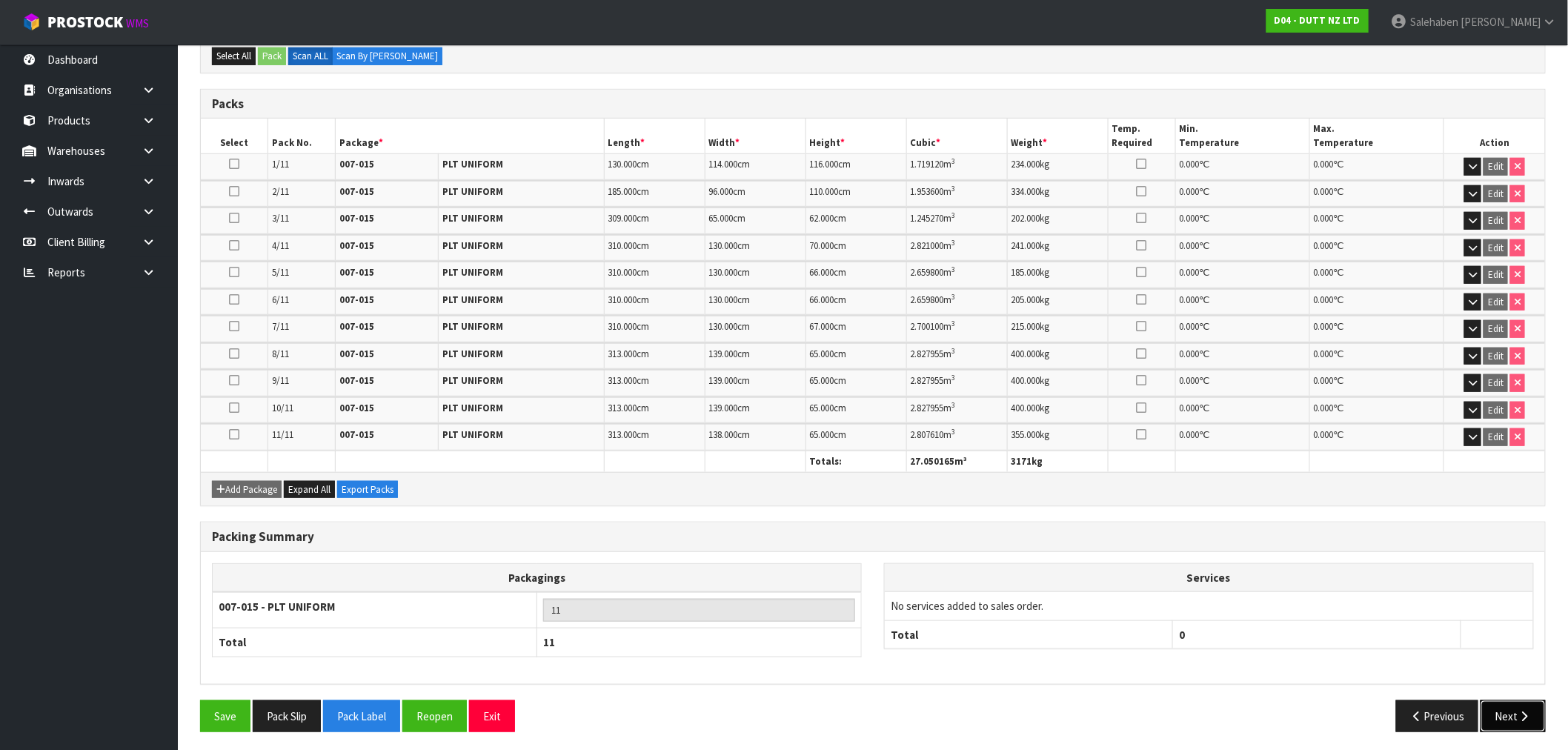
click at [1499, 723] on button "Next" at bounding box center [1514, 715] width 66 height 32
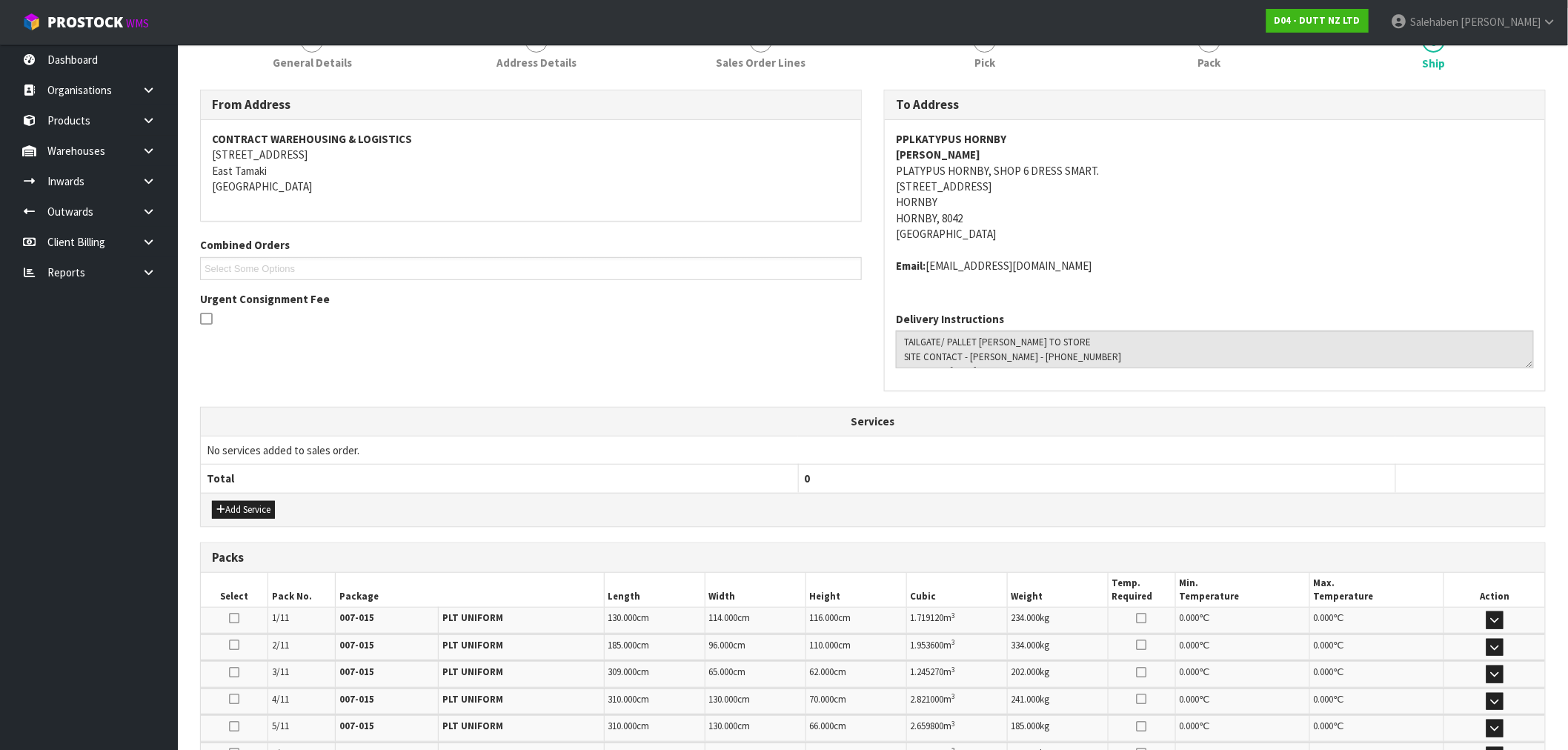
scroll to position [494, 0]
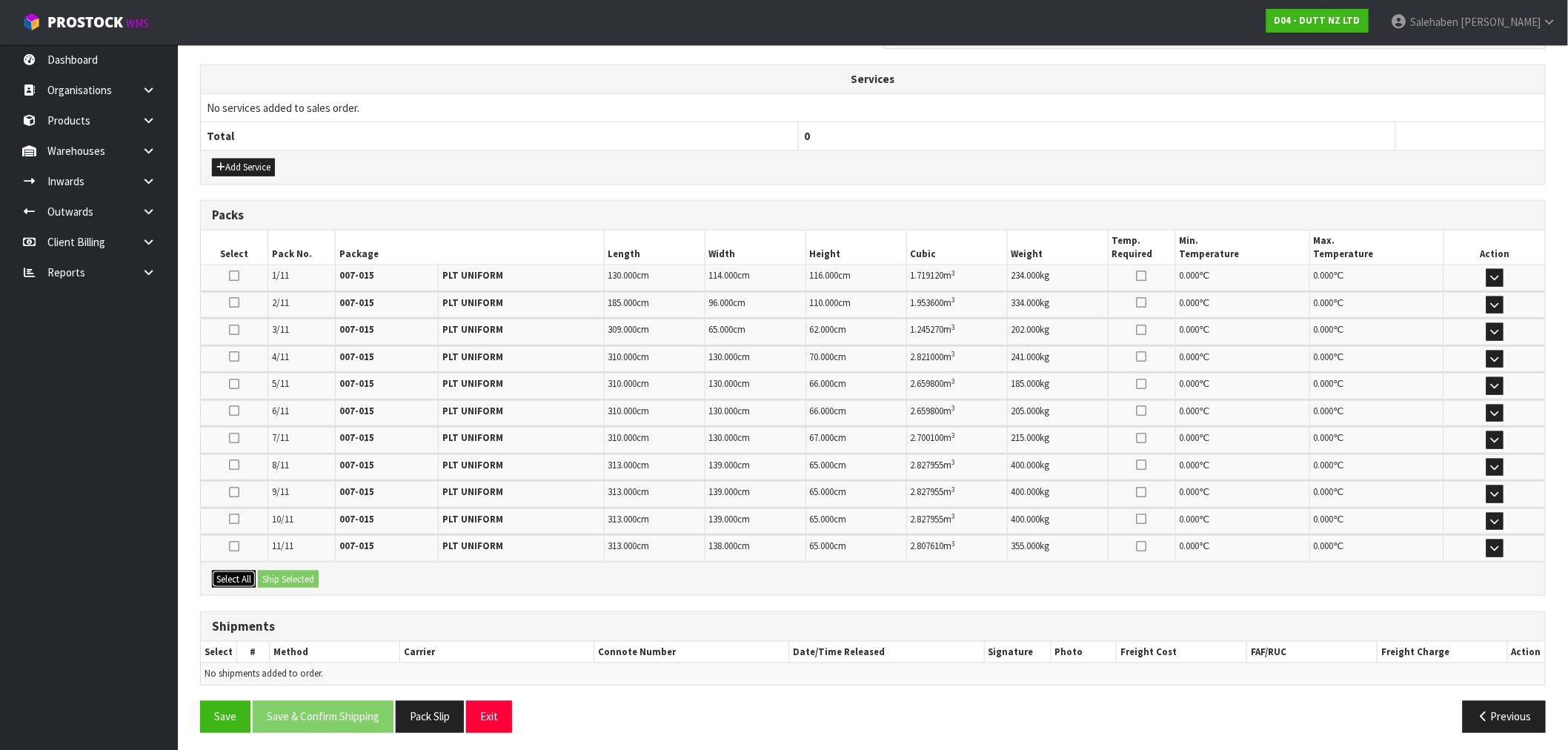
click at [240, 580] on button "Select All" at bounding box center [234, 579] width 44 height 18
click at [280, 570] on button "Ship Selected" at bounding box center [288, 579] width 60 height 18
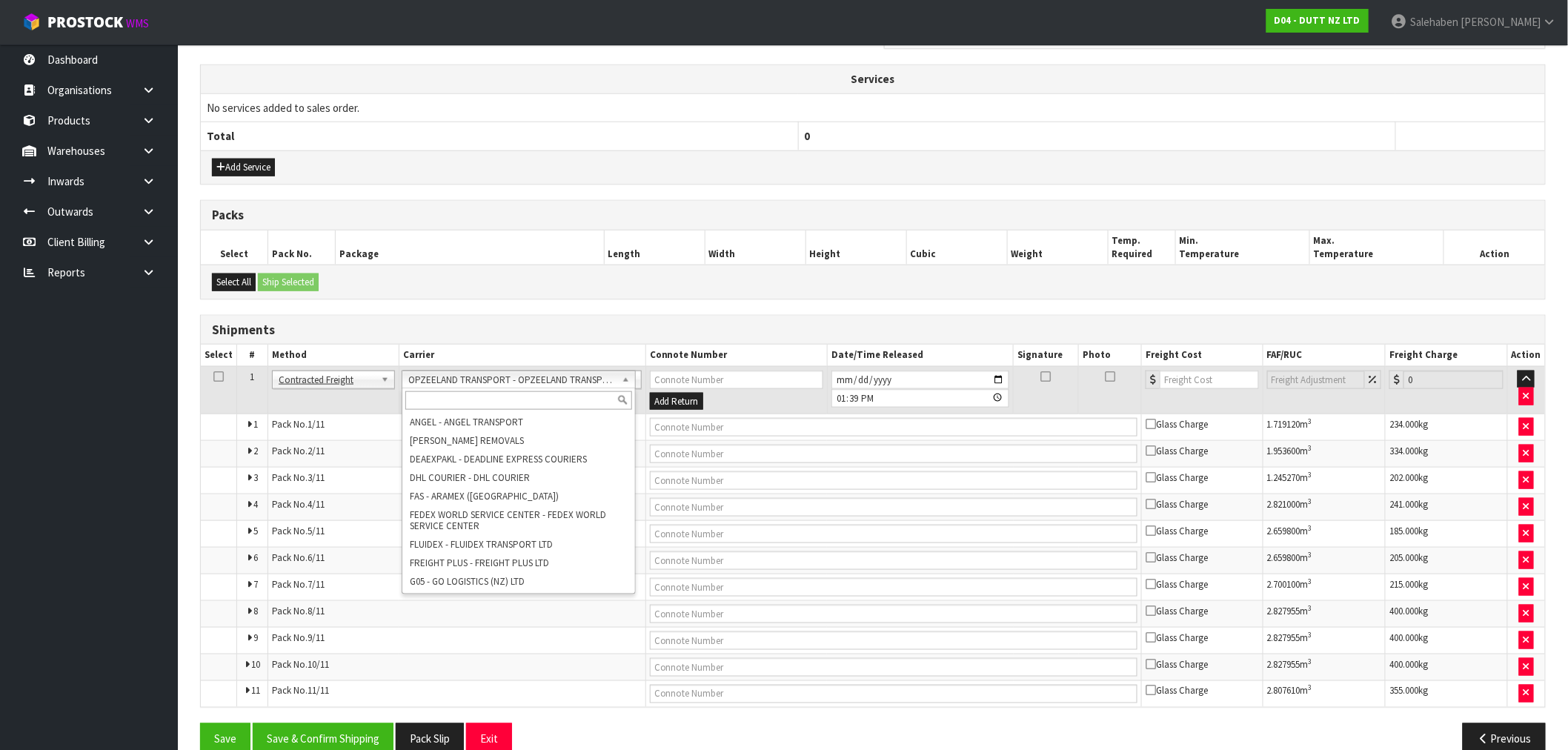
click at [512, 393] on input "text" at bounding box center [519, 400] width 227 height 18
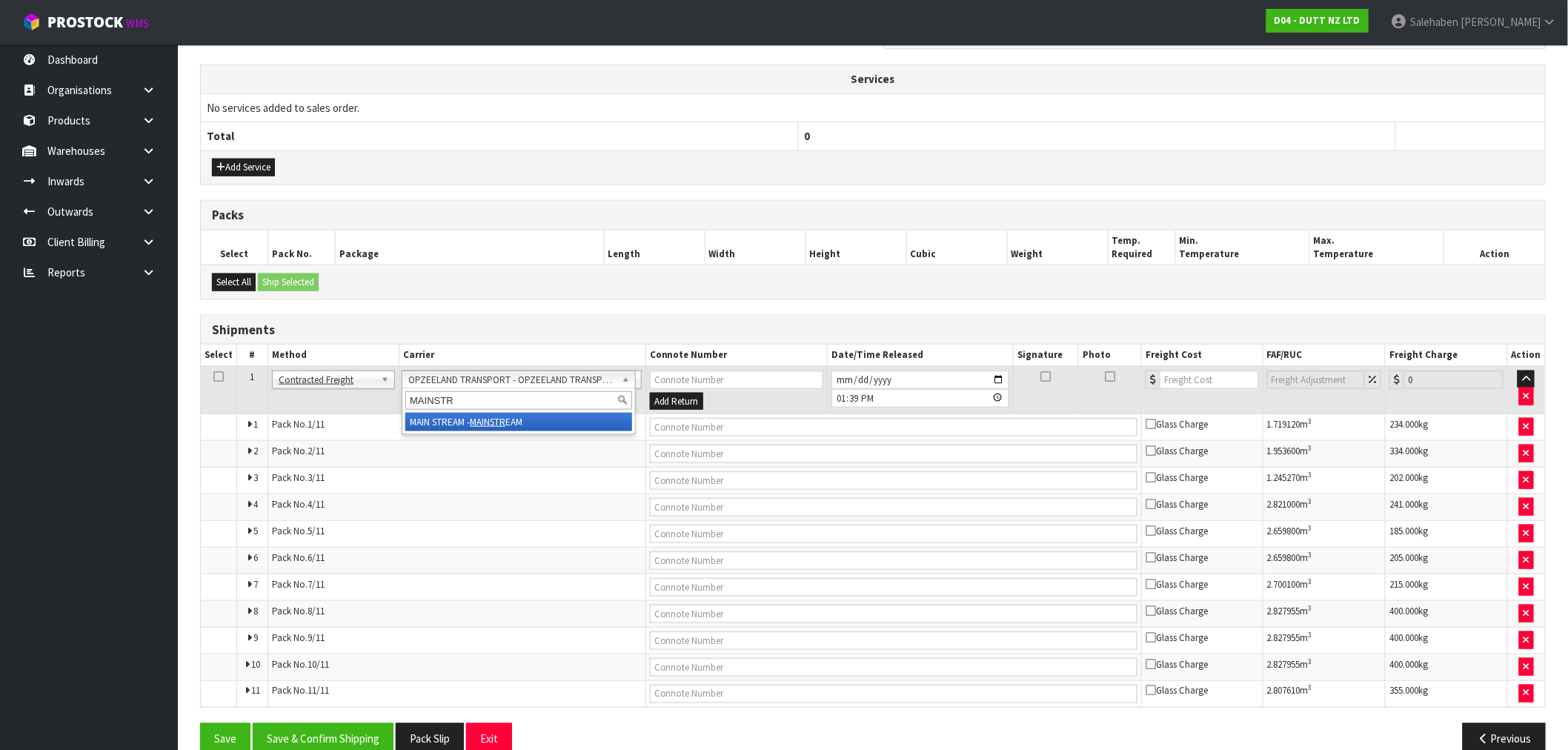
type input "MAINSTR"
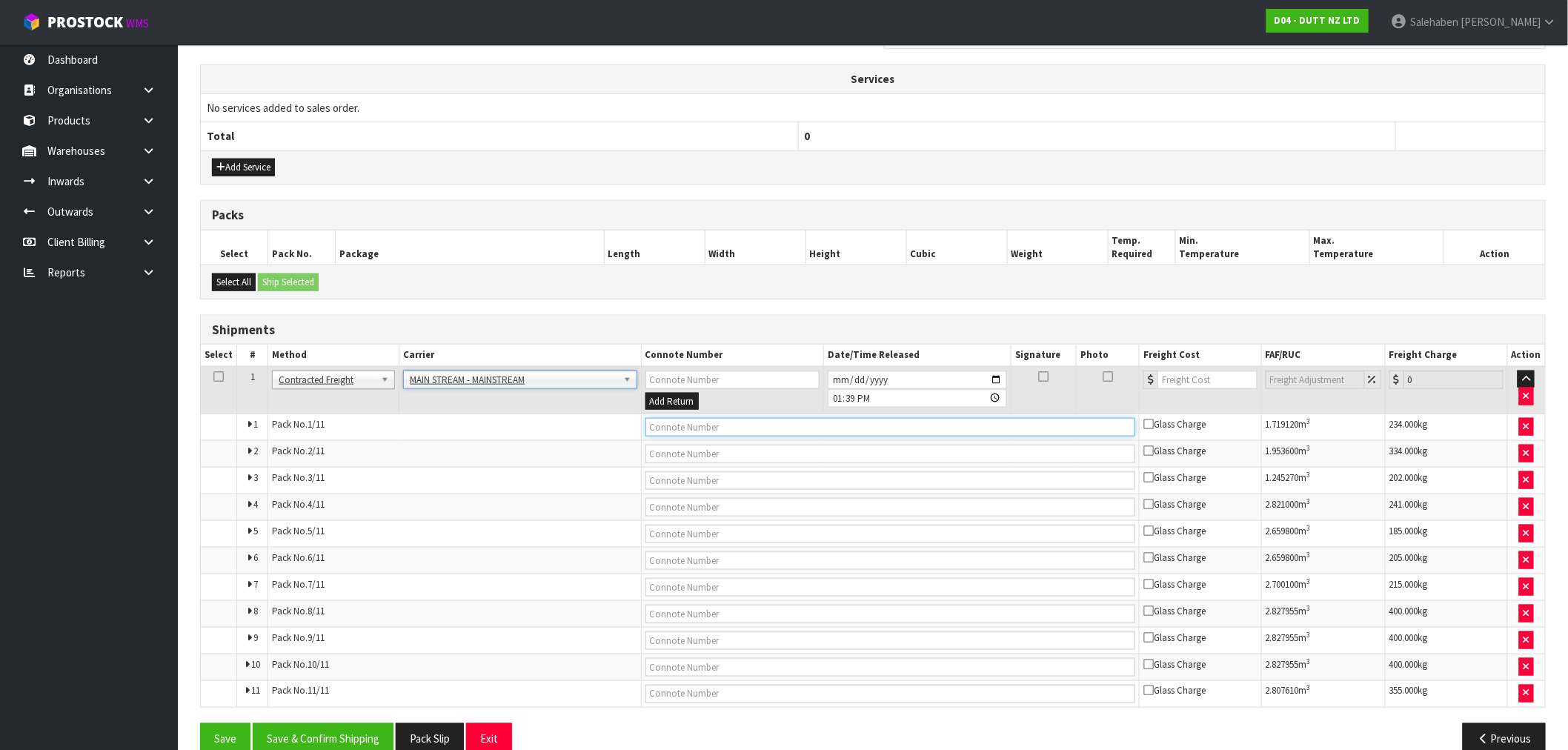
click at [857, 430] on input "text" at bounding box center [891, 426] width 490 height 18
paste input "CWL7730407"
type input "CWL7730407"
click at [1206, 378] on input "number" at bounding box center [1207, 379] width 100 height 18
type input "3404.85"
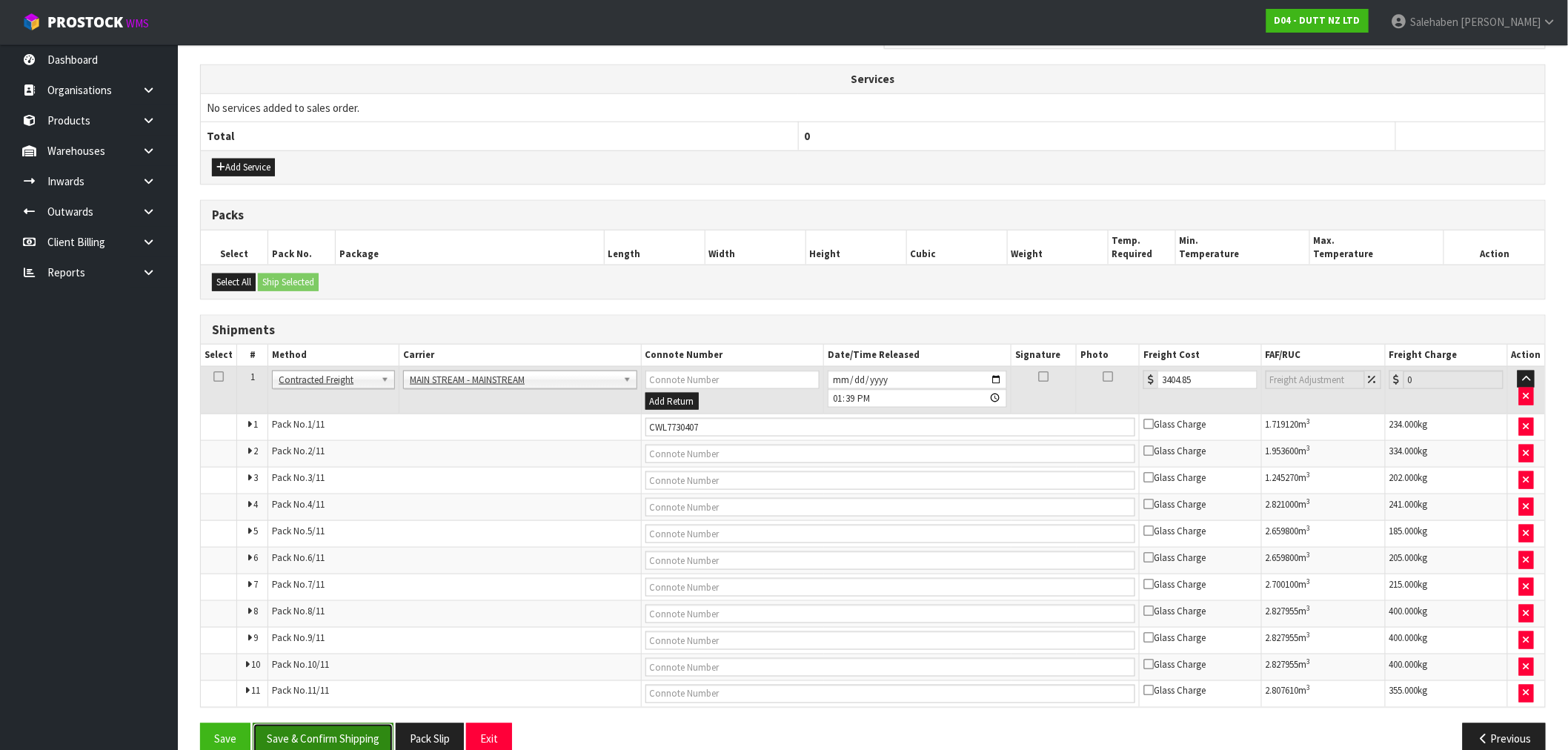
click at [328, 740] on button "Save & Confirm Shipping" at bounding box center [323, 739] width 141 height 32
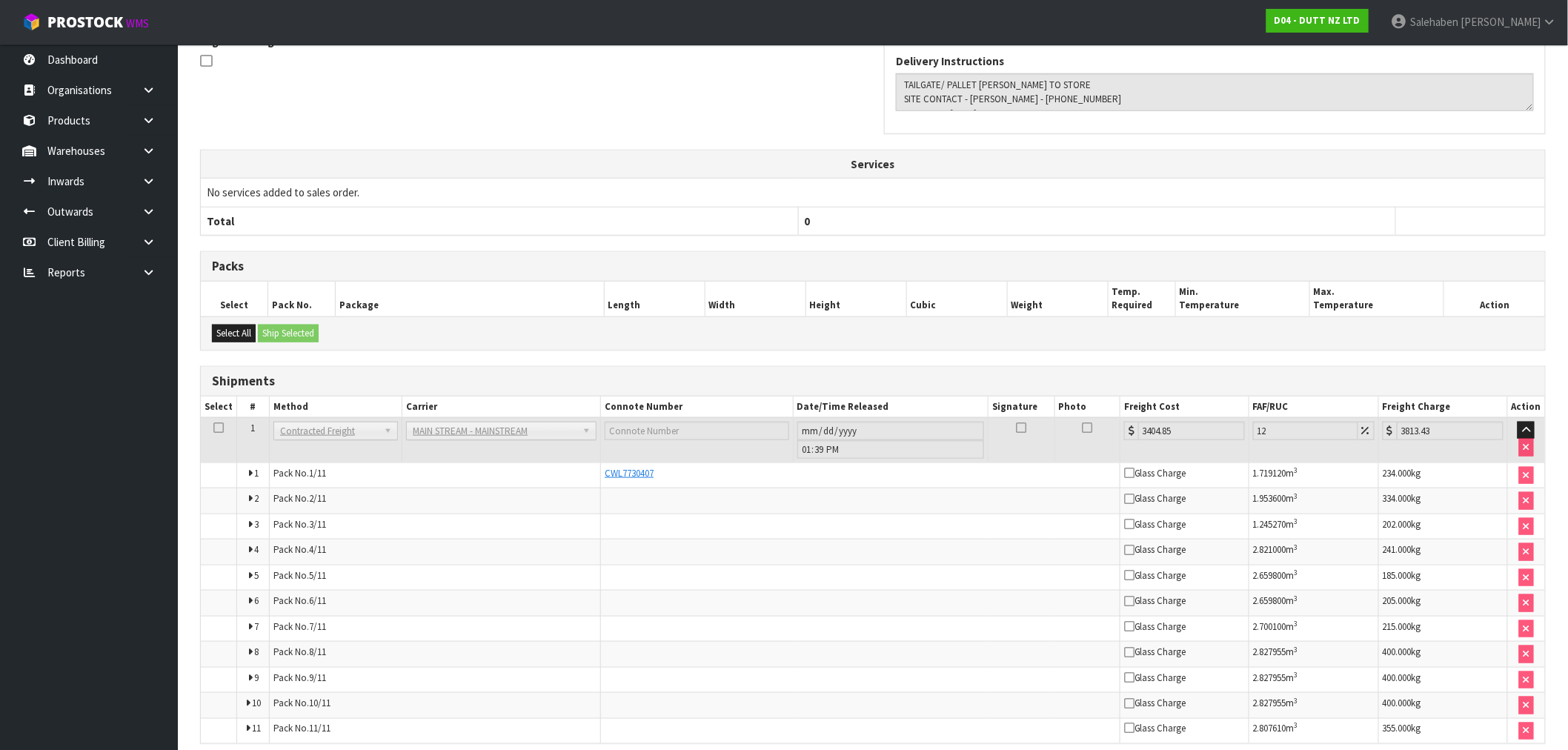
scroll to position [529, 0]
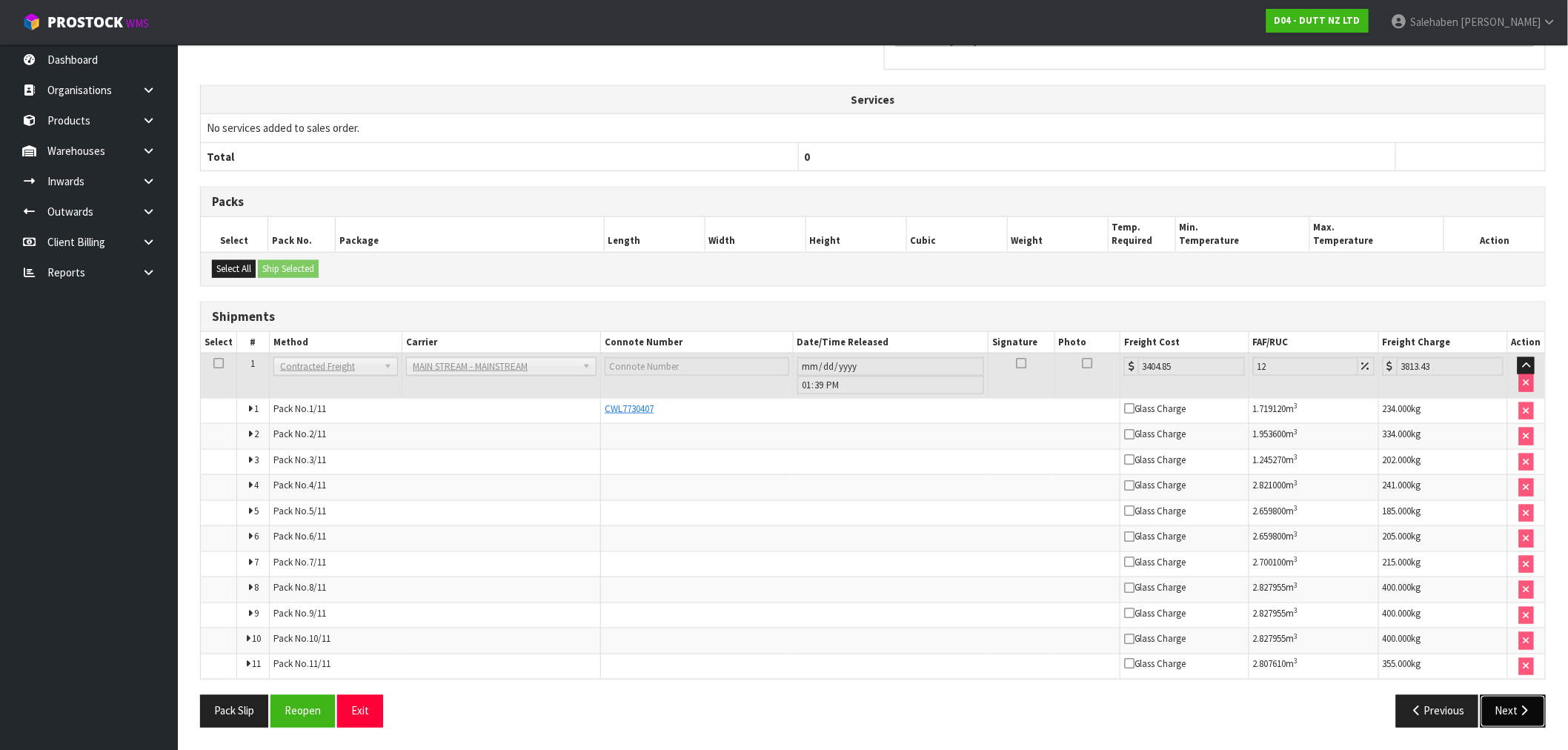
click at [1514, 711] on button "Next" at bounding box center [1514, 710] width 66 height 32
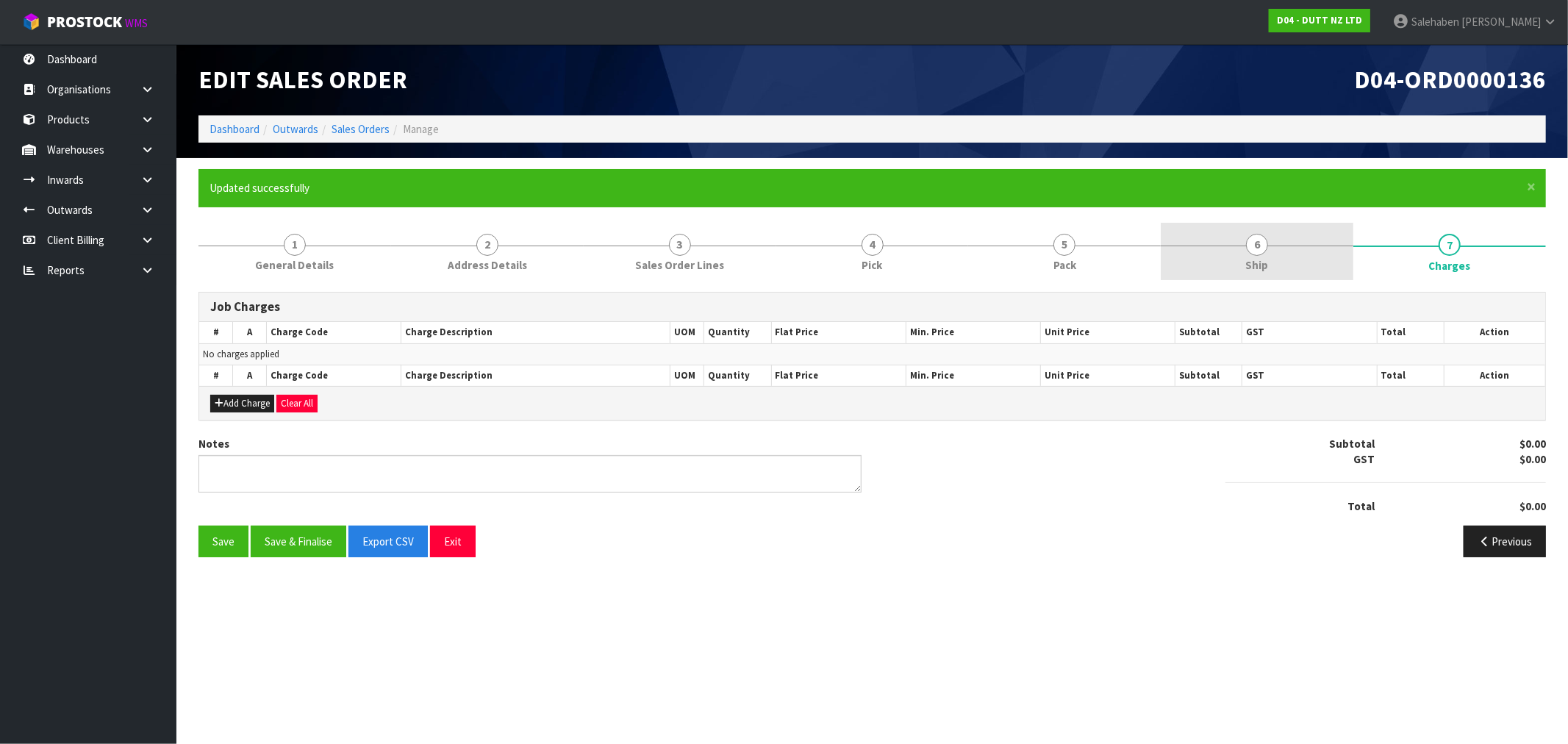
click at [1262, 247] on span "6" at bounding box center [1257, 245] width 22 height 22
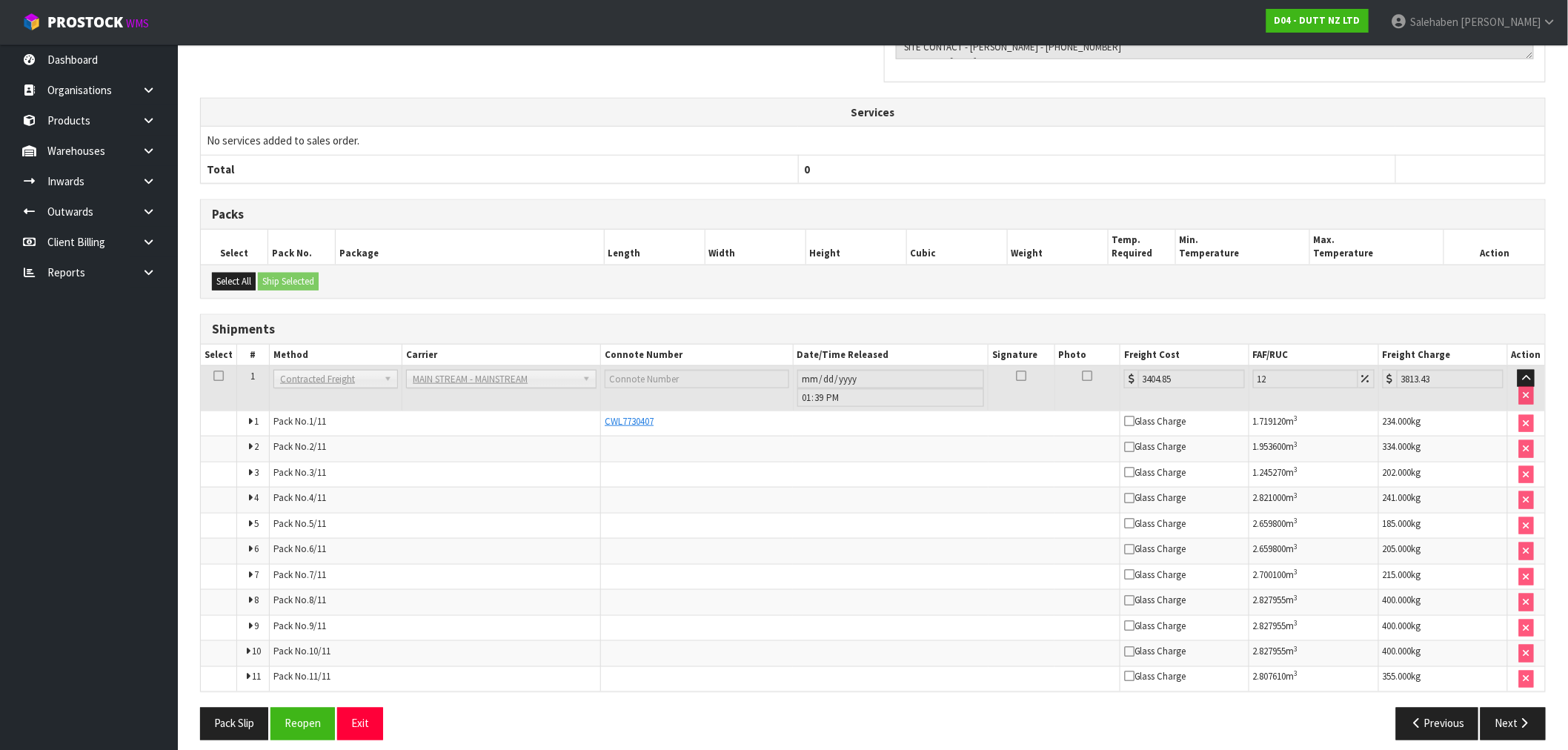
scroll to position [529, 0]
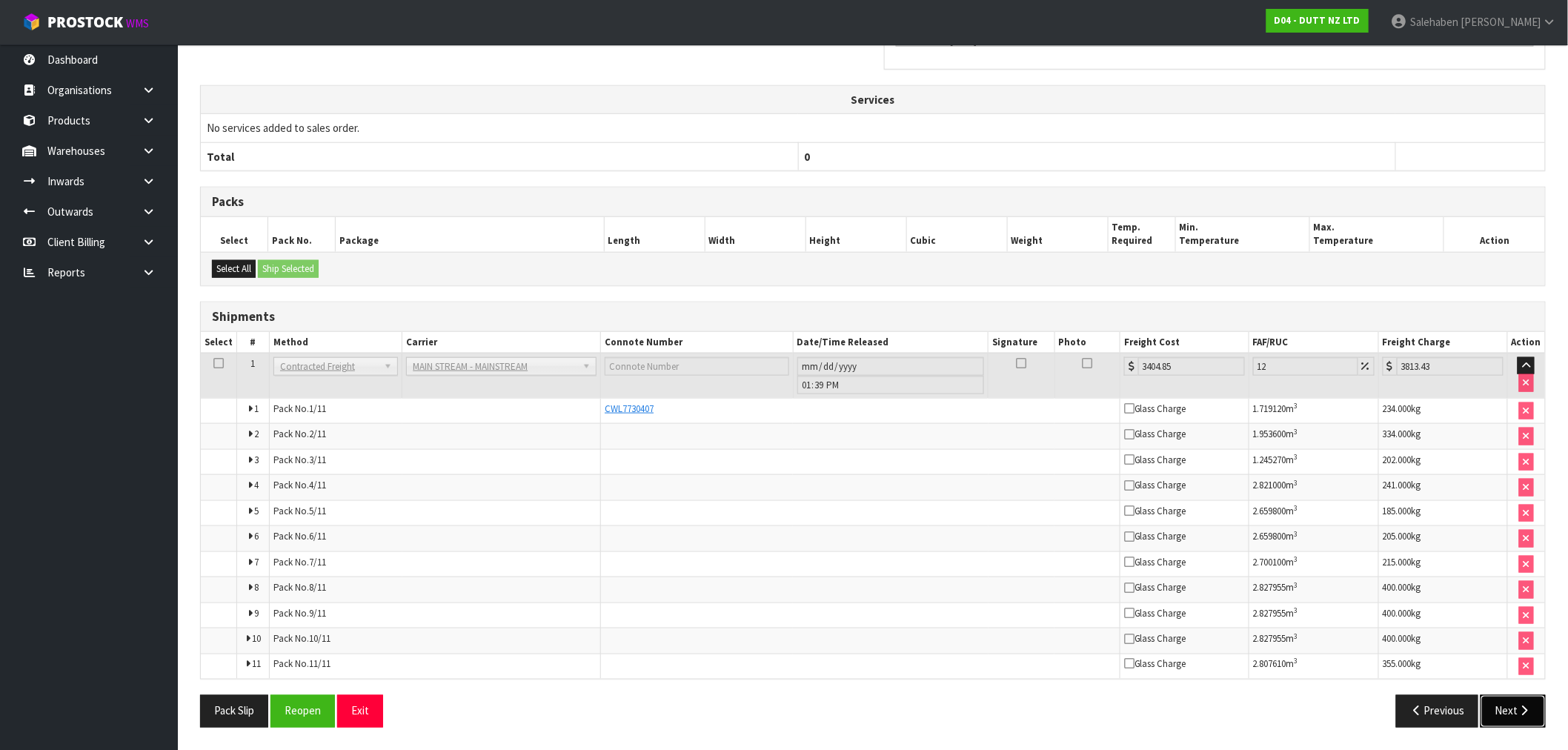
click at [1521, 700] on button "Next" at bounding box center [1514, 710] width 66 height 32
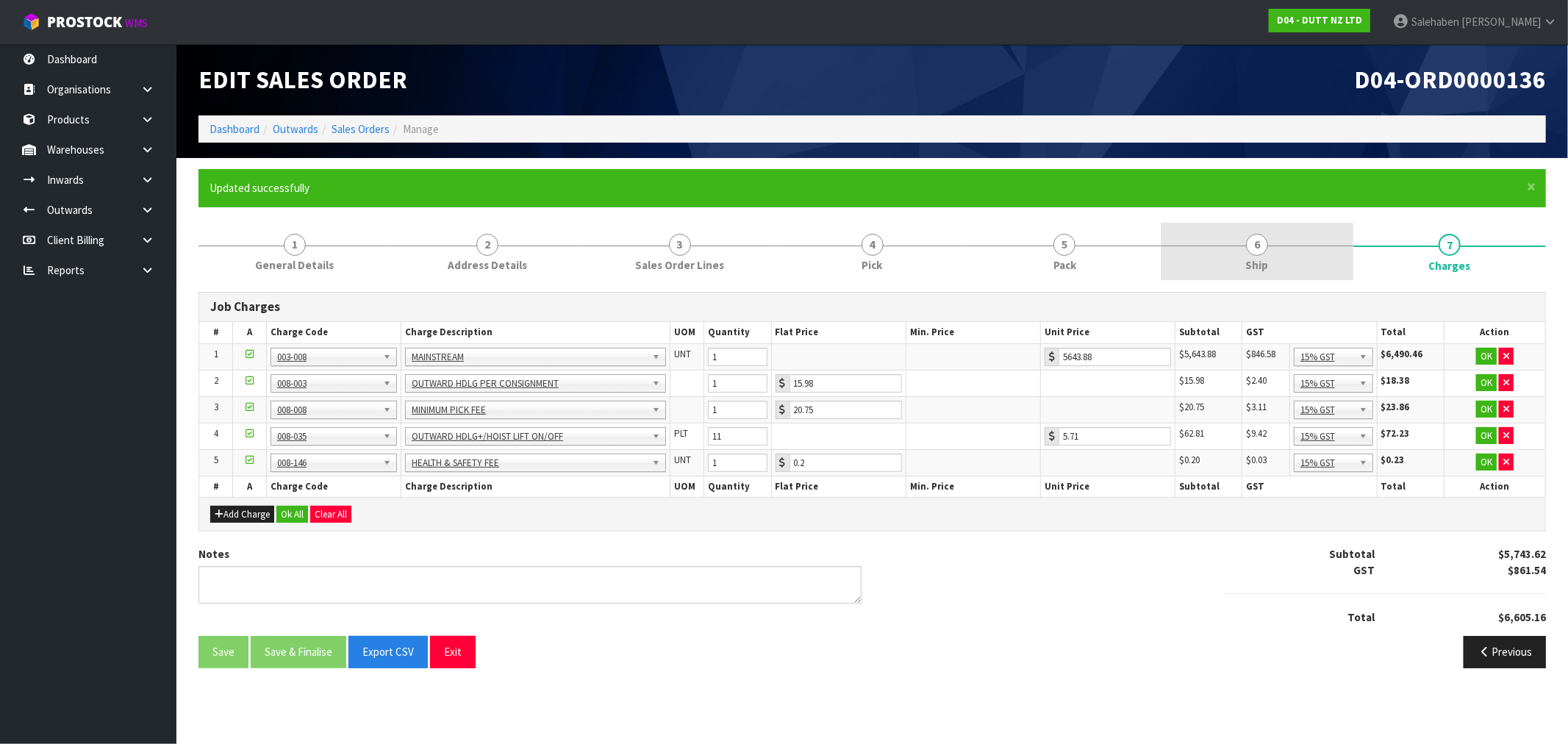
click at [1246, 247] on span "6" at bounding box center [1257, 245] width 22 height 22
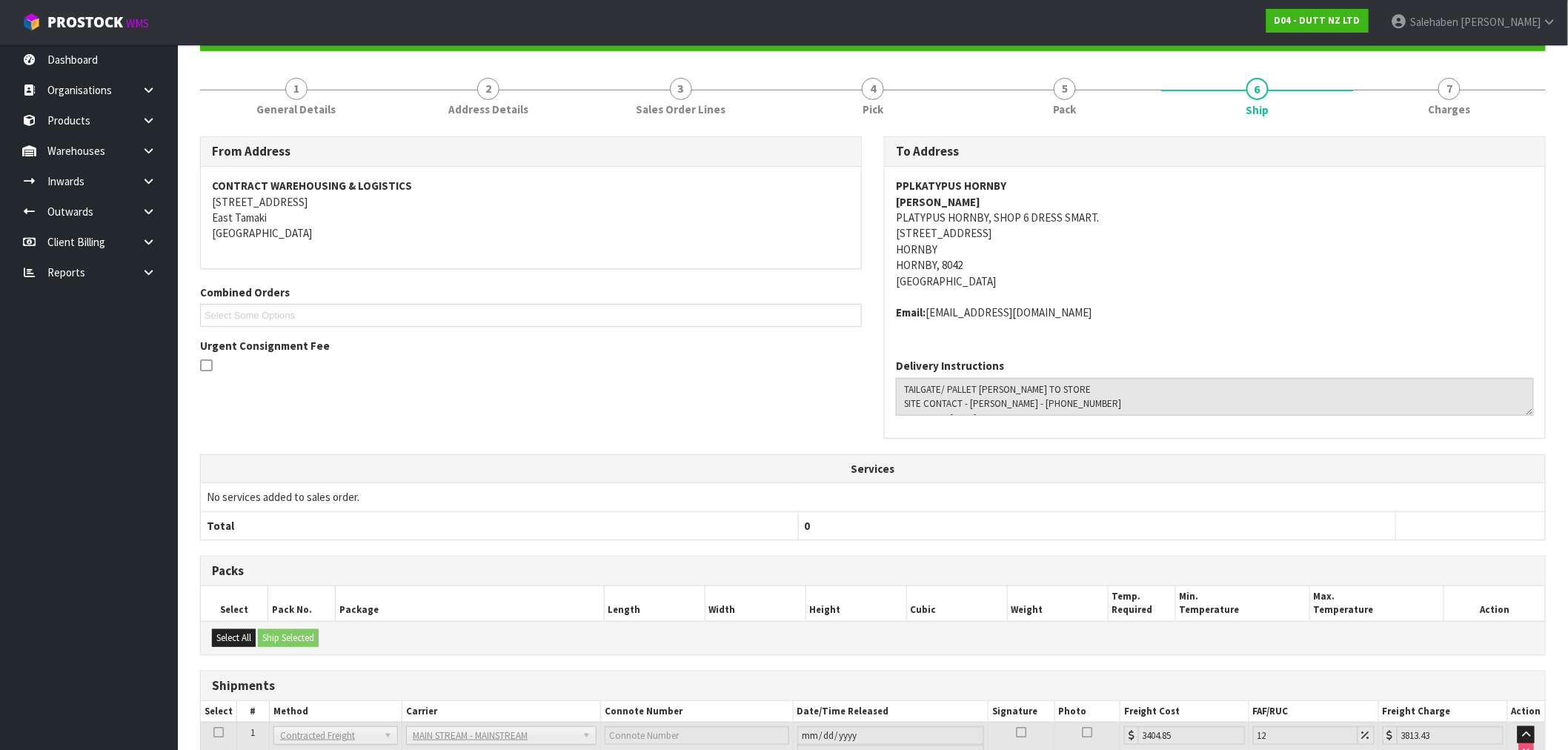
scroll to position [165, 0]
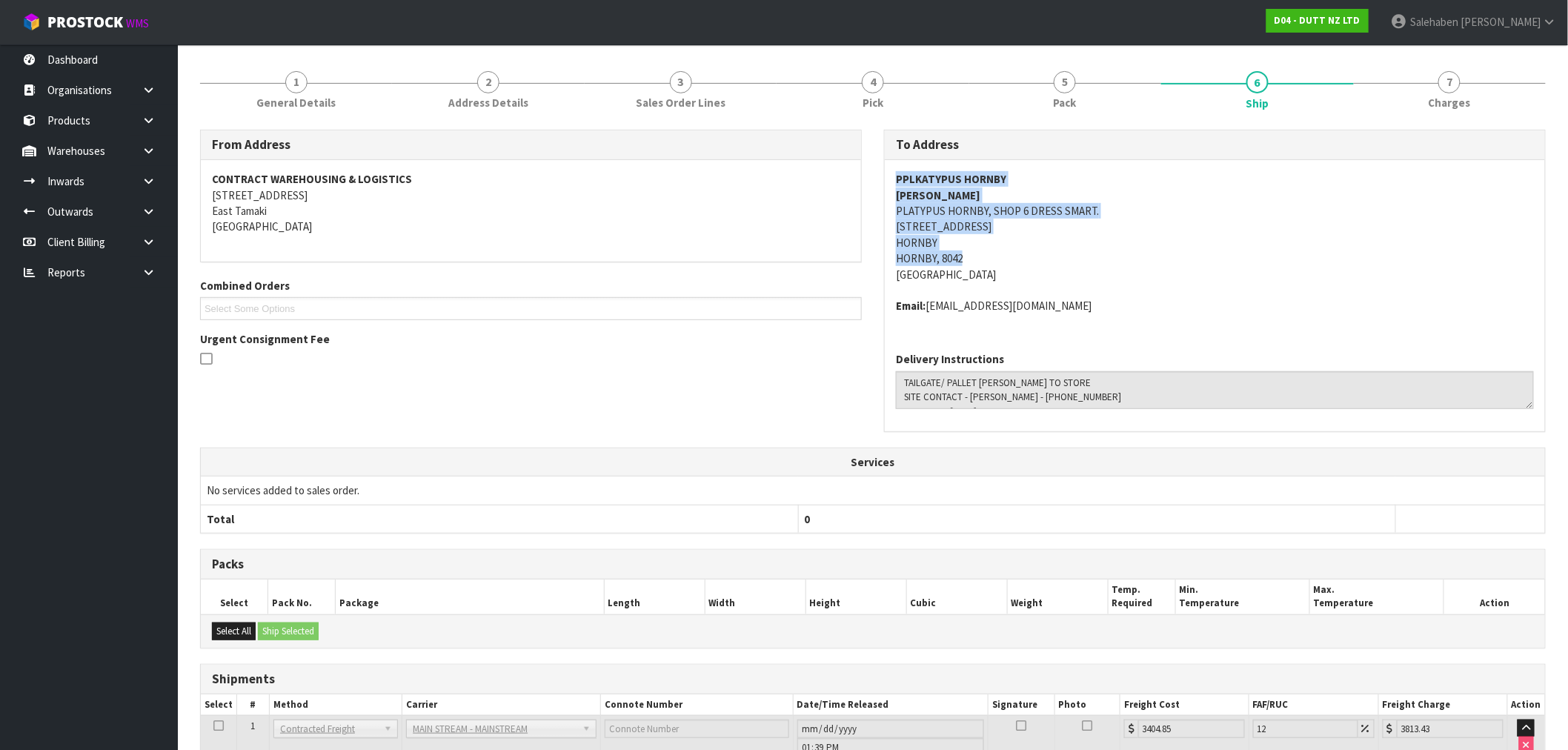
drag, startPoint x: 897, startPoint y: 178, endPoint x: 1027, endPoint y: 263, distance: 155.3
click at [1027, 263] on address "PPLKATYPUS [PERSON_NAME] [PERSON_NAME] PLATYPUS [PERSON_NAME], SHOP 6 DRESS SMA…" at bounding box center [1214, 226] width 638 height 111
copy address "PPLKATYPUS [PERSON_NAME] [PERSON_NAME] PLATYPUS [PERSON_NAME], SHOP 6 DRESS SMA…"
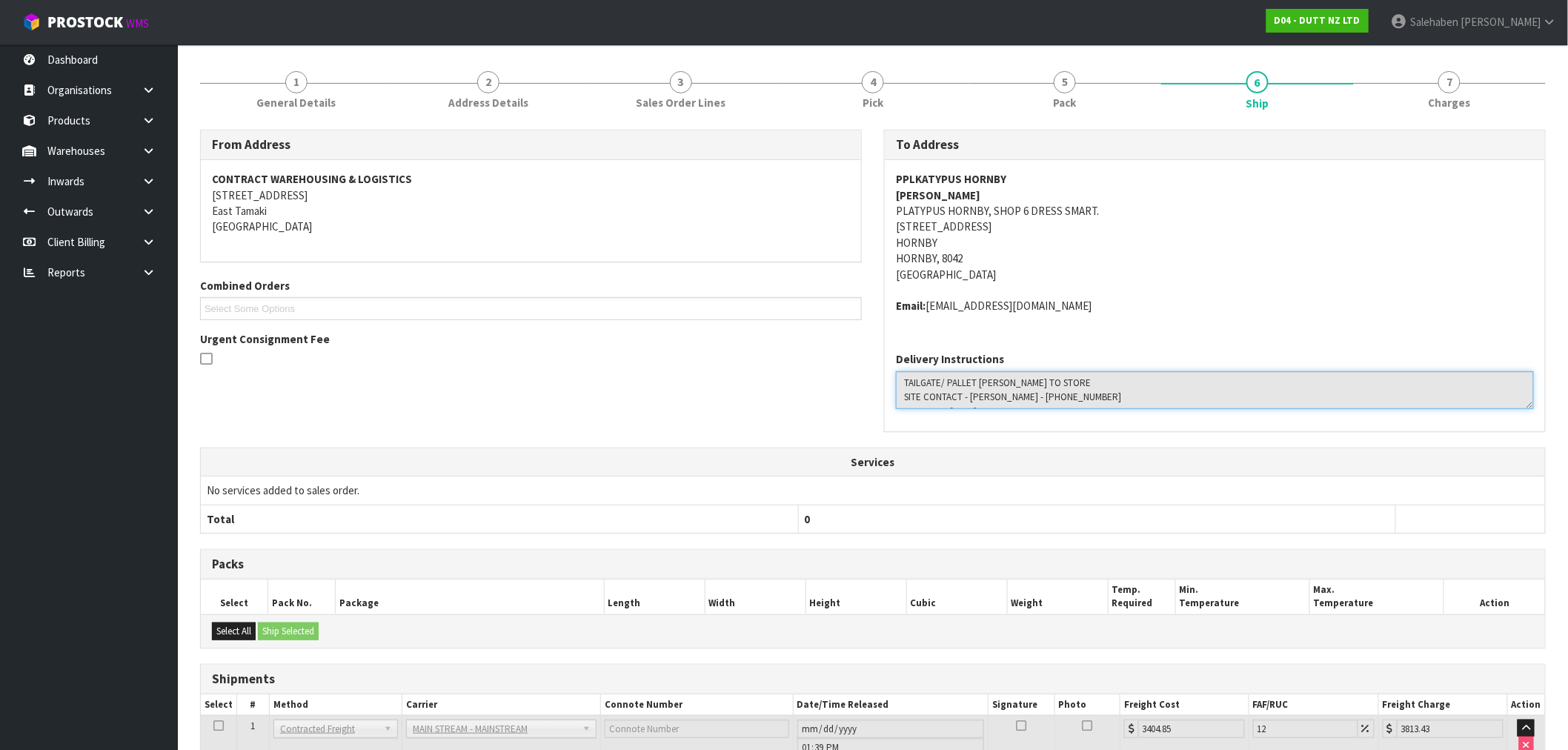
click at [1088, 381] on textarea at bounding box center [1214, 390] width 638 height 38
drag, startPoint x: 1004, startPoint y: 394, endPoint x: 976, endPoint y: 395, distance: 28.0
click at [976, 395] on textarea at bounding box center [1214, 390] width 638 height 38
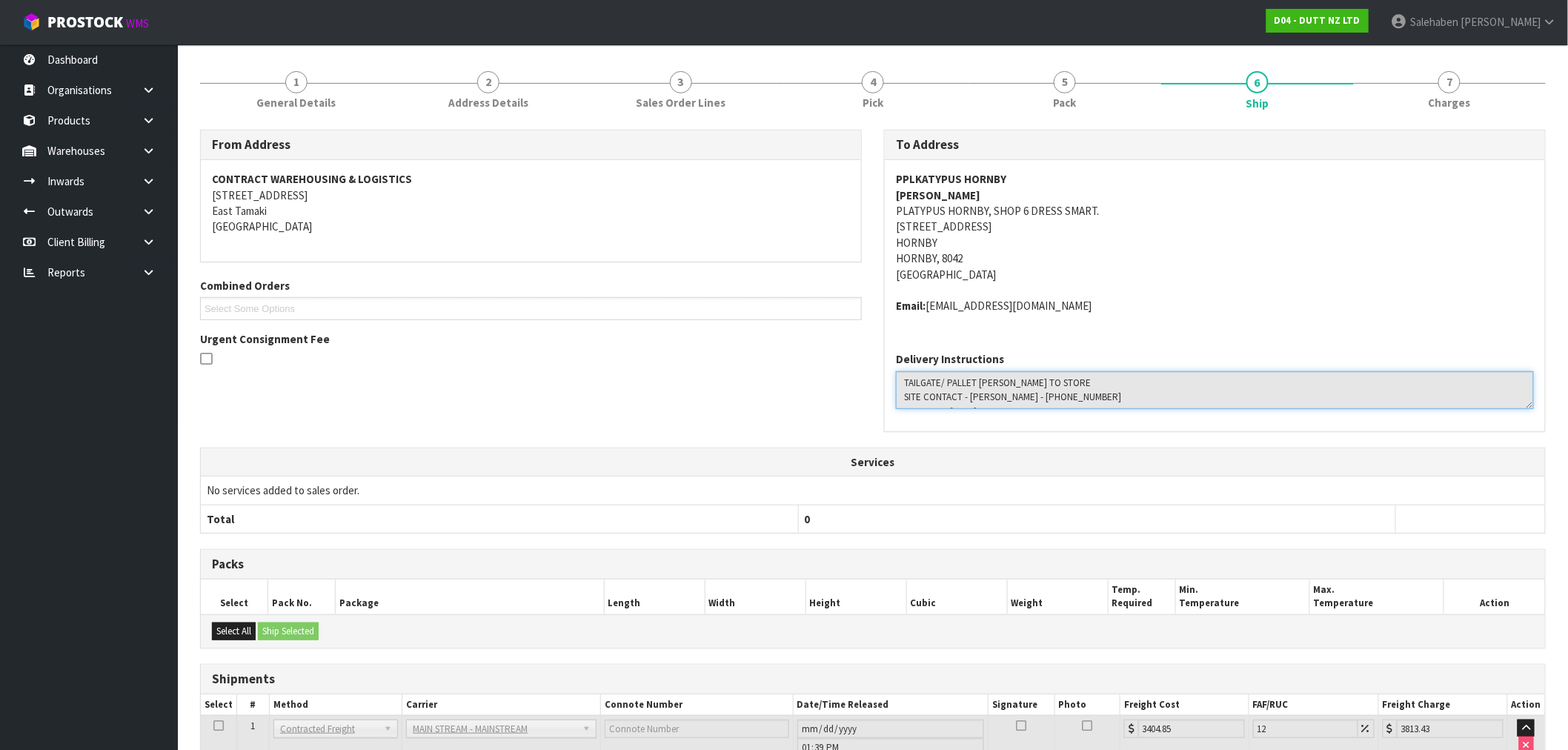
drag, startPoint x: 972, startPoint y: 380, endPoint x: 990, endPoint y: 378, distance: 18.1
click at [990, 378] on textarea at bounding box center [1214, 390] width 638 height 38
click at [1131, 401] on textarea at bounding box center [1214, 390] width 638 height 38
drag, startPoint x: 1003, startPoint y: 396, endPoint x: 987, endPoint y: 396, distance: 16.0
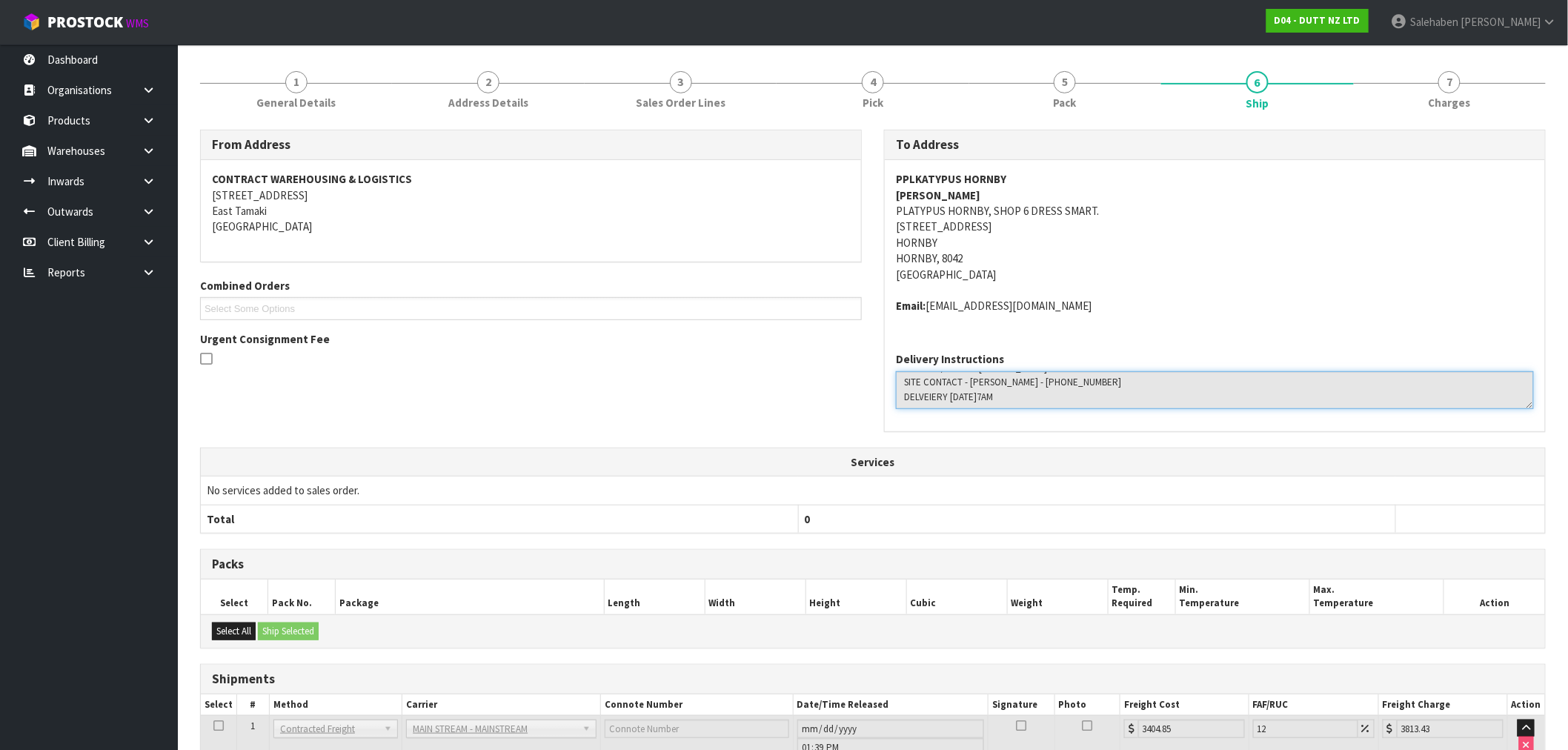
click at [987, 396] on textarea at bounding box center [1214, 390] width 638 height 38
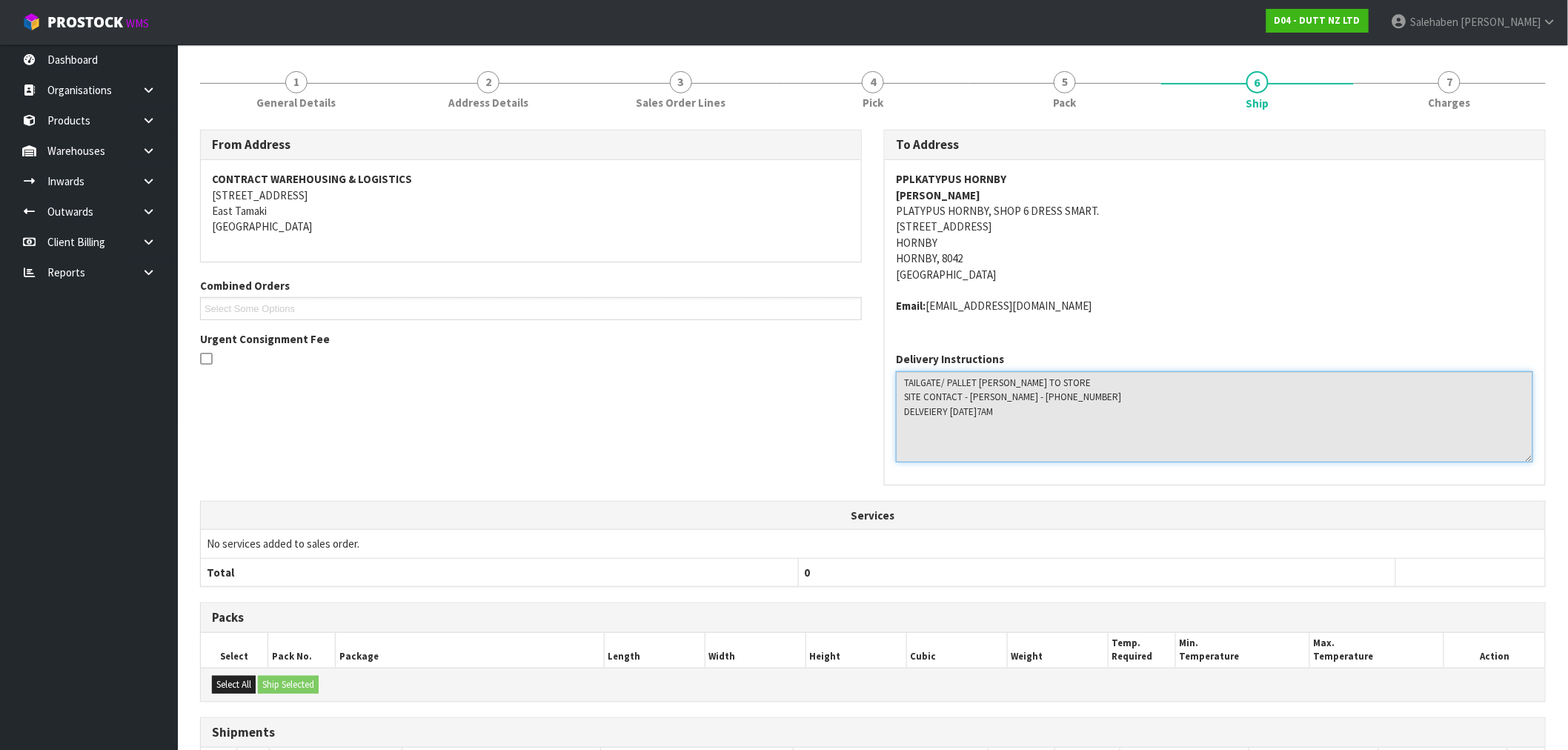
drag, startPoint x: 1532, startPoint y: 407, endPoint x: 1532, endPoint y: 464, distance: 57.0
click at [1532, 463] on textarea at bounding box center [1214, 417] width 637 height 91
click at [1143, 430] on textarea at bounding box center [1214, 419] width 638 height 95
drag, startPoint x: 1003, startPoint y: 394, endPoint x: 972, endPoint y: 396, distance: 31.1
click at [972, 396] on textarea at bounding box center [1214, 419] width 638 height 95
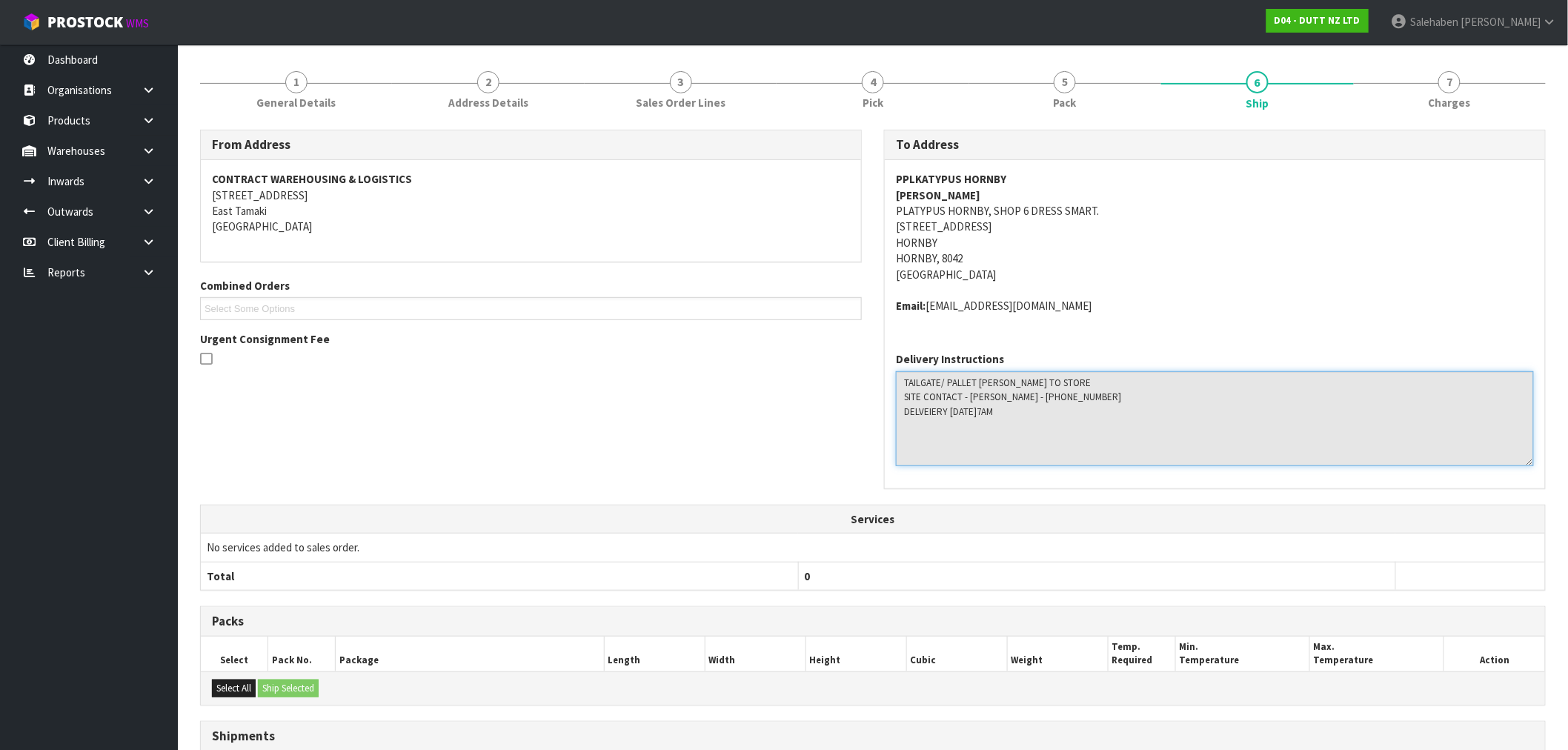
drag, startPoint x: 1066, startPoint y: 405, endPoint x: 1010, endPoint y: 396, distance: 56.7
click at [1010, 396] on textarea at bounding box center [1214, 419] width 638 height 95
click at [1076, 424] on textarea at bounding box center [1214, 419] width 638 height 95
drag, startPoint x: 902, startPoint y: 388, endPoint x: 1100, endPoint y: 421, distance: 200.7
click at [1100, 421] on textarea at bounding box center [1214, 419] width 638 height 95
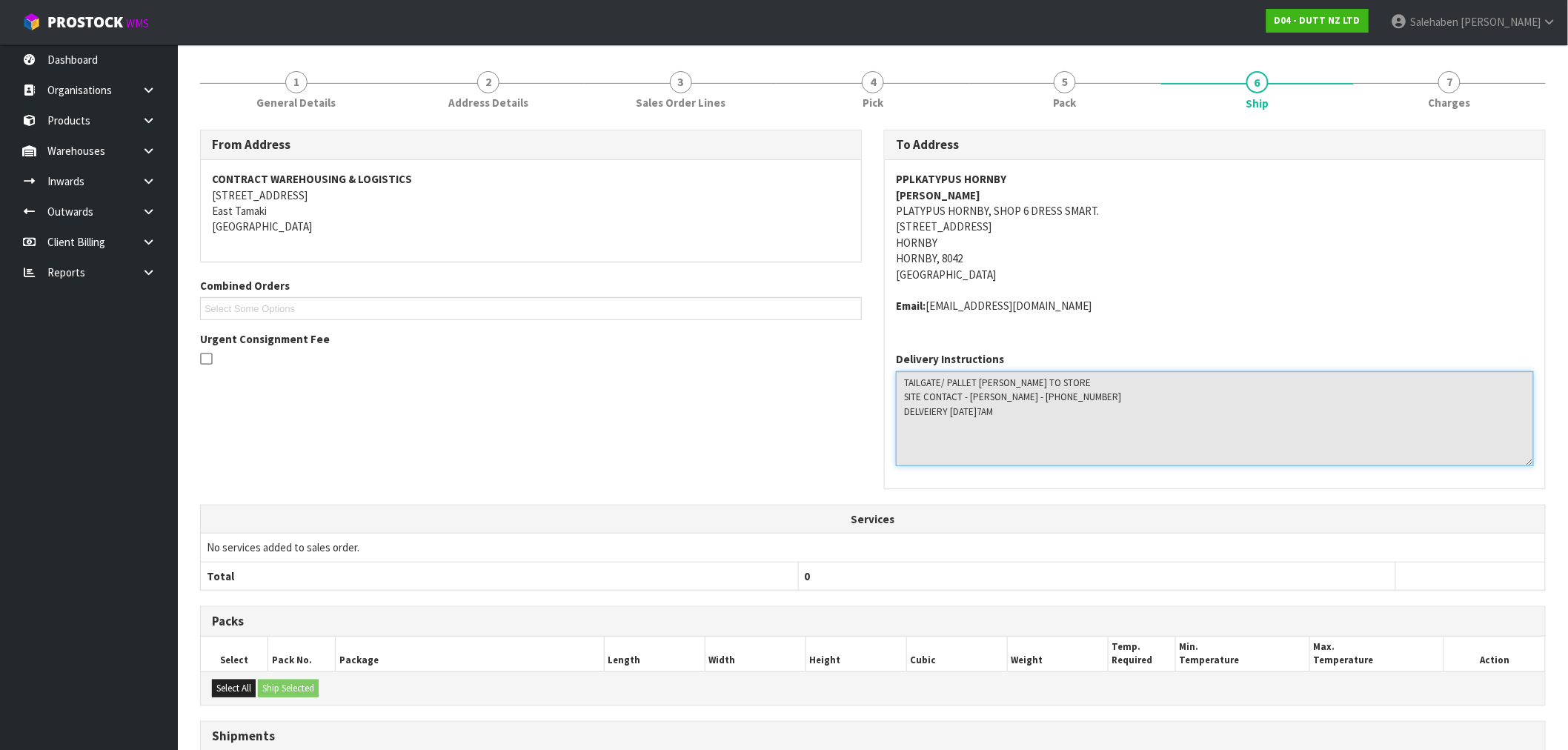
click at [923, 387] on textarea at bounding box center [1214, 419] width 638 height 95
drag, startPoint x: 905, startPoint y: 381, endPoint x: 1088, endPoint y: 413, distance: 185.8
click at [1088, 413] on textarea at bounding box center [1214, 419] width 638 height 95
